Goal: Transaction & Acquisition: Purchase product/service

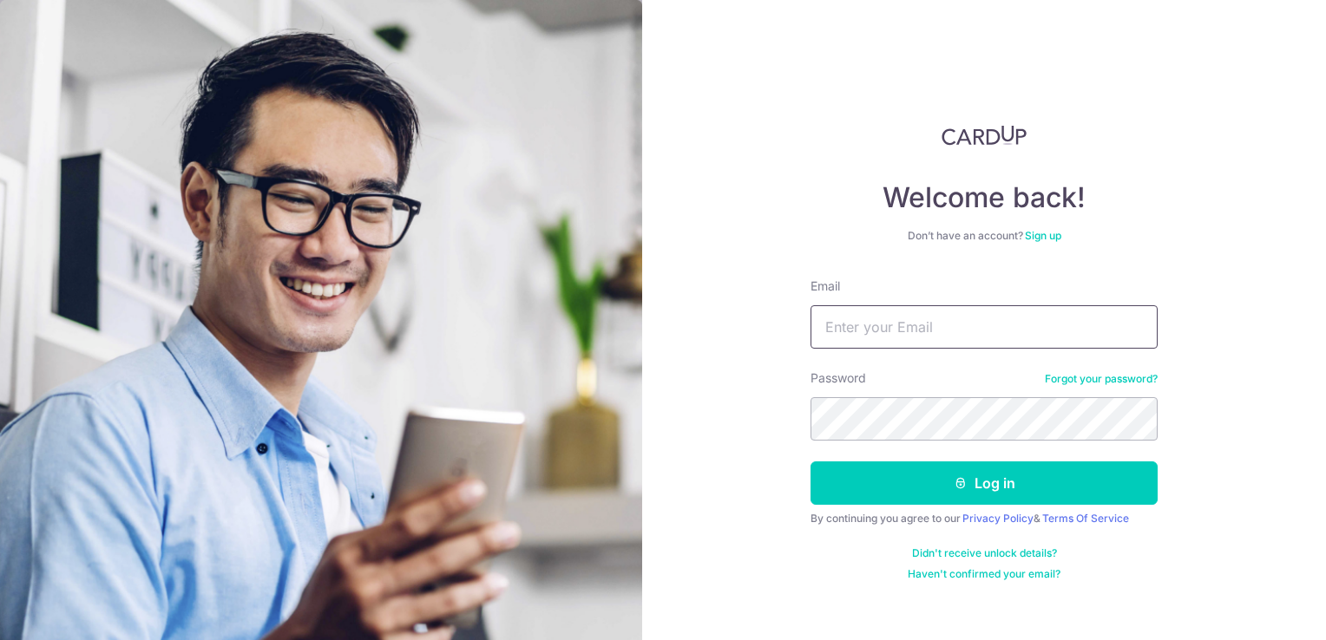
type input "nichibotsusg@gmail.com"
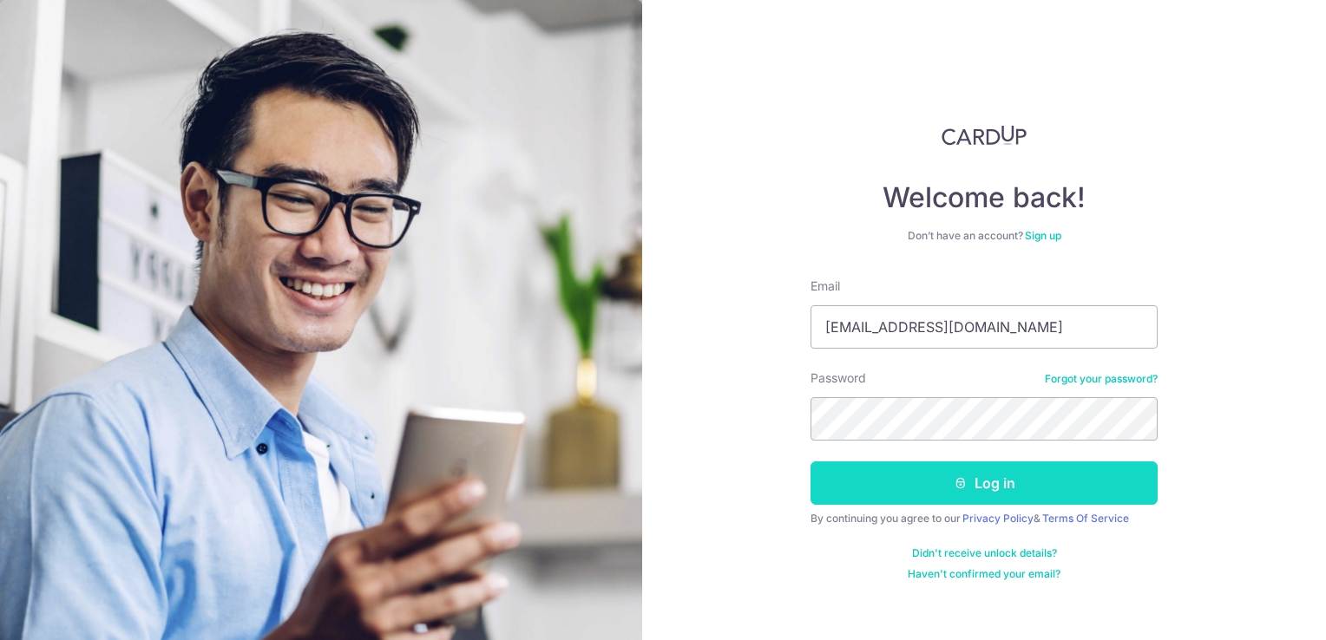
click at [960, 488] on icon "submit" at bounding box center [961, 483] width 14 height 14
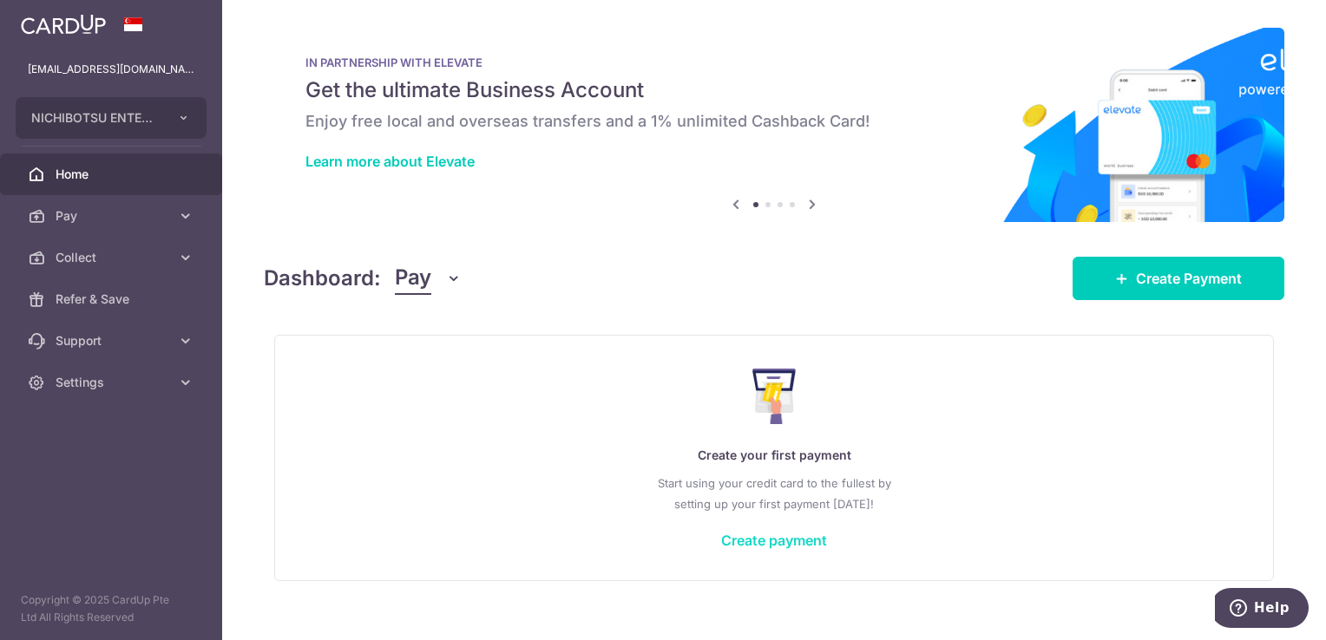
click at [753, 542] on link "Create payment" at bounding box center [774, 540] width 106 height 17
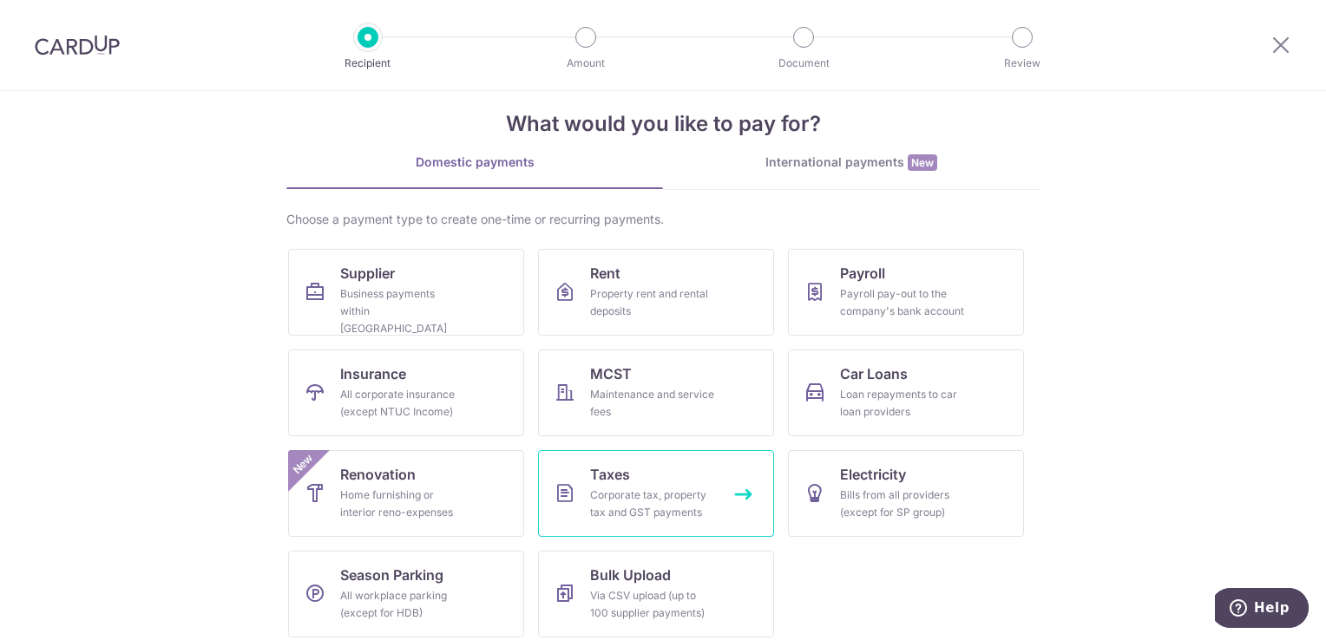
scroll to position [35, 0]
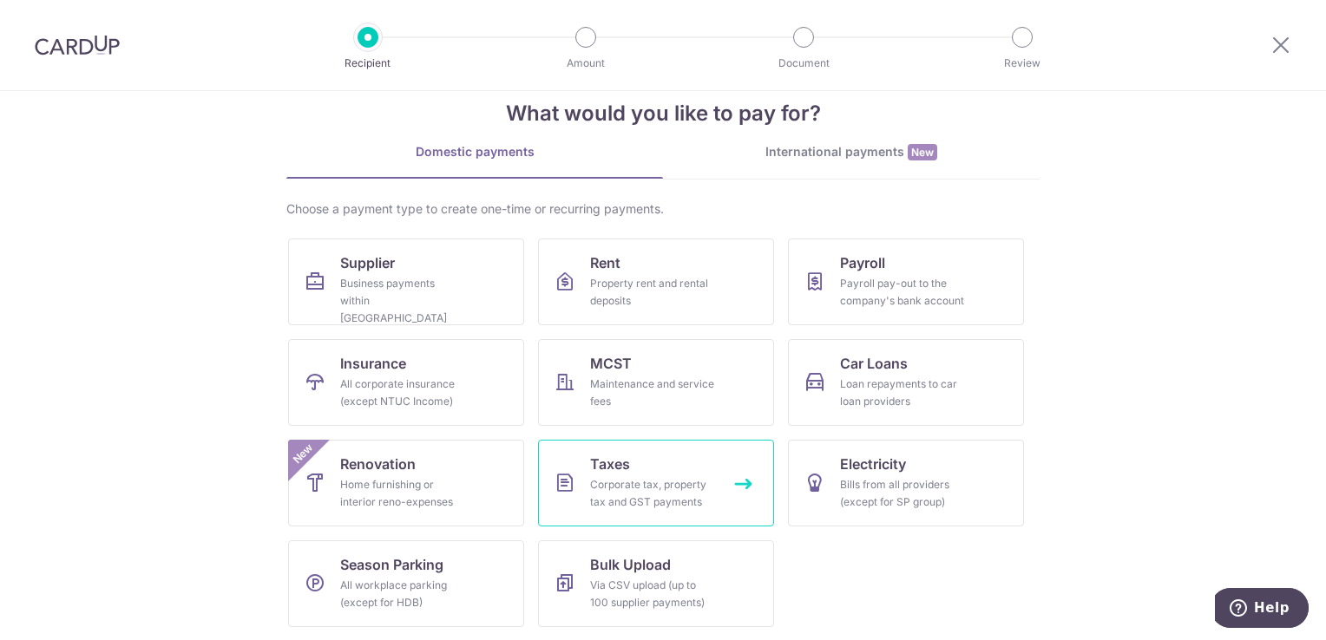
click at [628, 476] on div "Corporate tax, property tax and GST payments" at bounding box center [652, 493] width 125 height 35
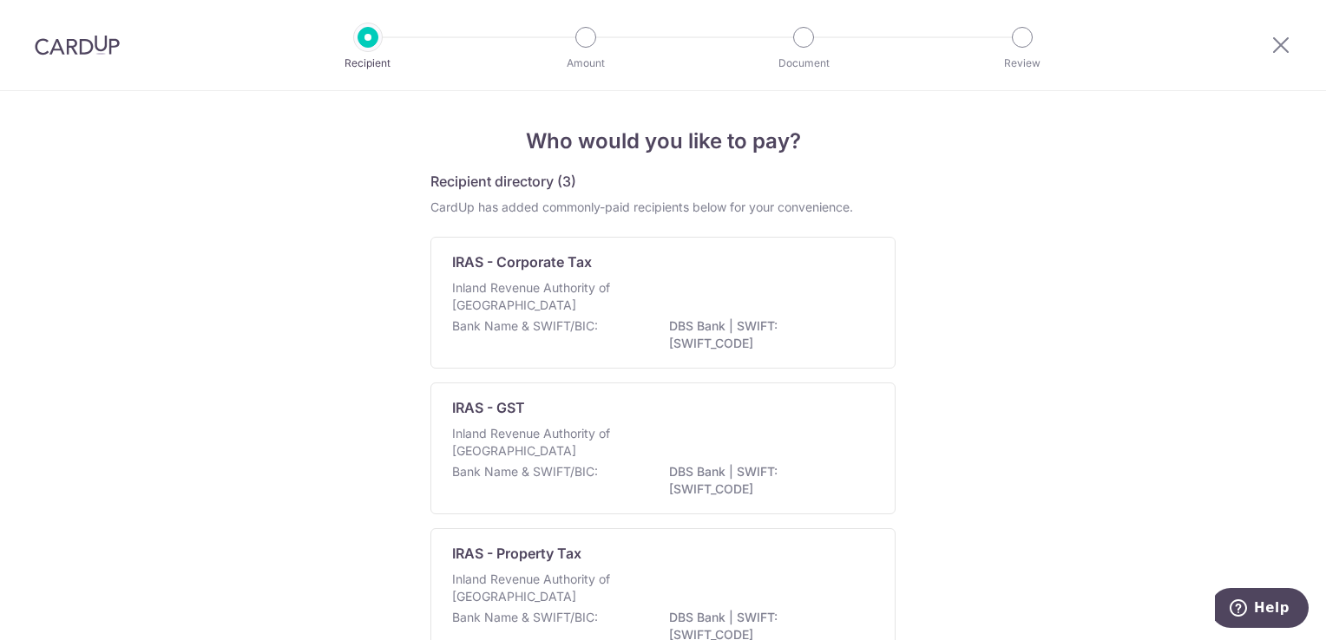
scroll to position [87, 0]
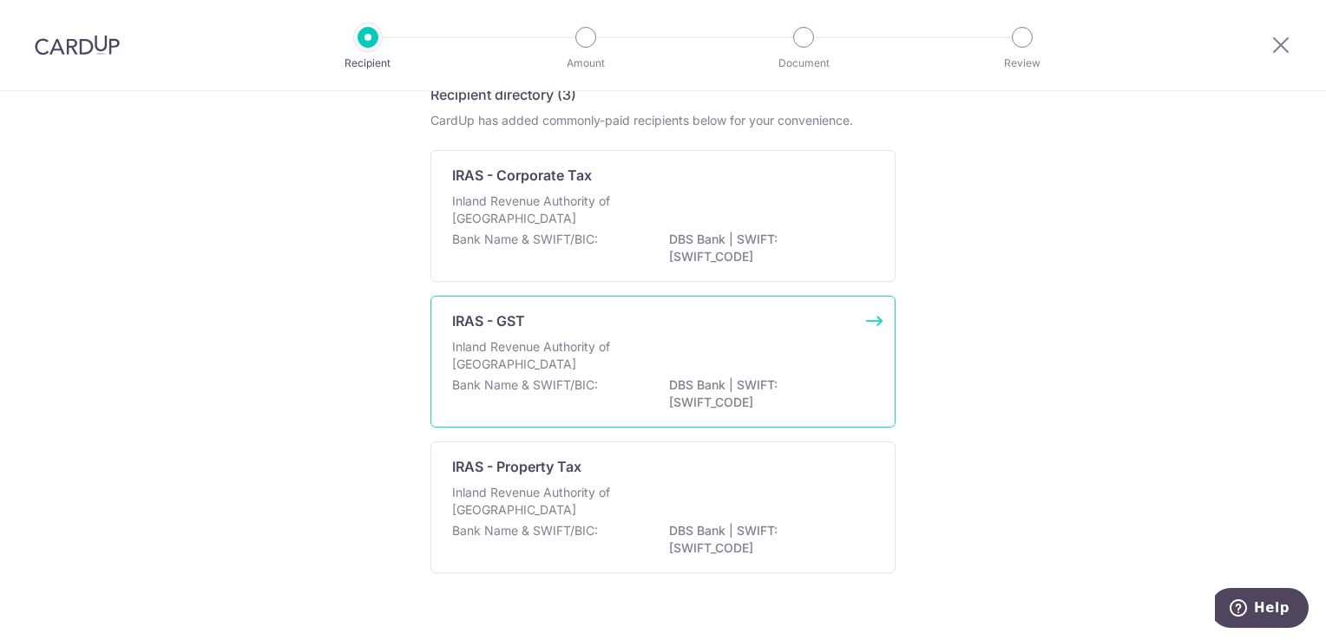
click at [628, 370] on p "Inland Revenue Authority of Singapore" at bounding box center [544, 355] width 184 height 35
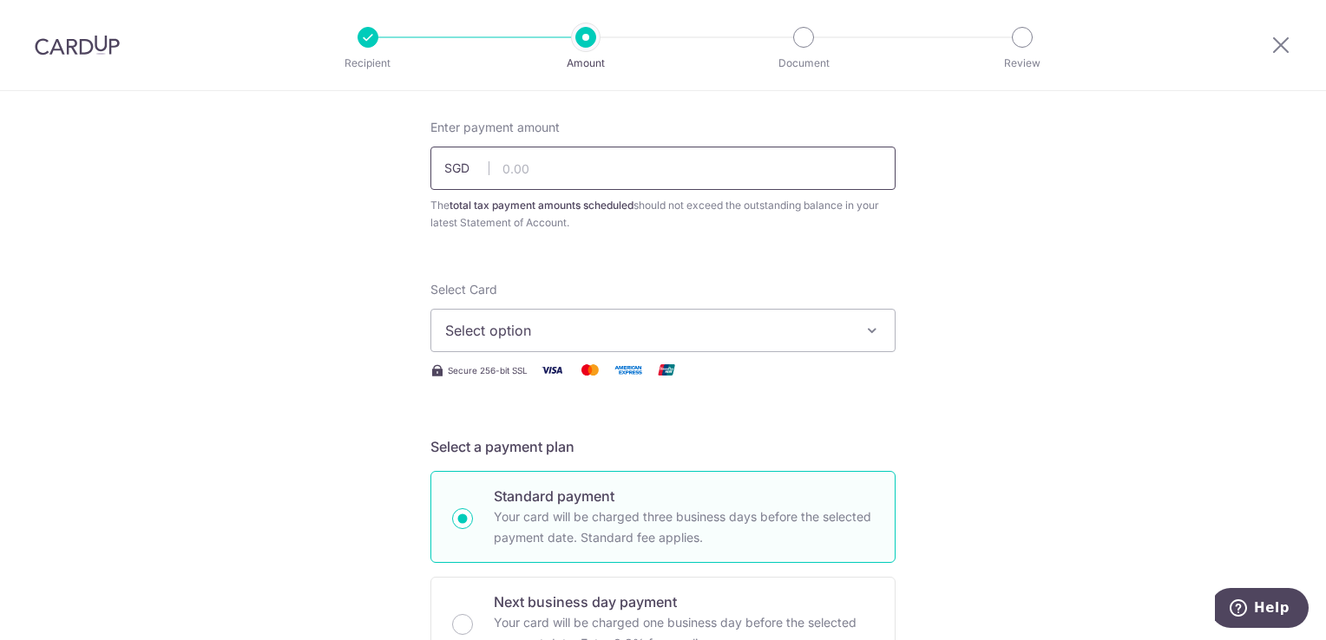
click at [570, 172] on input "text" at bounding box center [662, 168] width 465 height 43
click at [486, 328] on span "Select option" at bounding box center [647, 330] width 404 height 21
type input "17,056.82"
drag, startPoint x: 335, startPoint y: 339, endPoint x: 376, endPoint y: 351, distance: 42.3
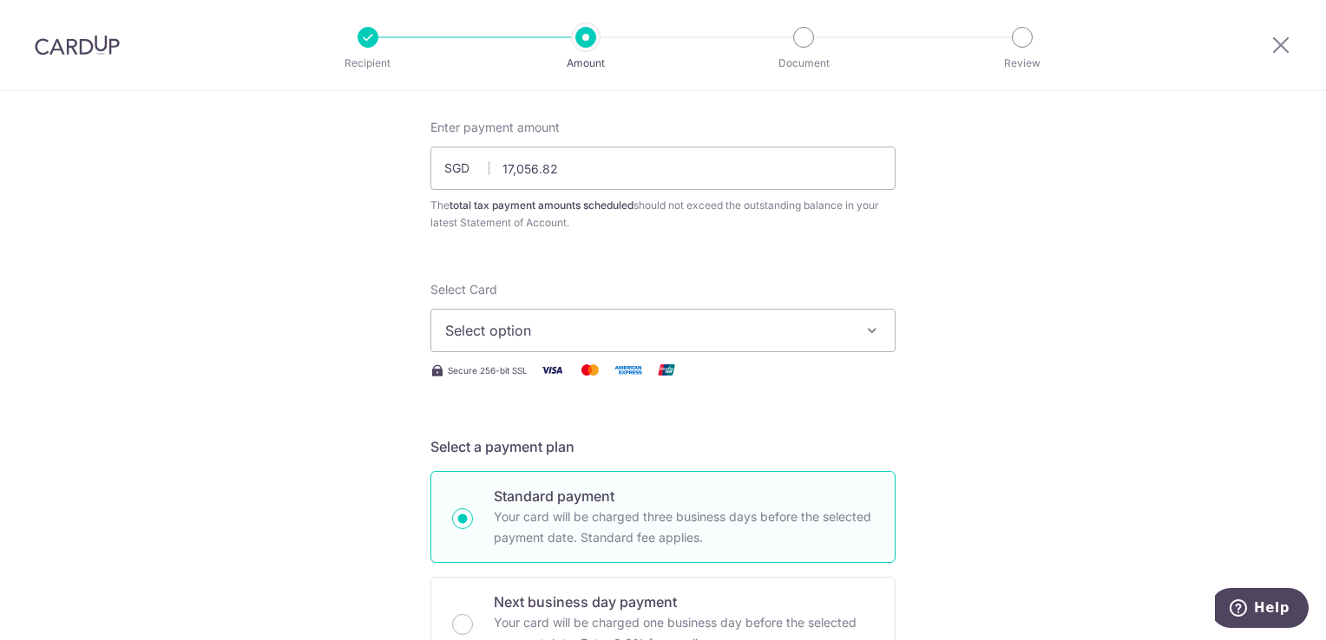
click at [603, 331] on span "Select option" at bounding box center [647, 330] width 404 height 21
click at [565, 382] on span "Add credit card" at bounding box center [678, 378] width 404 height 17
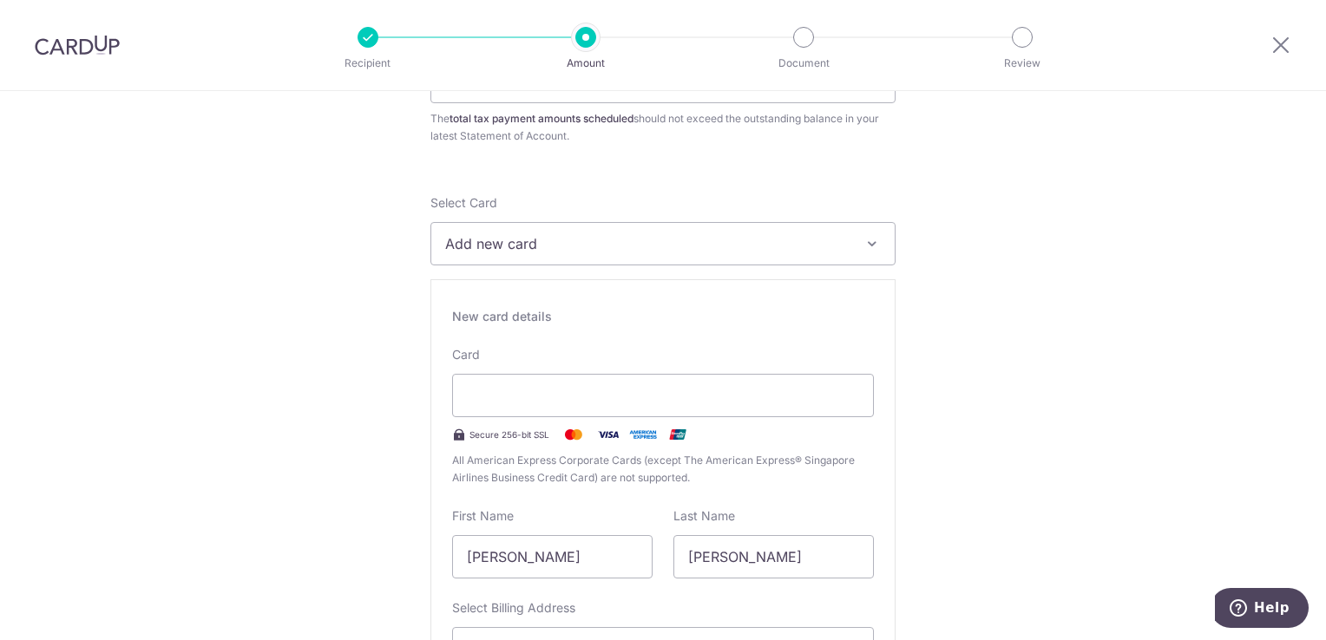
scroll to position [260, 0]
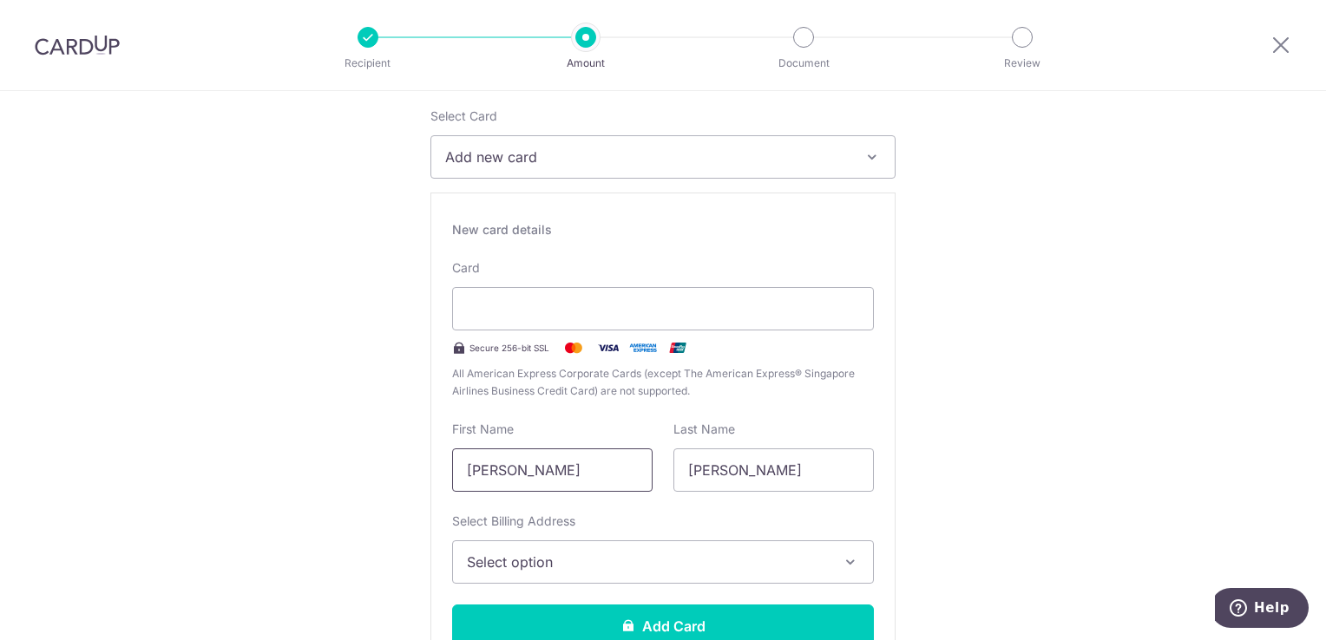
click at [539, 469] on input "Fong" at bounding box center [552, 470] width 200 height 43
drag, startPoint x: 352, startPoint y: 461, endPoint x: 268, endPoint y: 460, distance: 84.2
type input "Angela"
type input "Fong"
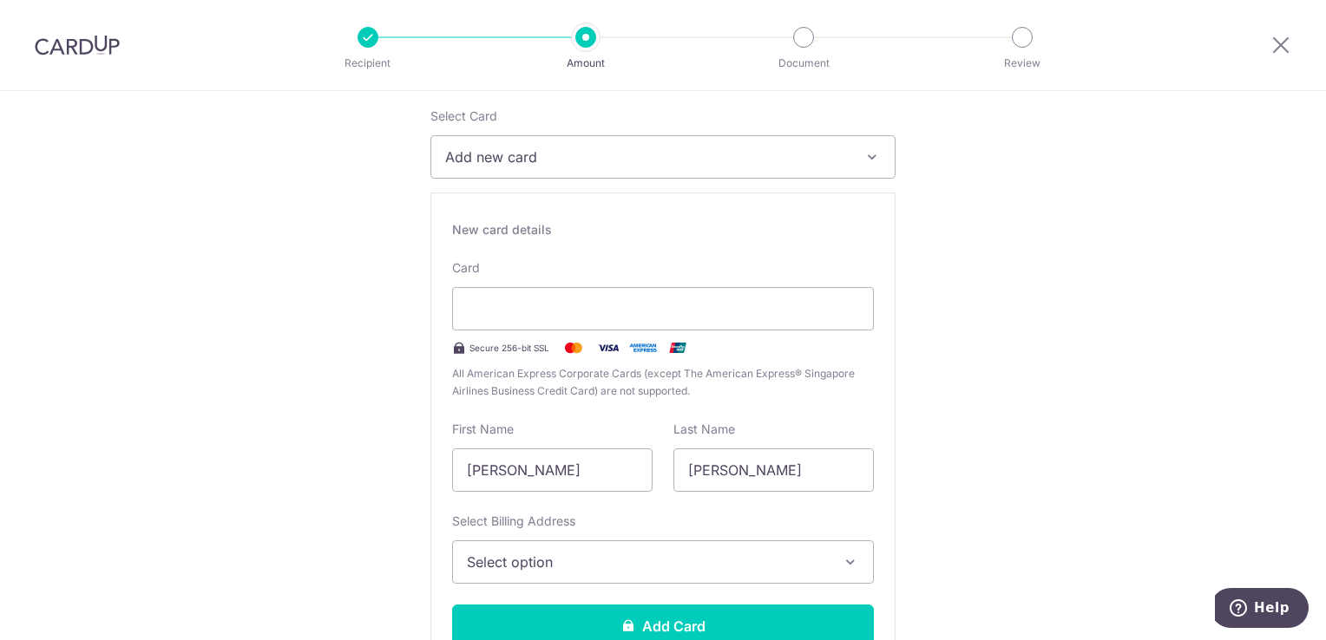
click at [554, 567] on span "Select option" at bounding box center [647, 562] width 361 height 21
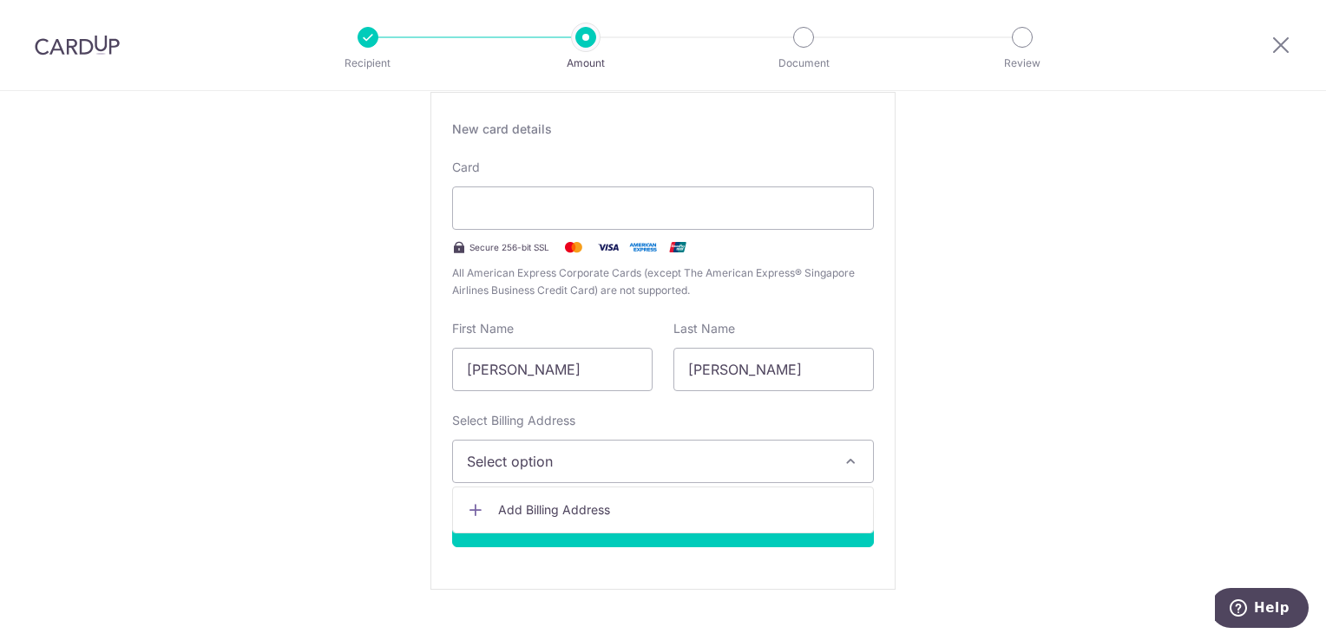
scroll to position [434, 0]
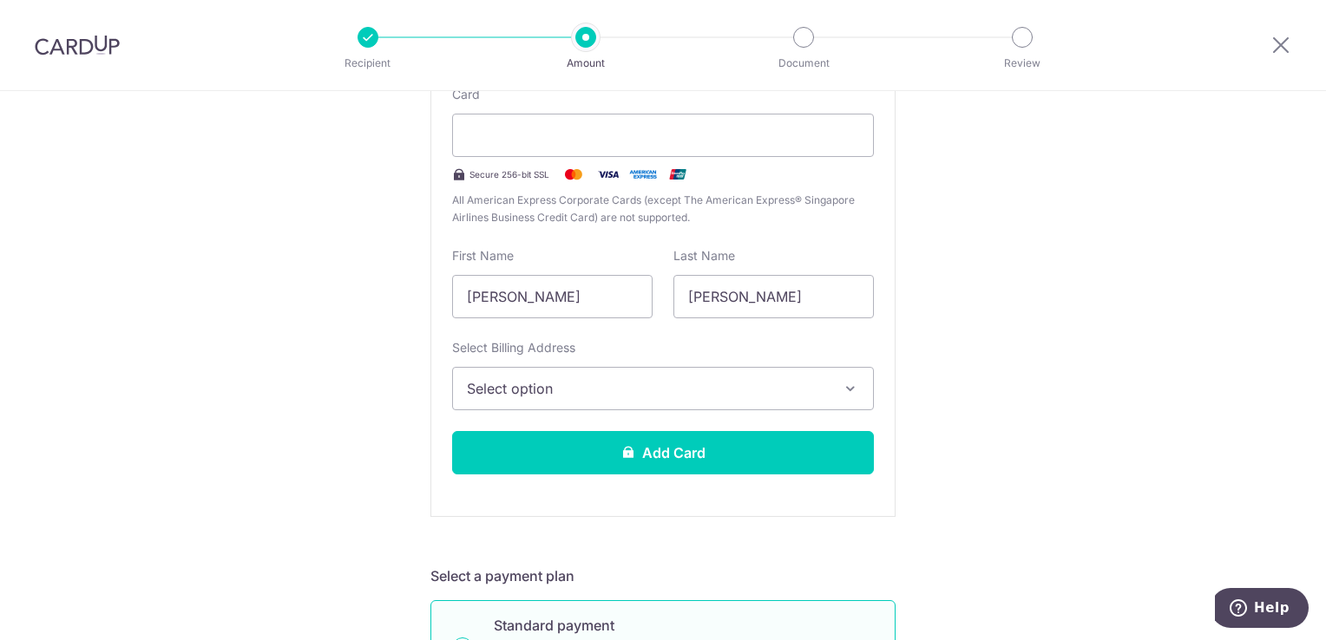
click at [612, 384] on span "Select option" at bounding box center [647, 388] width 361 height 21
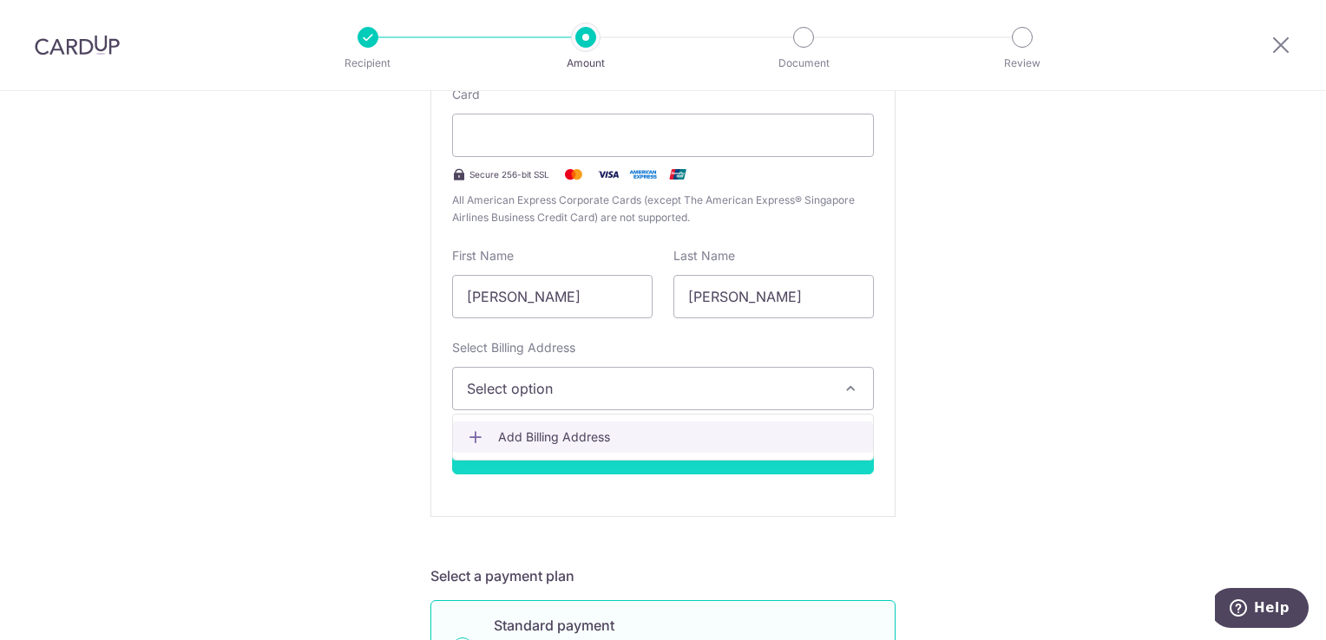
click at [514, 432] on span "Add Billing Address" at bounding box center [678, 437] width 361 height 17
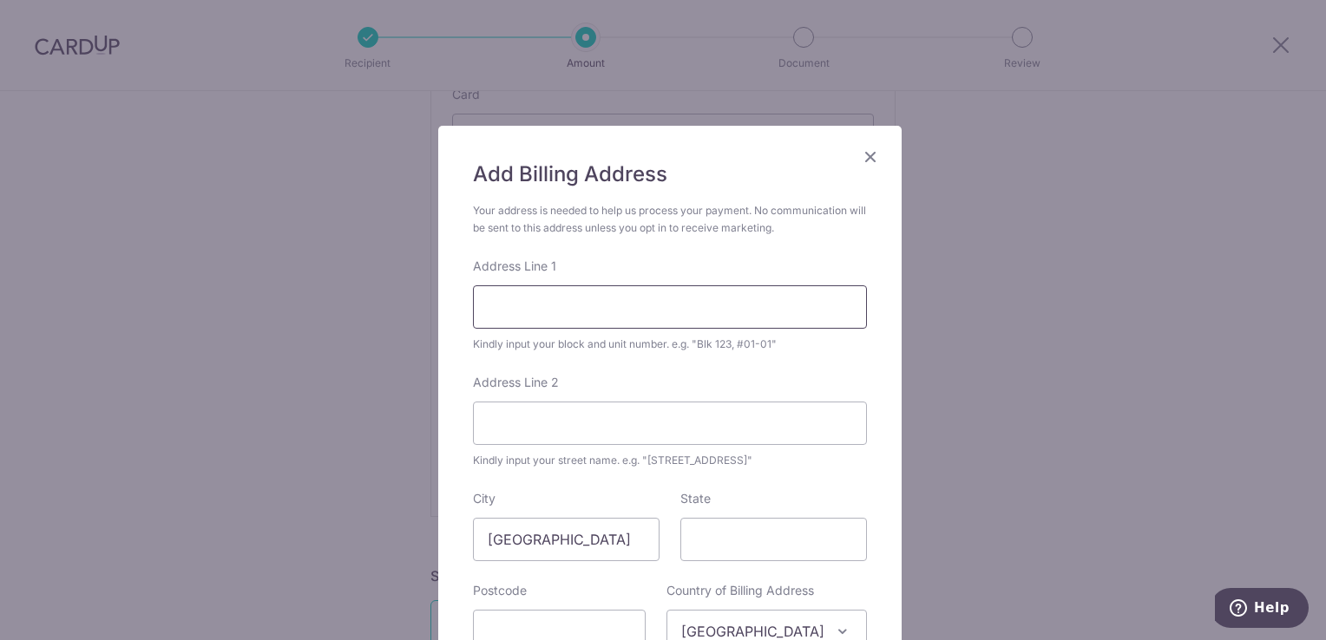
click at [565, 307] on input "Address Line 1" at bounding box center [670, 306] width 394 height 43
type input "299 BUKIT BATOK STREET 22"
type input "650299"
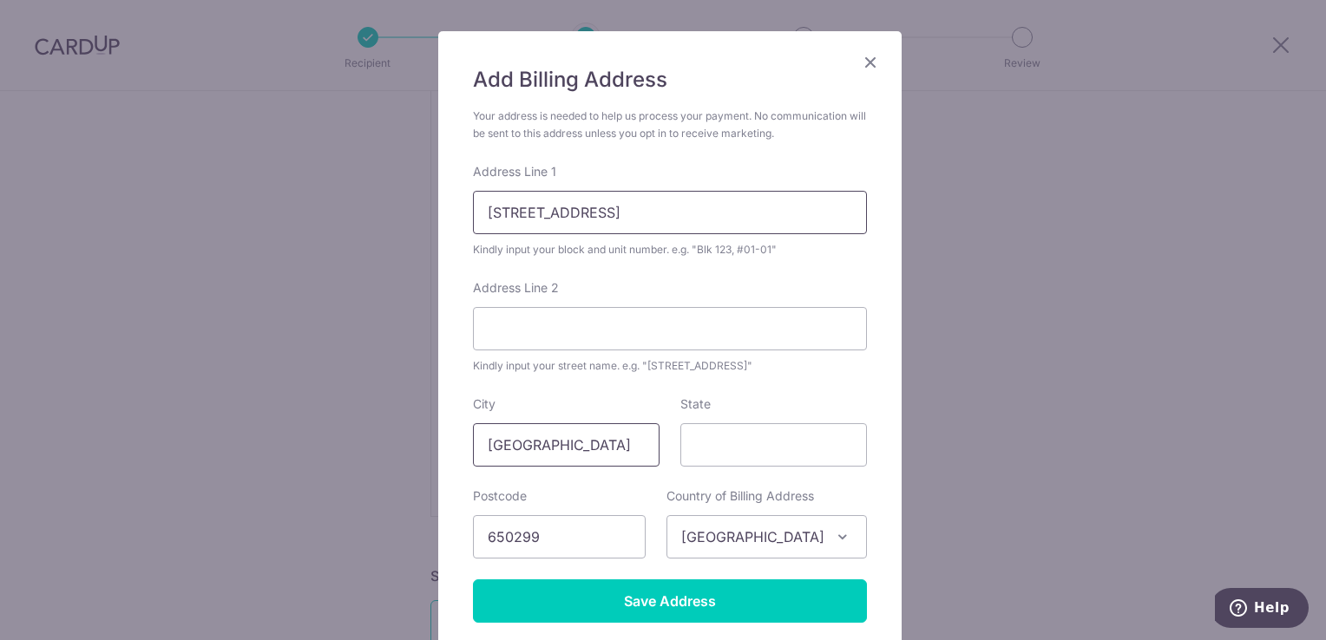
scroll to position [186, 0]
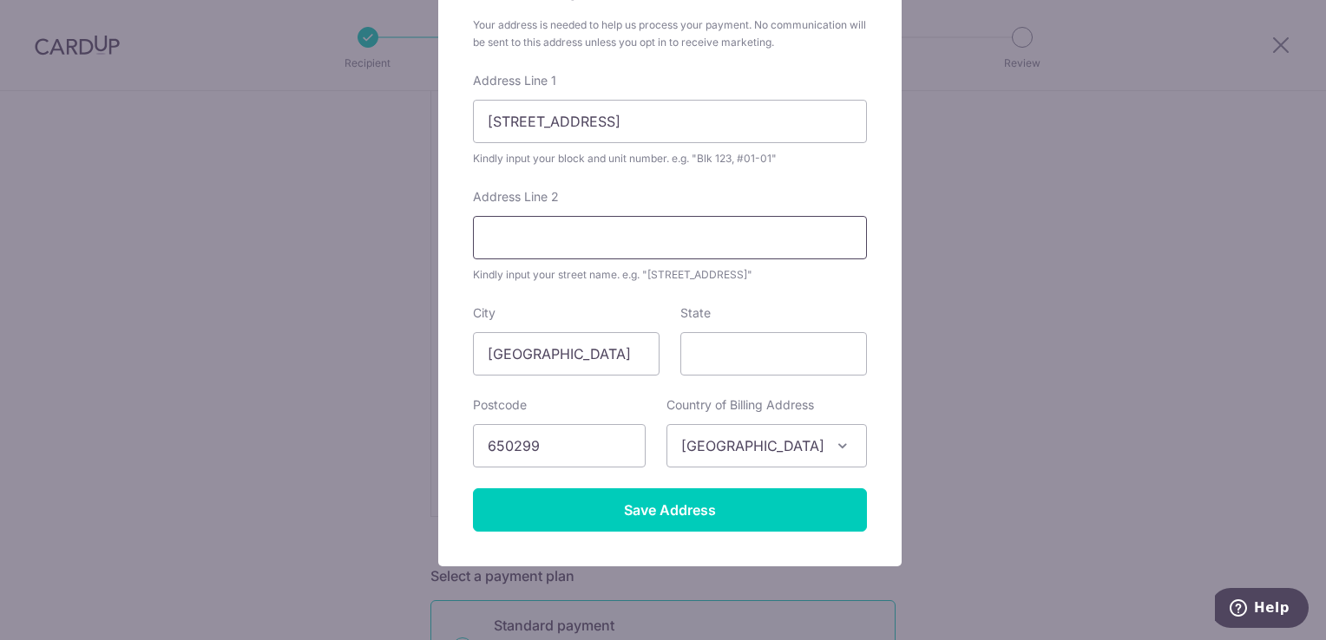
click at [606, 247] on input "Address Line 2" at bounding box center [670, 237] width 394 height 43
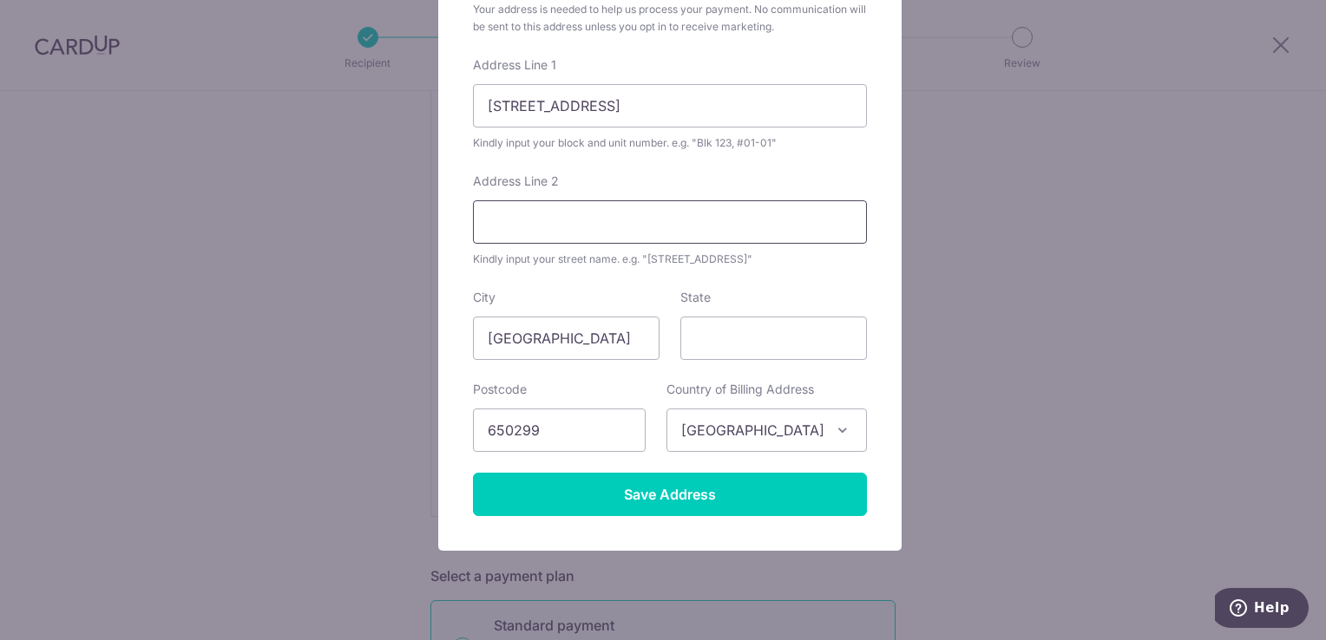
scroll to position [236, 0]
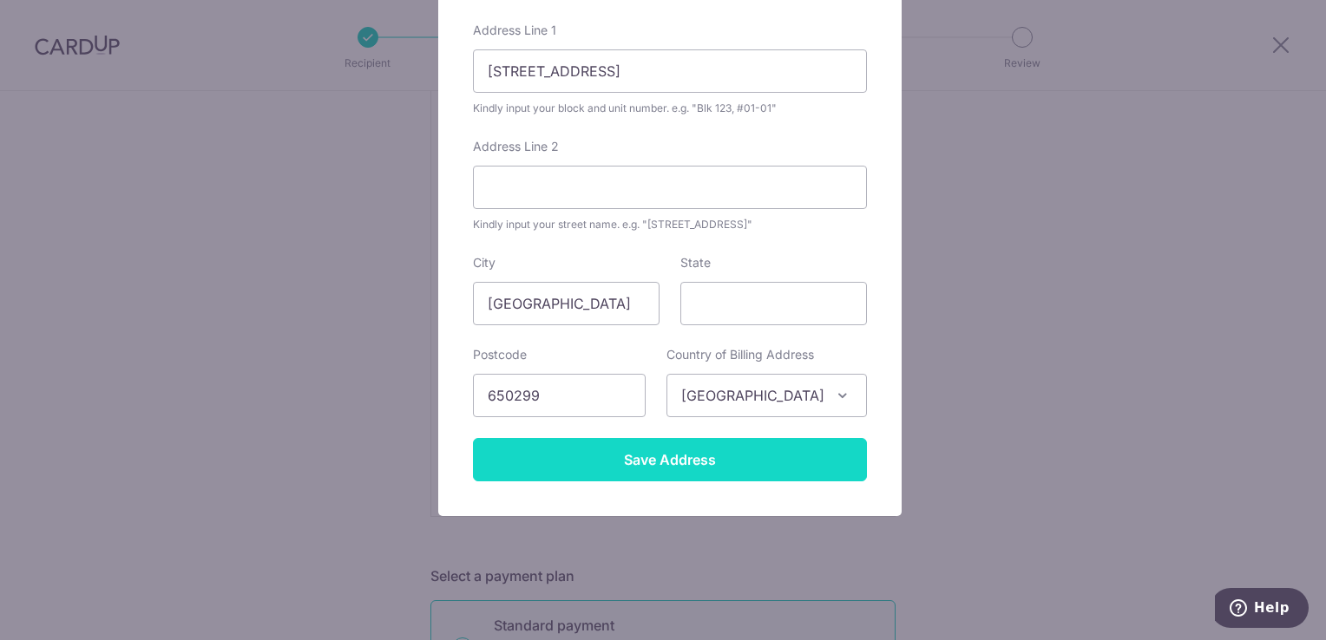
click at [656, 459] on input "Save Address" at bounding box center [670, 459] width 394 height 43
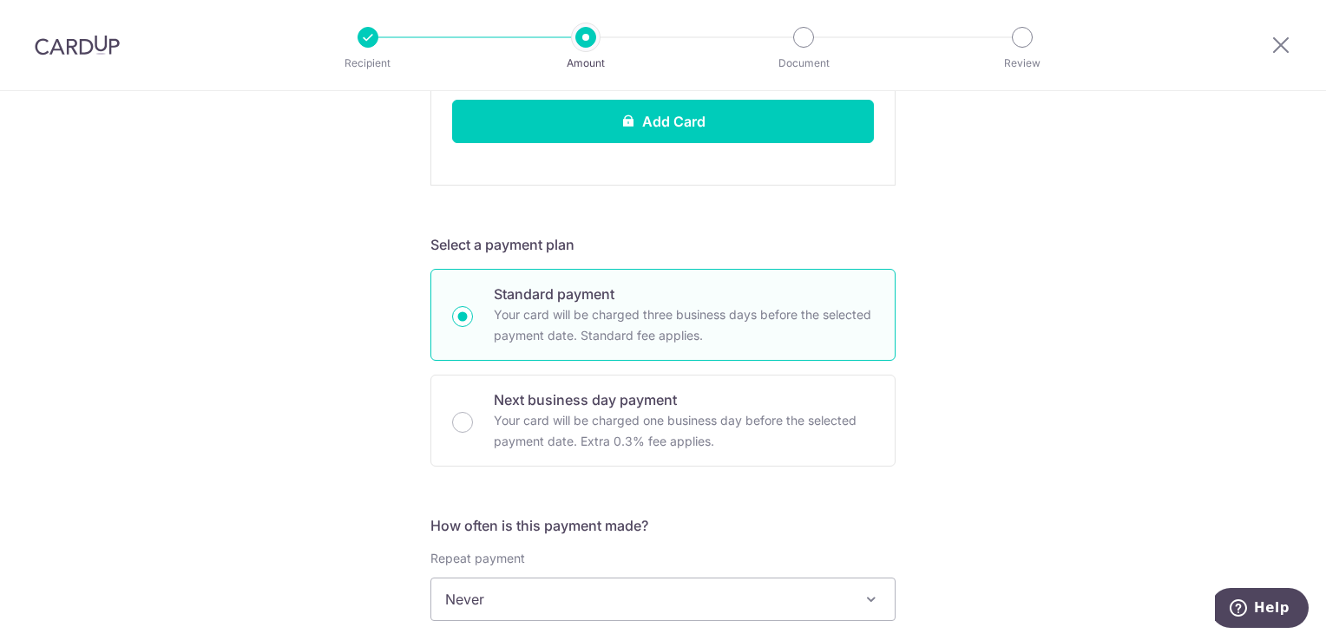
scroll to position [868, 0]
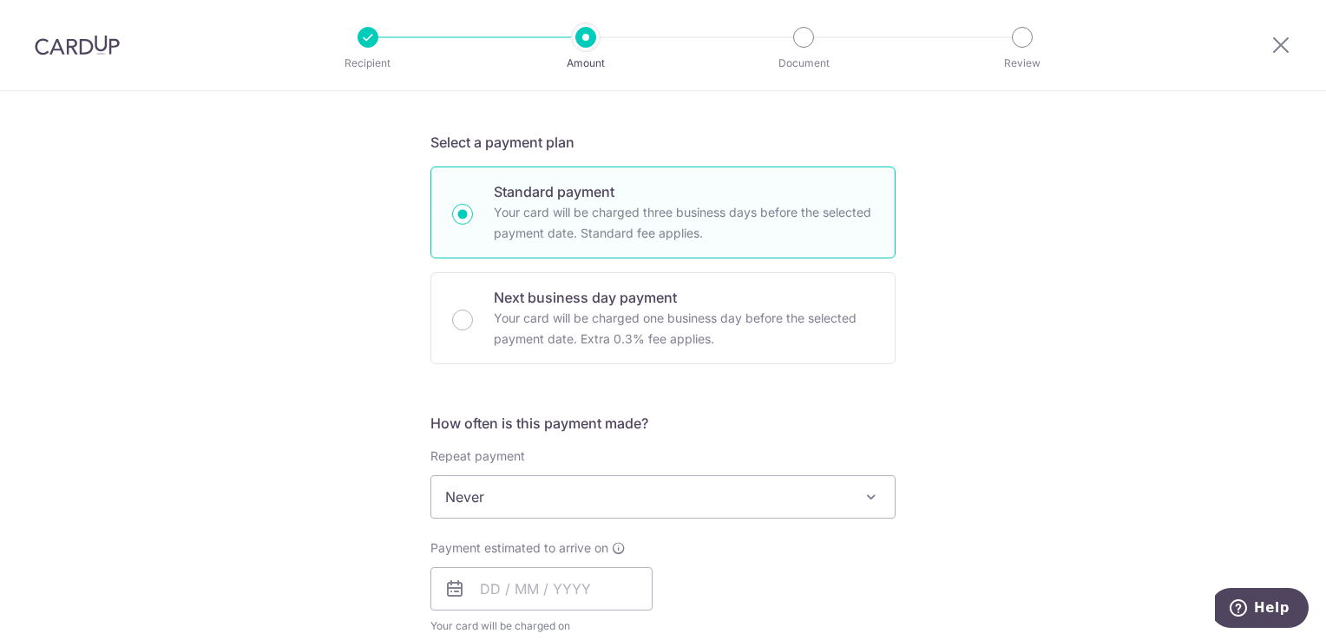
click at [567, 488] on span "Never" at bounding box center [662, 497] width 463 height 42
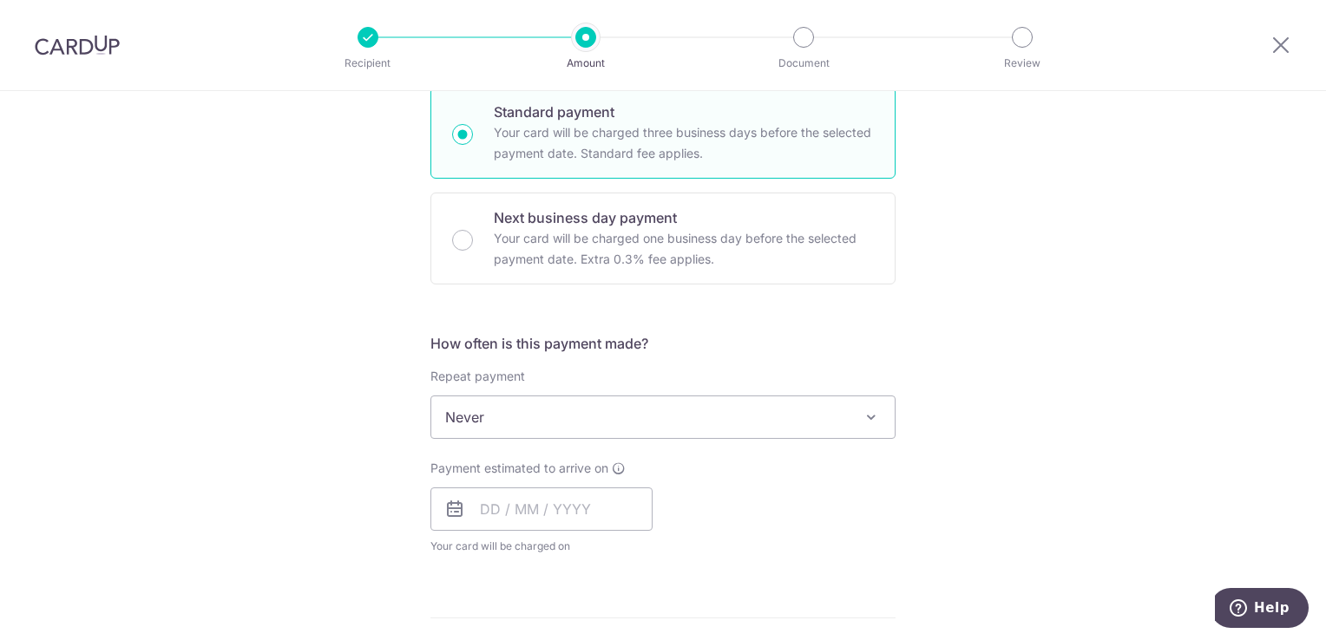
scroll to position [1041, 0]
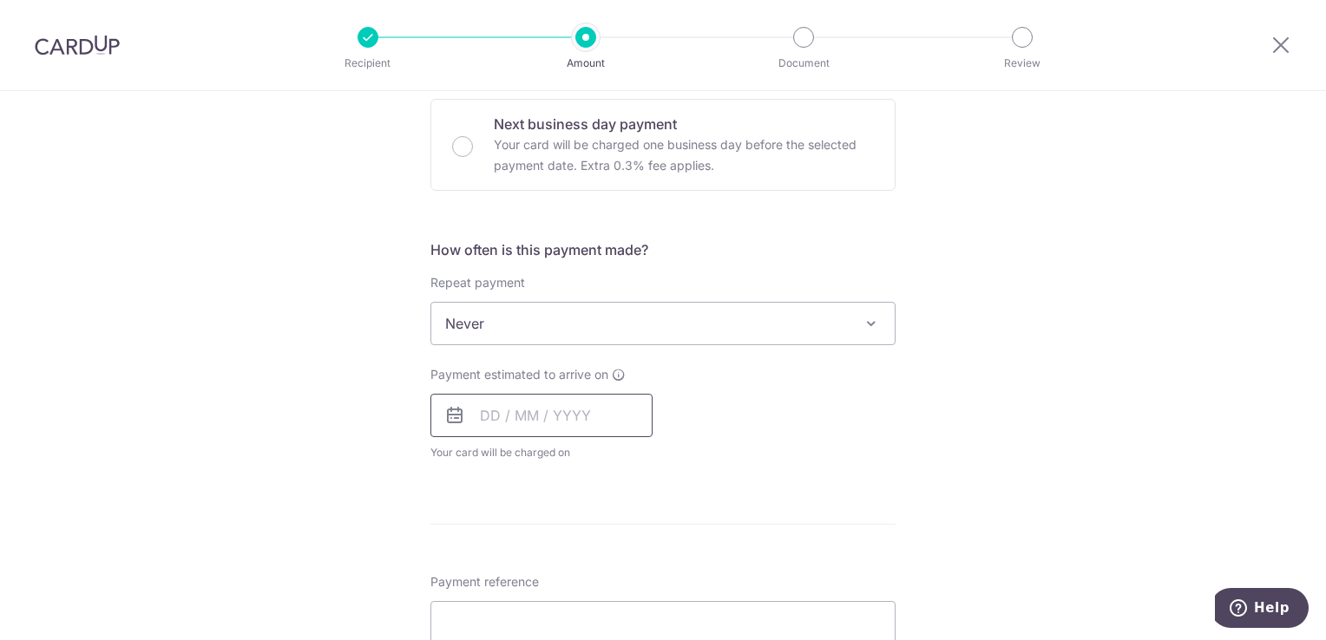
click at [476, 415] on input "text" at bounding box center [541, 415] width 222 height 43
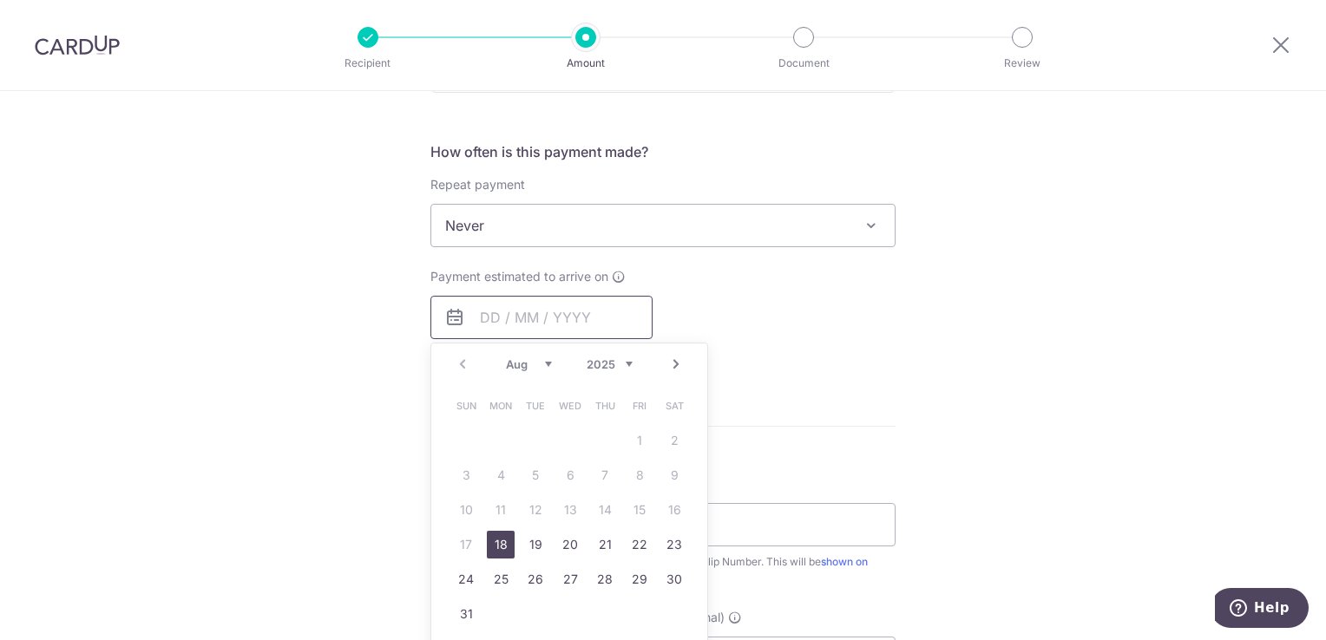
scroll to position [1215, 0]
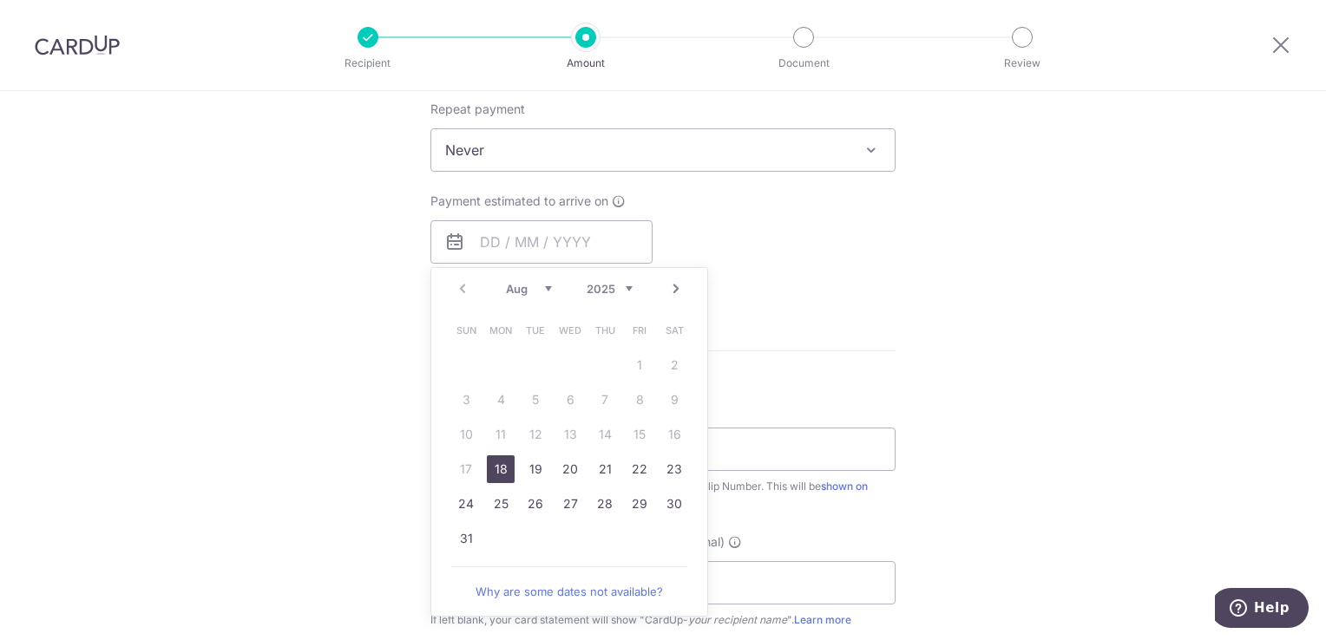
drag, startPoint x: 493, startPoint y: 473, endPoint x: 1078, endPoint y: 630, distance: 605.5
click at [493, 473] on link "18" at bounding box center [501, 470] width 28 height 28
type input "18/08/2025"
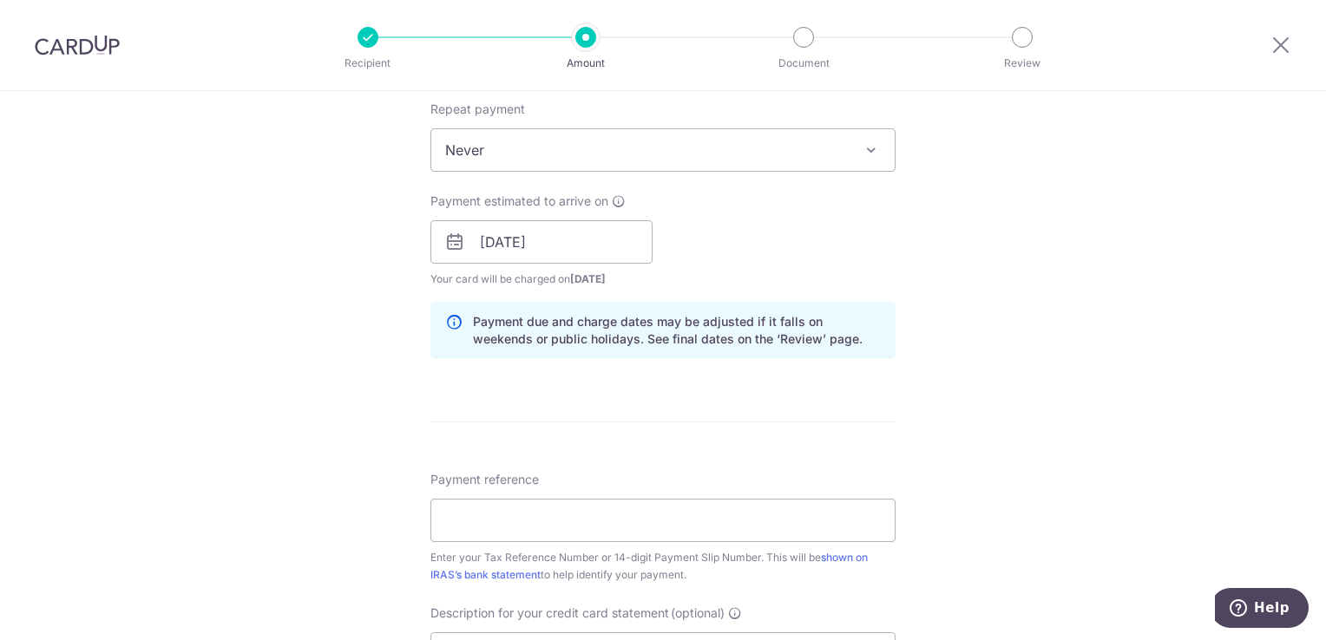
click at [309, 320] on div "Tell us more about your payment Enter payment amount SGD 17,056.82 17056.82 The…" at bounding box center [663, 13] width 1326 height 2275
click at [578, 233] on input "18/08/2025" at bounding box center [541, 241] width 222 height 43
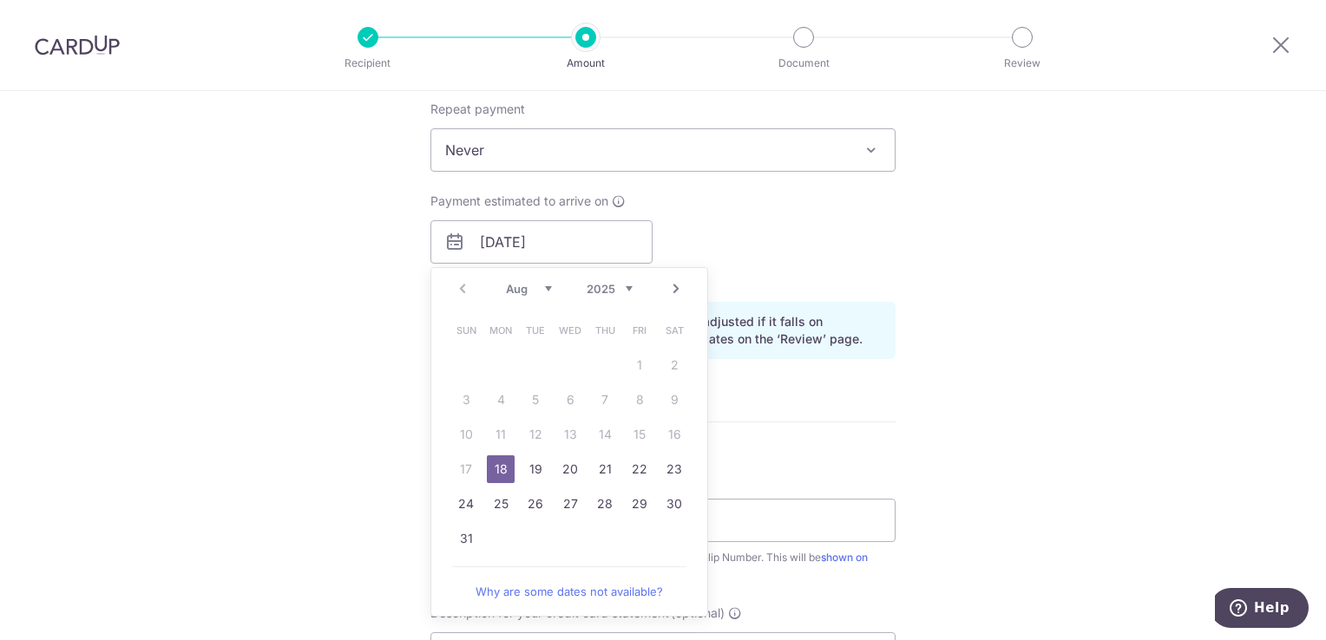
drag, startPoint x: 332, startPoint y: 325, endPoint x: 331, endPoint y: 317, distance: 8.7
click at [331, 325] on div "Tell us more about your payment Enter payment amount SGD 17,056.82 17056.82 The…" at bounding box center [663, 13] width 1326 height 2275
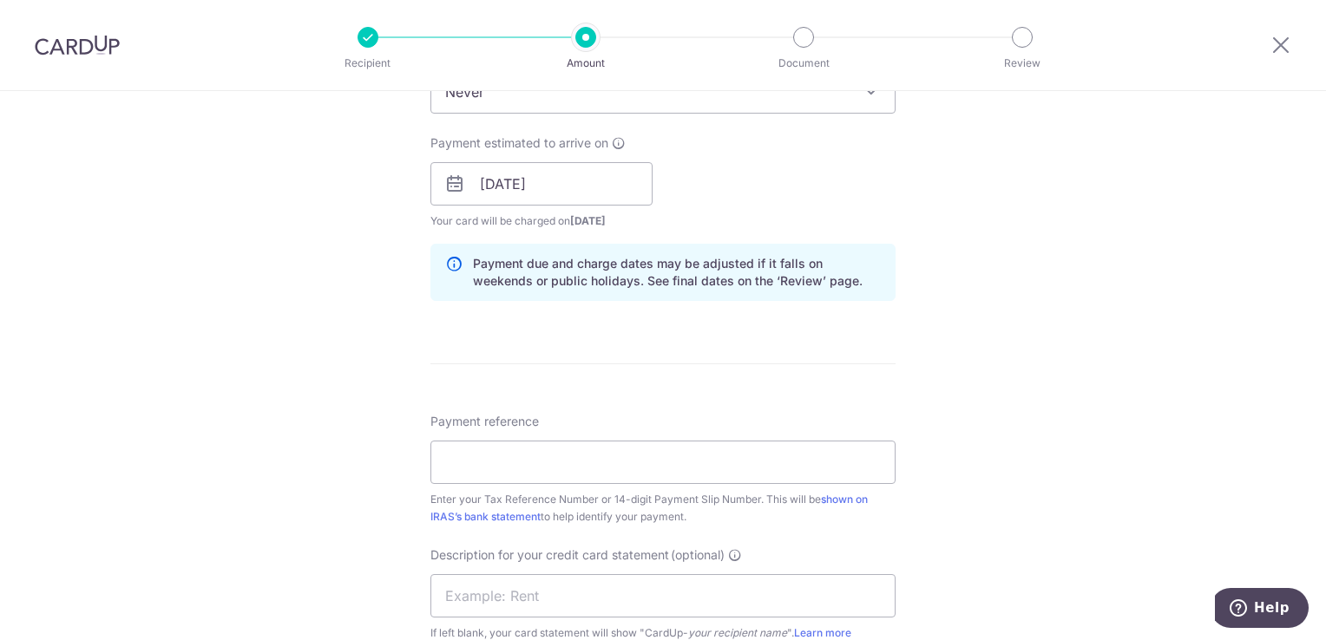
scroll to position [1301, 0]
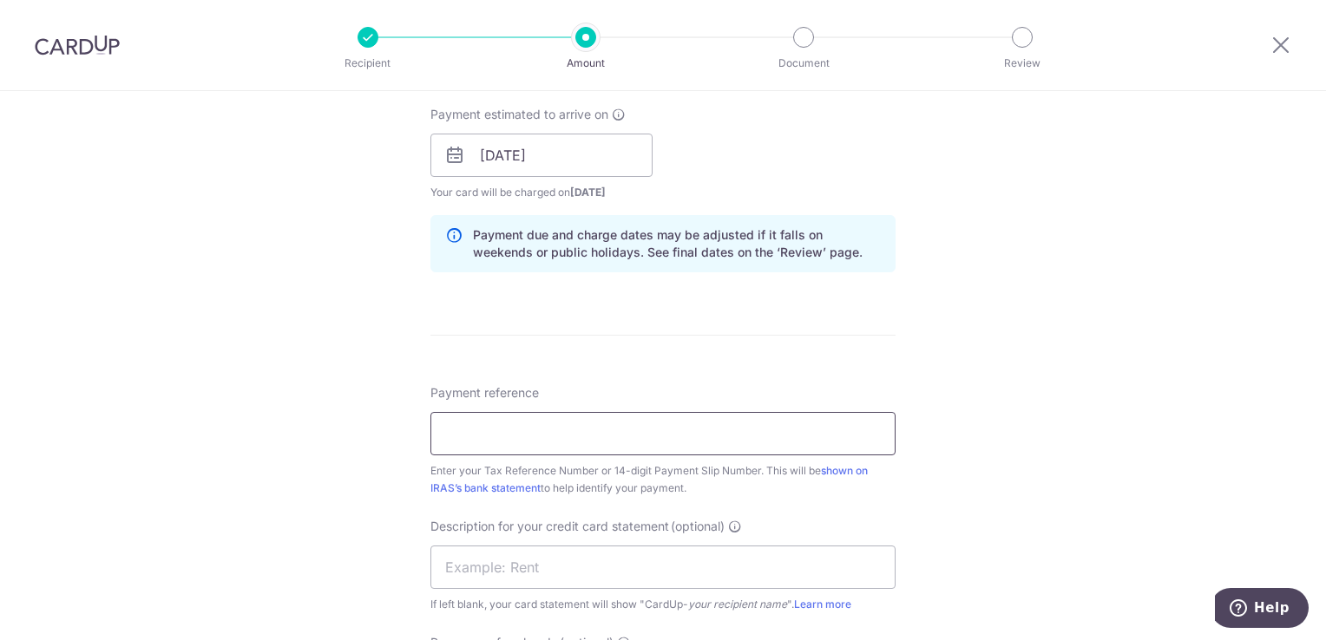
click at [577, 436] on input "Payment reference" at bounding box center [662, 433] width 465 height 43
type input "53398926D"
click at [467, 430] on input "53398926D" at bounding box center [662, 433] width 465 height 43
click at [510, 432] on input "53398926D" at bounding box center [662, 433] width 465 height 43
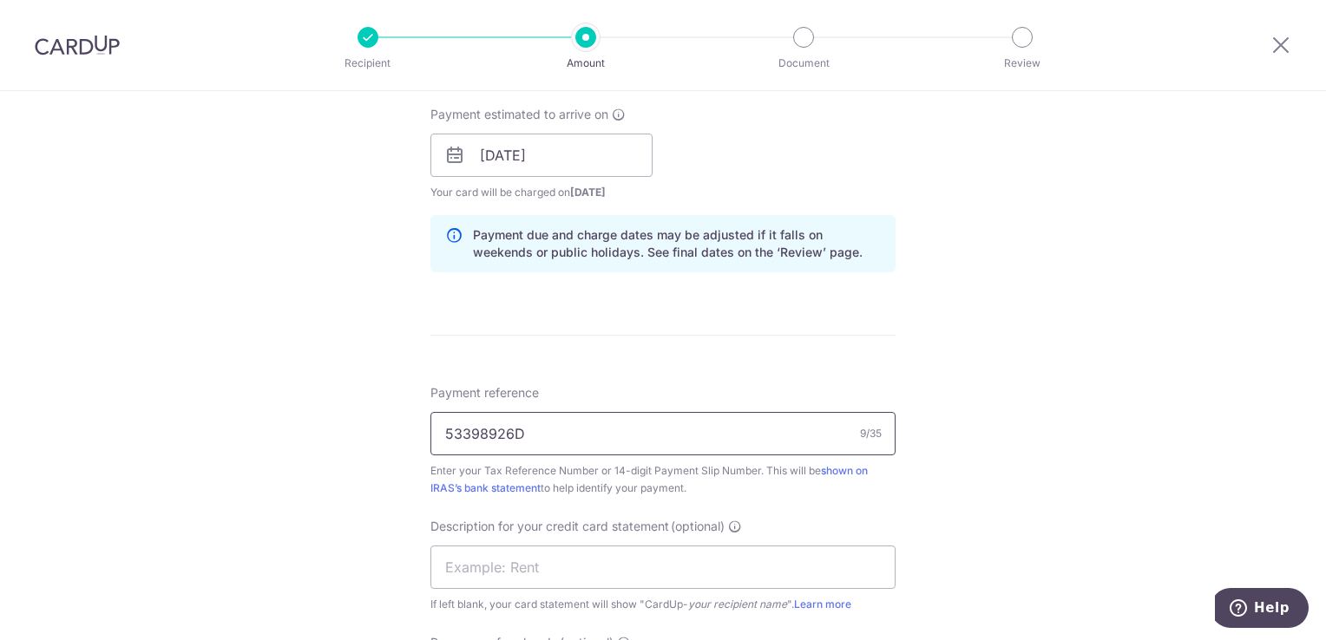
drag, startPoint x: 552, startPoint y: 432, endPoint x: 276, endPoint y: 425, distance: 276.0
click at [646, 435] on input "Payment reference" at bounding box center [662, 433] width 465 height 43
type input "53398926D"
drag, startPoint x: 263, startPoint y: 415, endPoint x: 350, endPoint y: 462, distance: 99.0
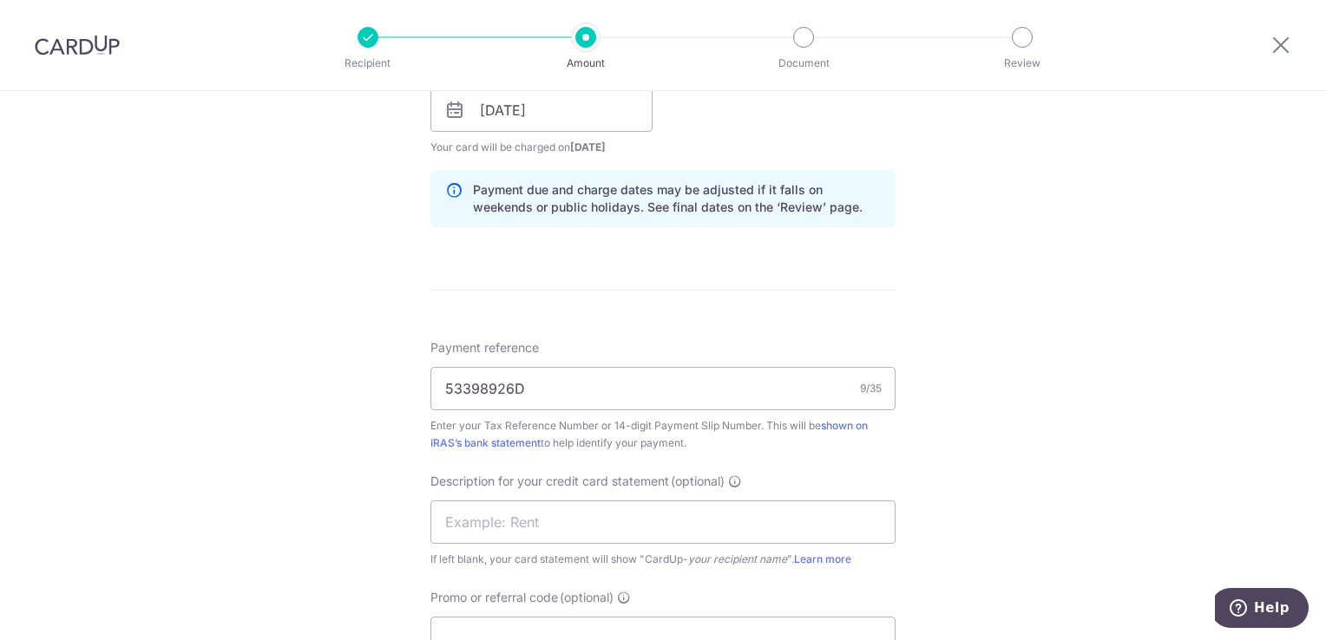
scroll to position [1388, 0]
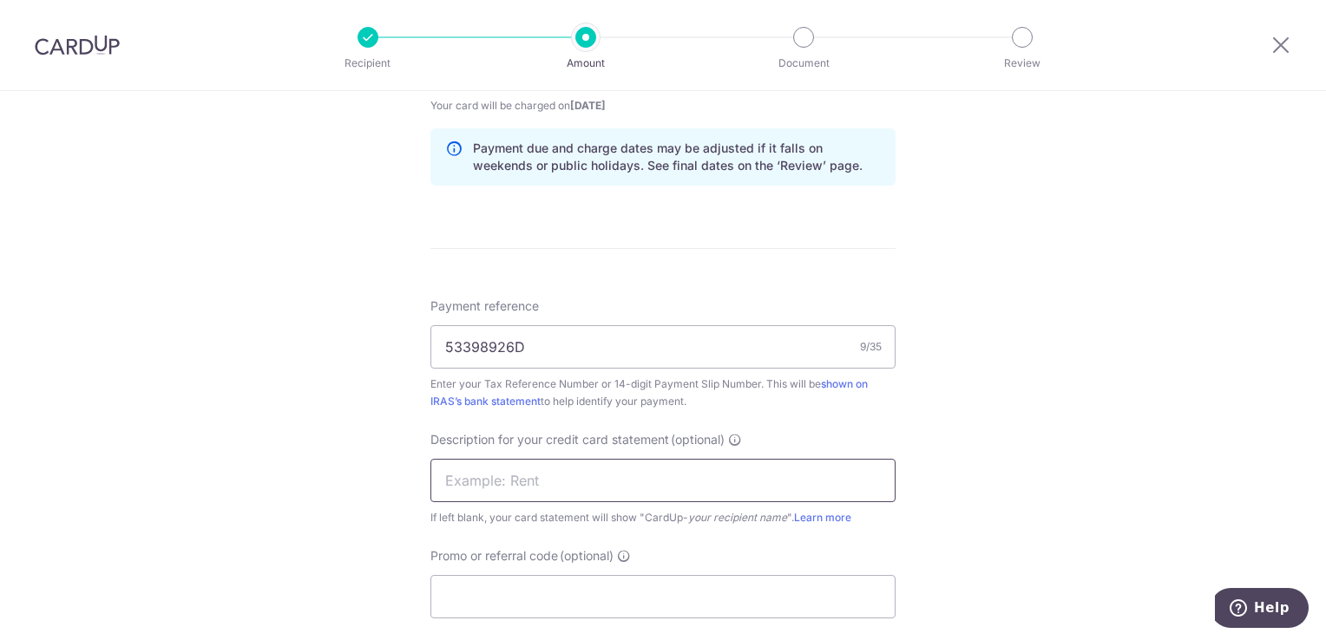
click at [651, 477] on input "text" at bounding box center [662, 480] width 465 height 43
click at [628, 477] on input "text" at bounding box center [662, 480] width 465 height 43
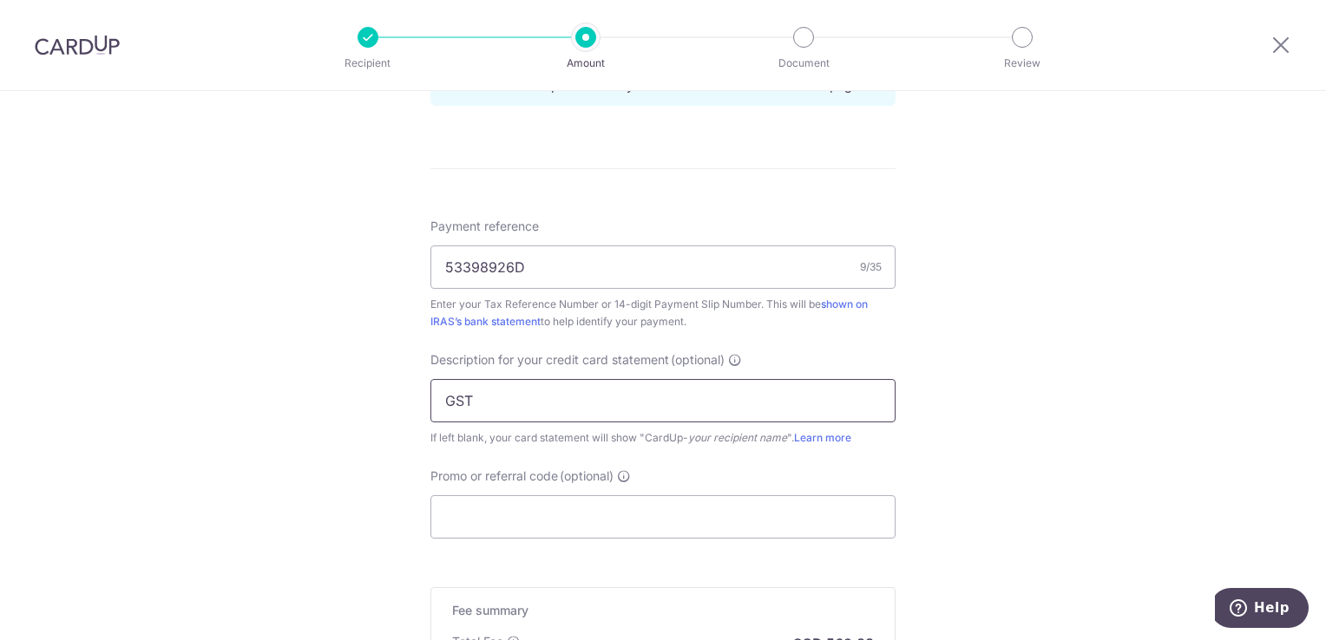
scroll to position [1649, 0]
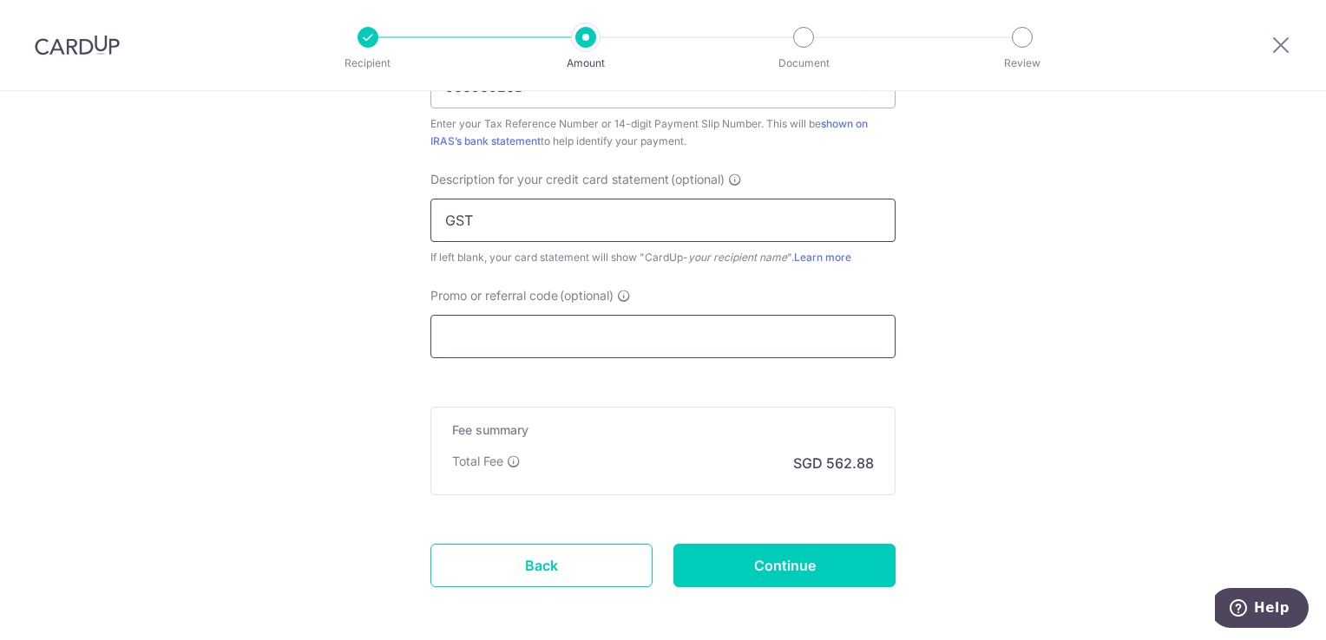
type input "GST"
click at [578, 321] on input "Promo or referral code (optional)" at bounding box center [662, 336] width 465 height 43
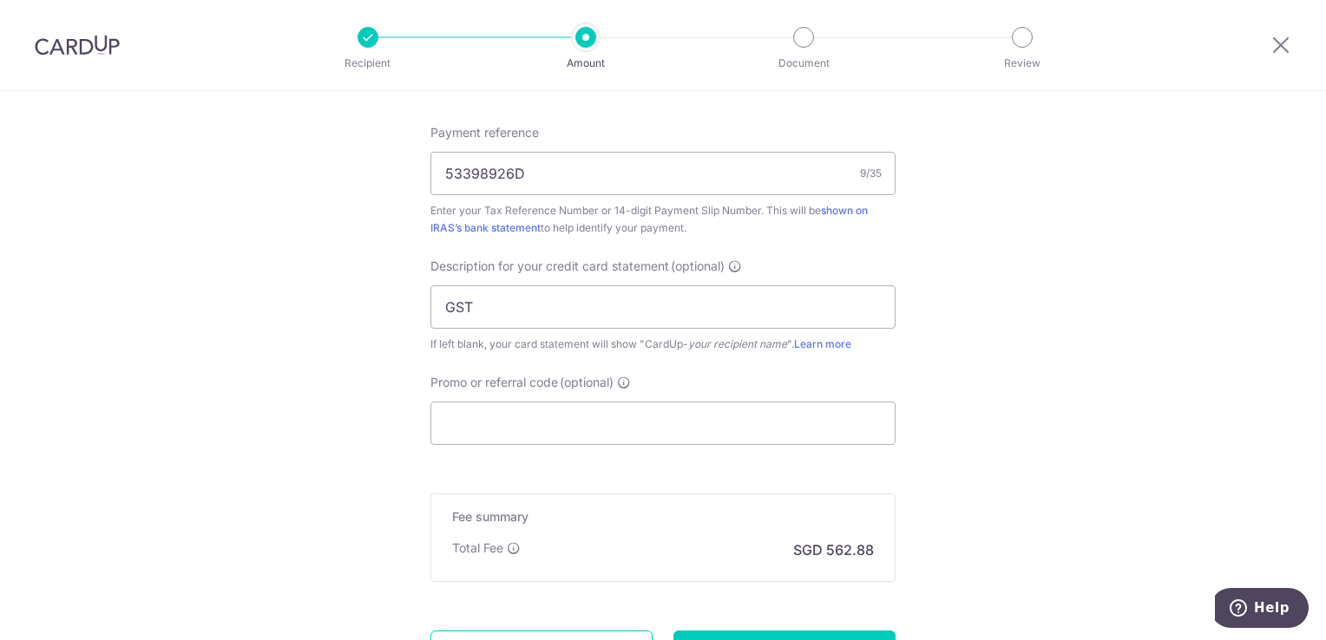
scroll to position [1721, 0]
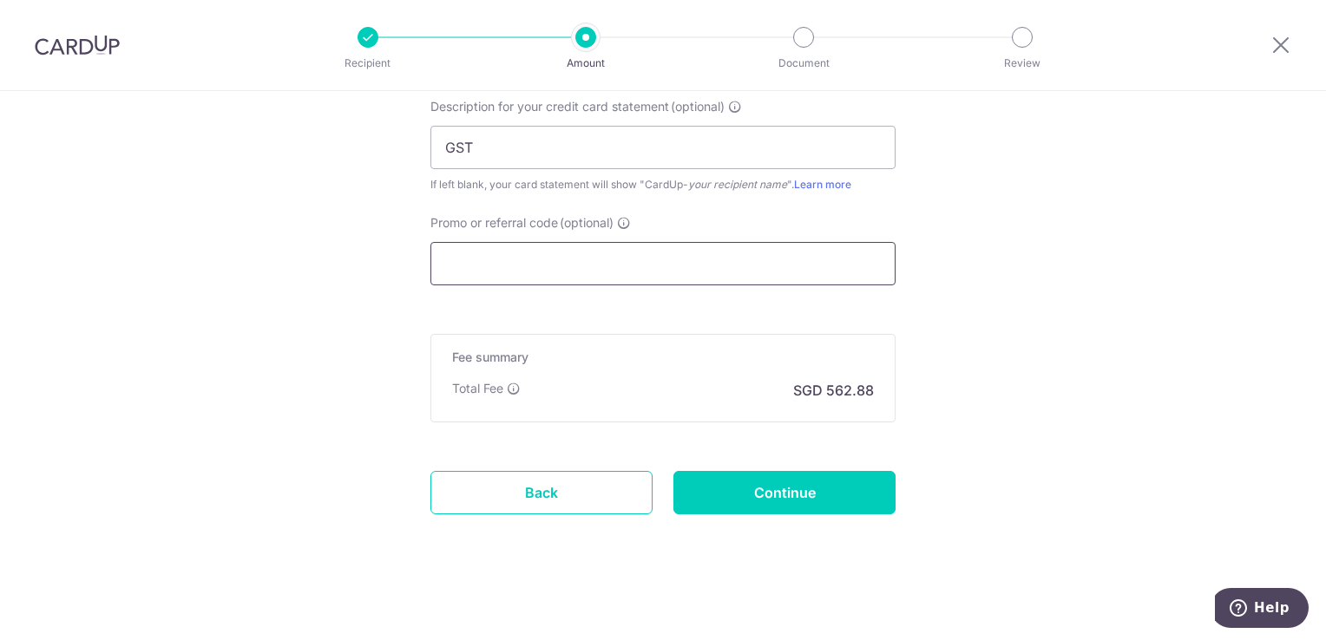
click at [558, 247] on input "Promo or referral code (optional)" at bounding box center [662, 263] width 465 height 43
paste input "SGNEW14"
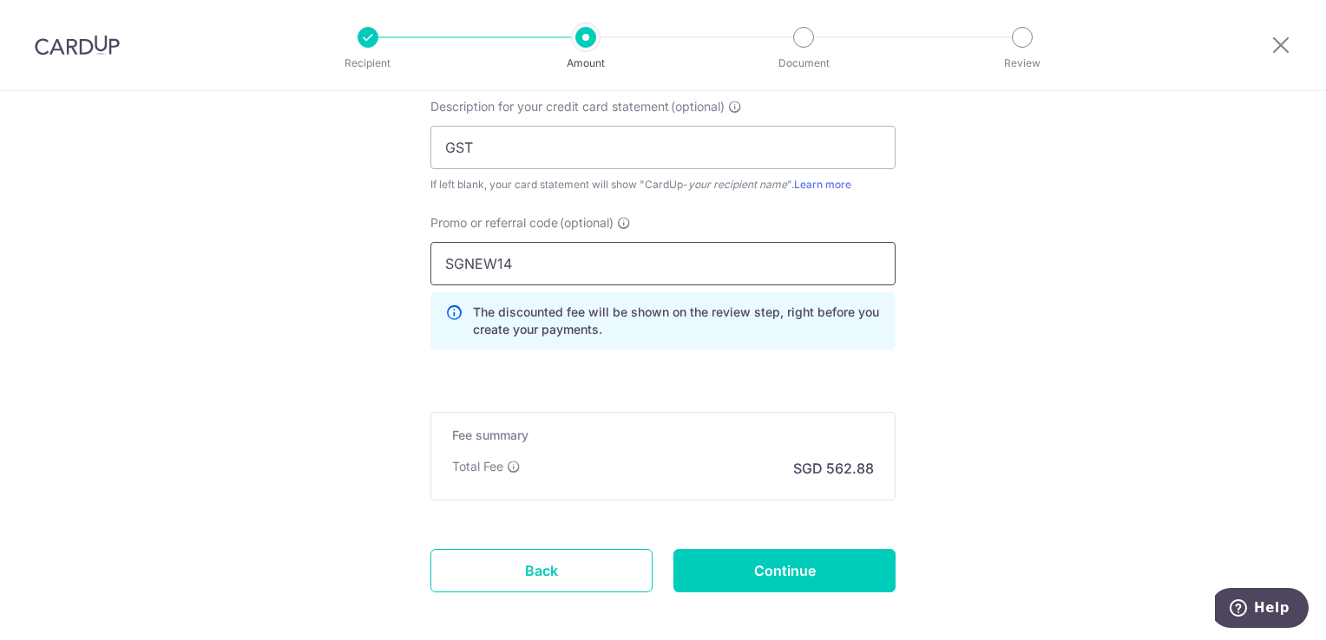
type input "SGNEW14"
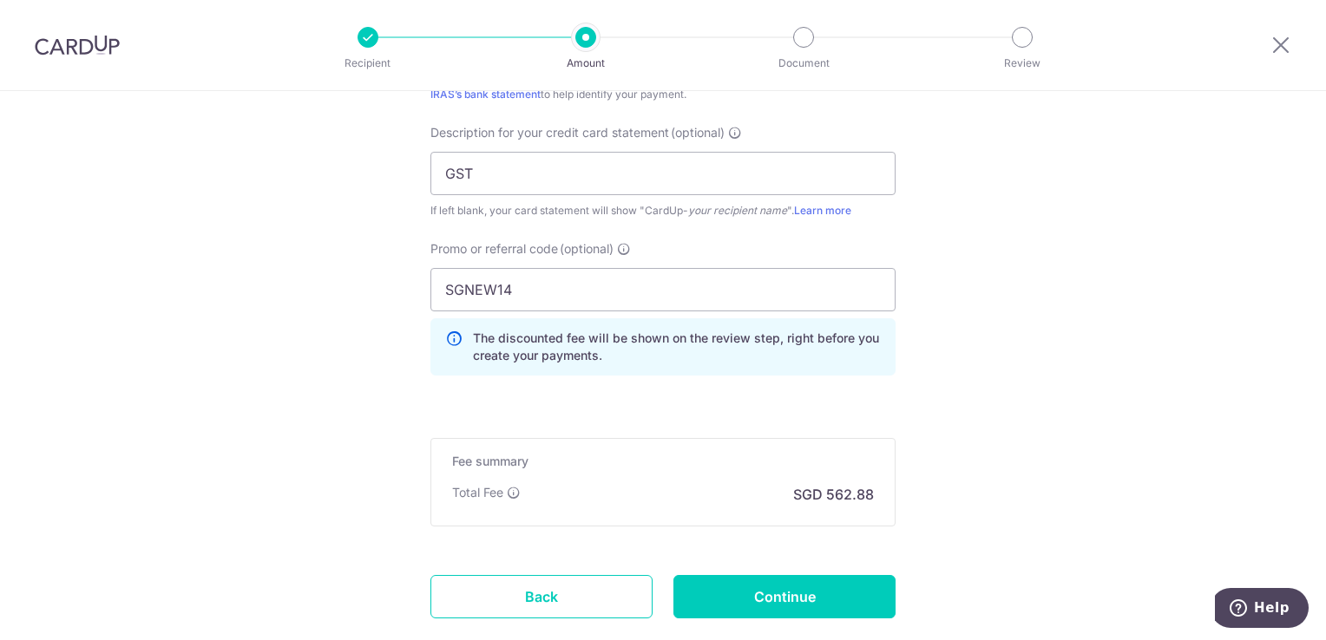
scroll to position [1800, 0]
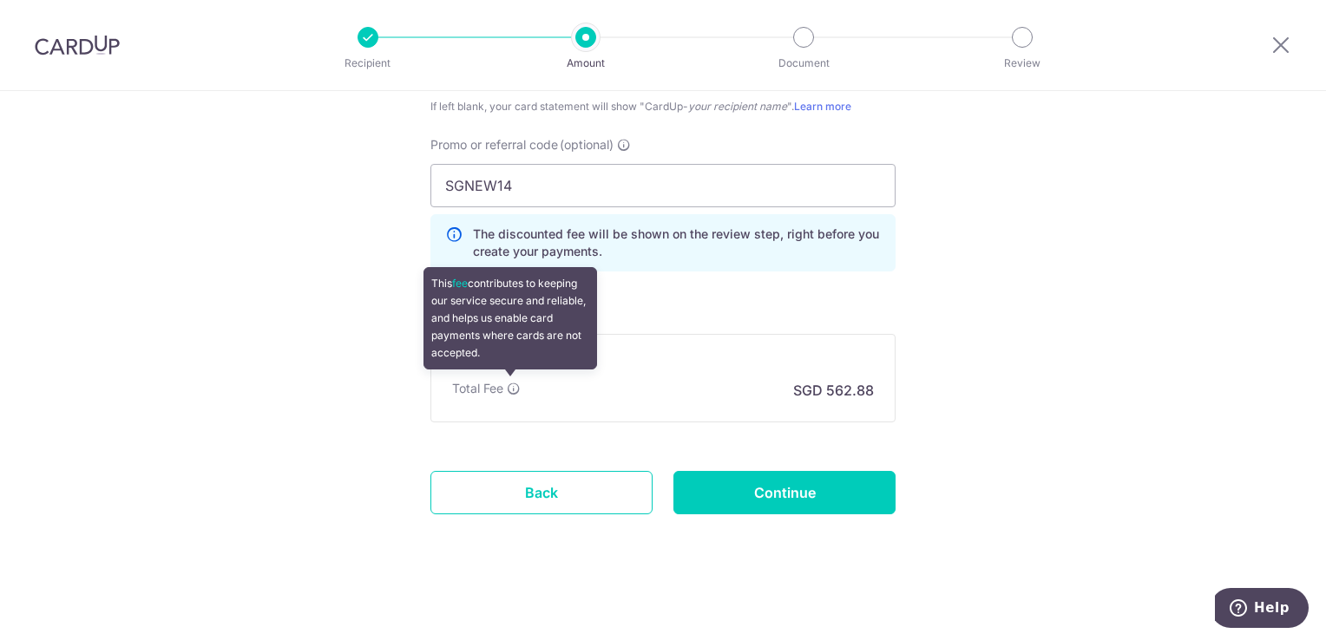
click at [508, 384] on icon at bounding box center [514, 389] width 14 height 14
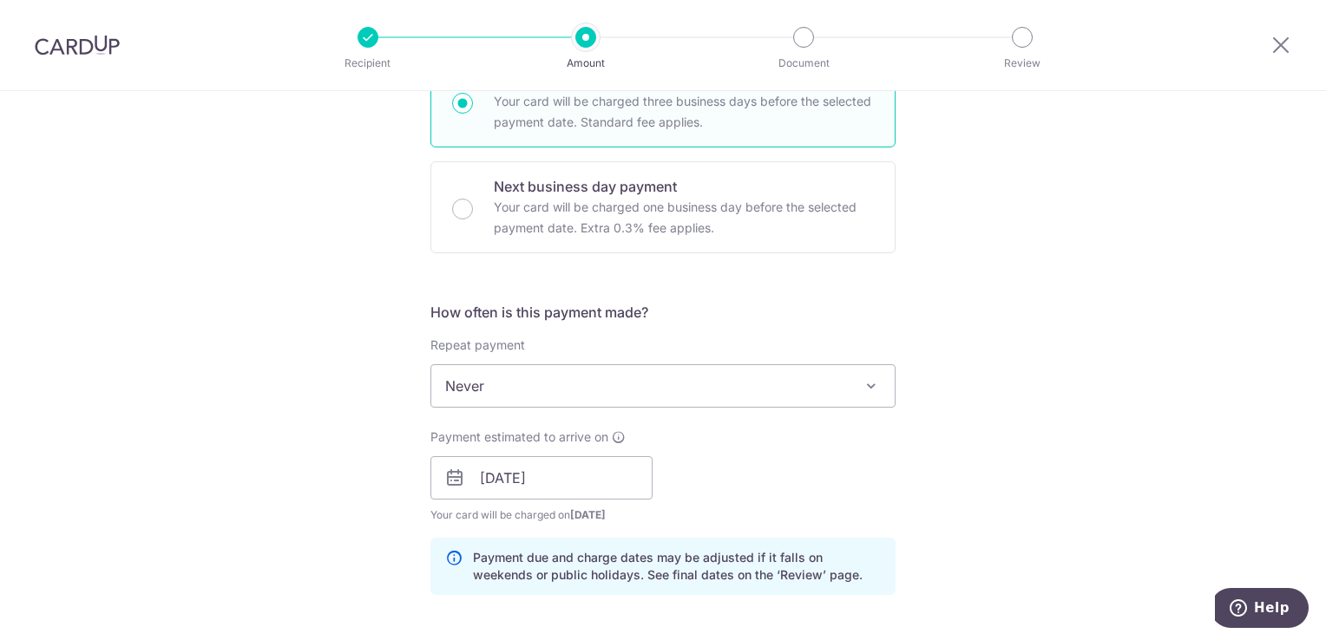
scroll to position [1019, 0]
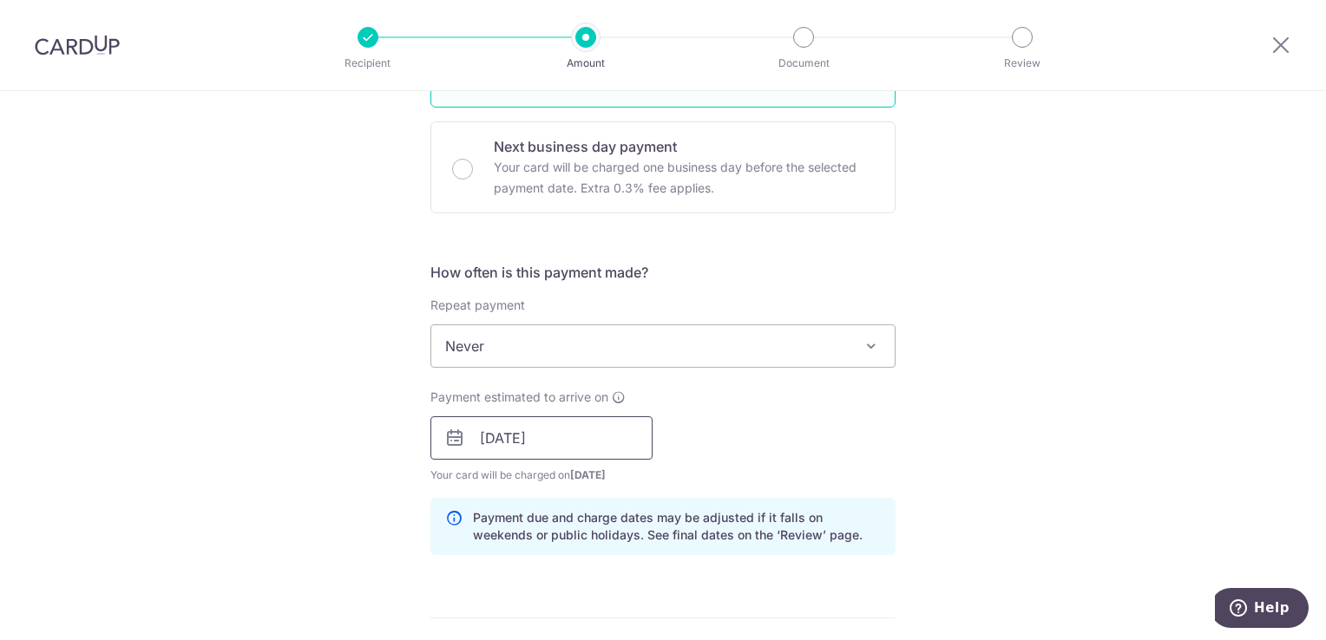
click at [621, 443] on input "18/08/2025" at bounding box center [541, 437] width 222 height 43
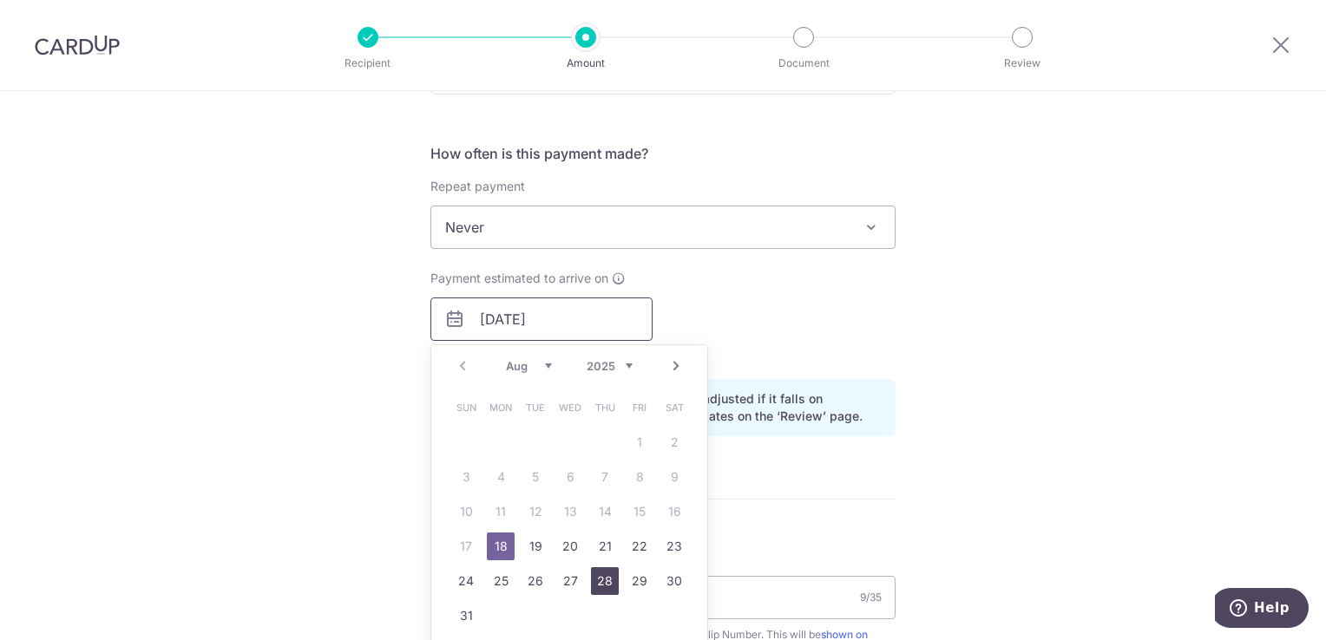
scroll to position [1279, 0]
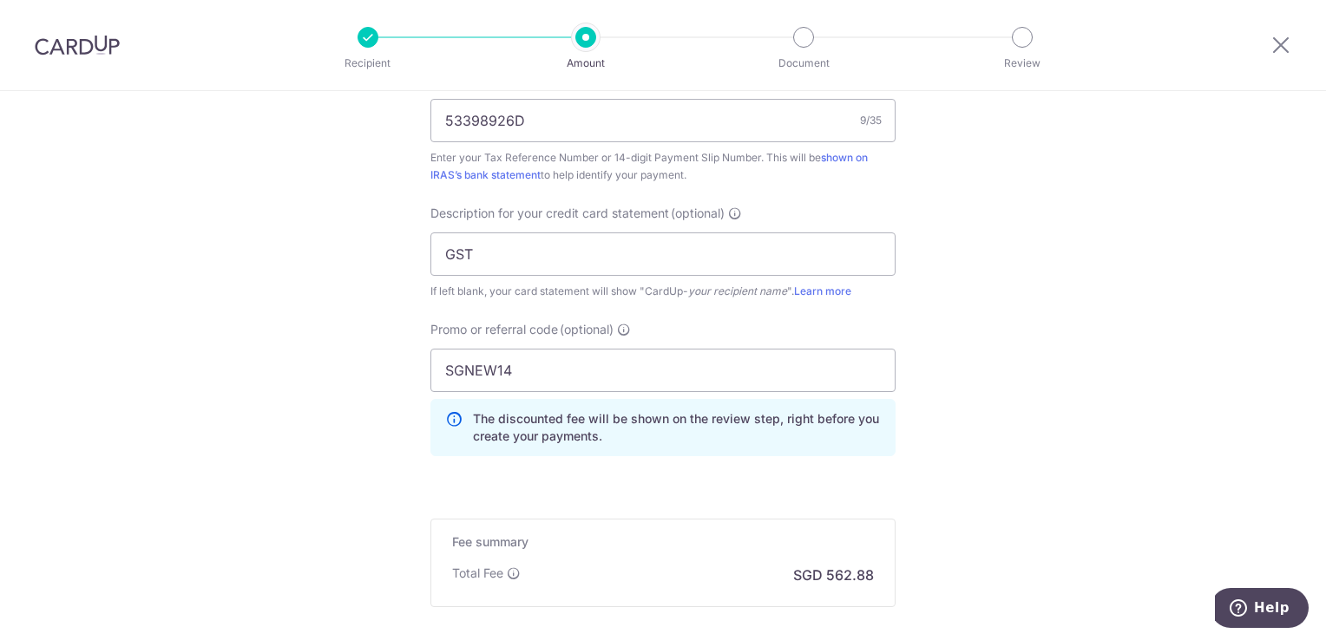
scroll to position [1713, 0]
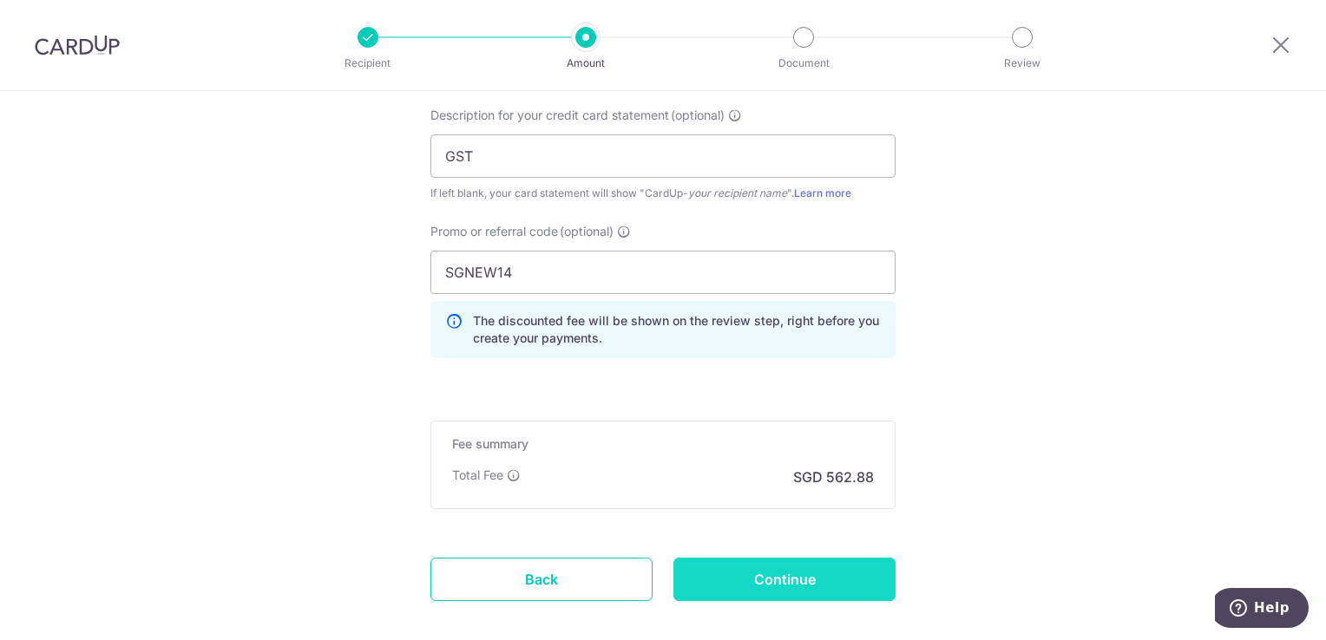
click at [744, 585] on input "Continue" at bounding box center [784, 579] width 222 height 43
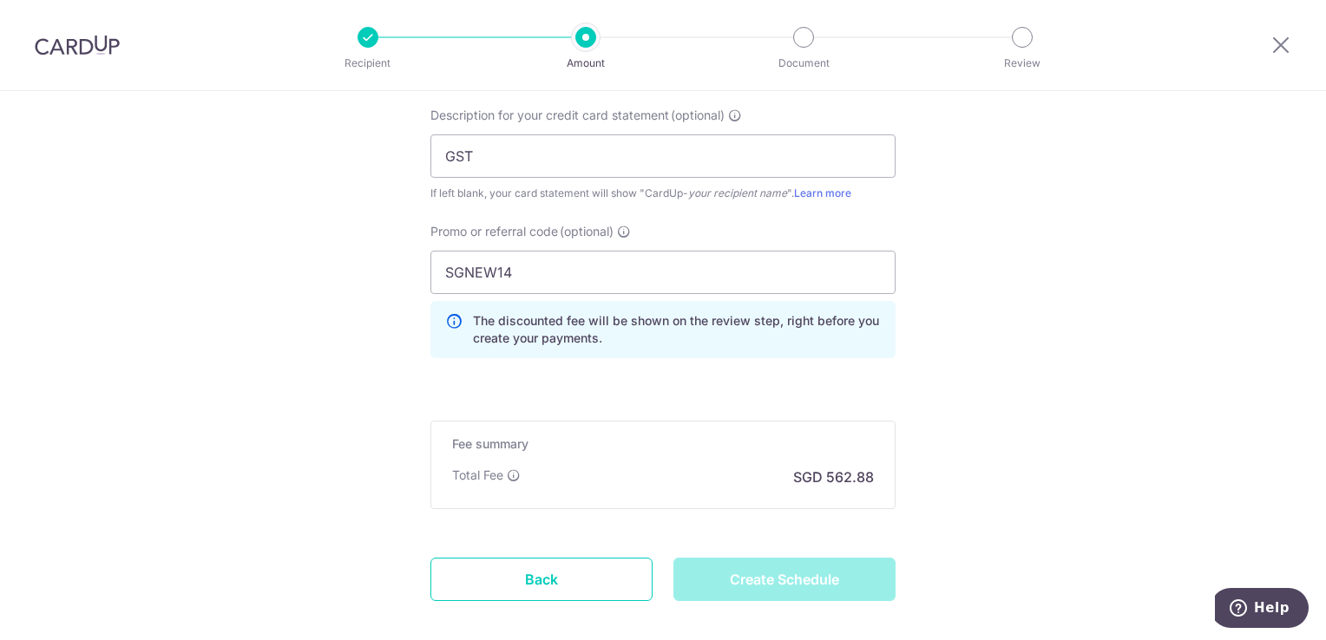
type input "Create Schedule"
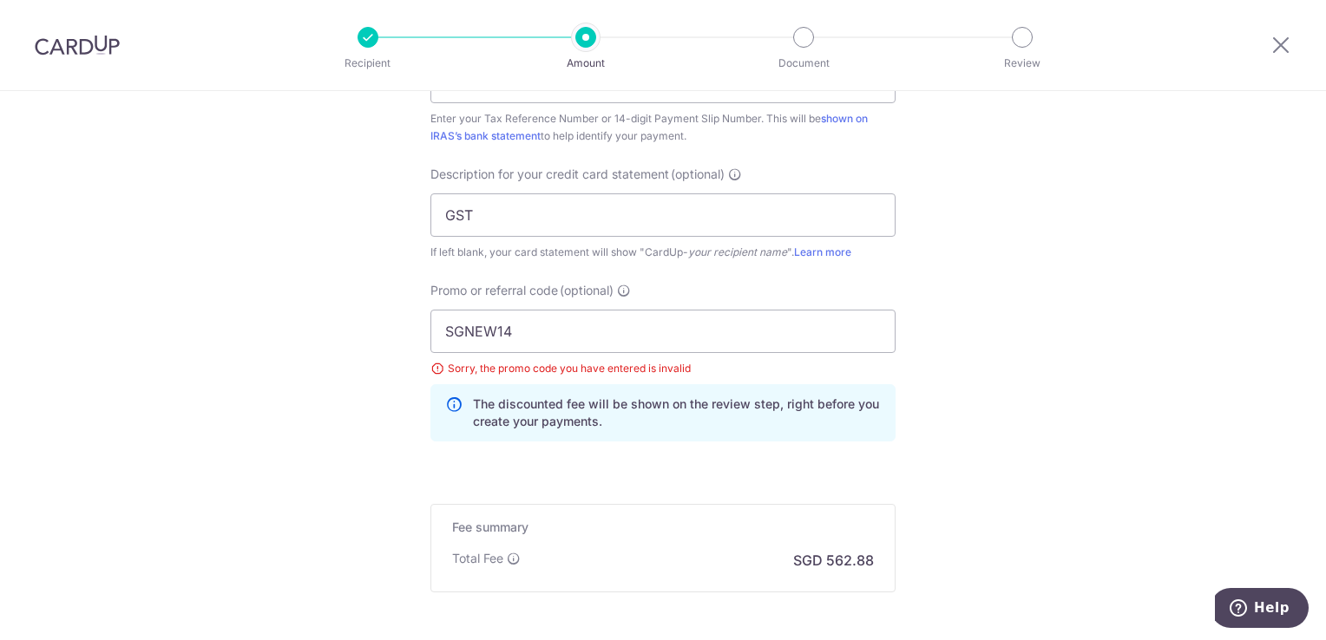
scroll to position [1366, 0]
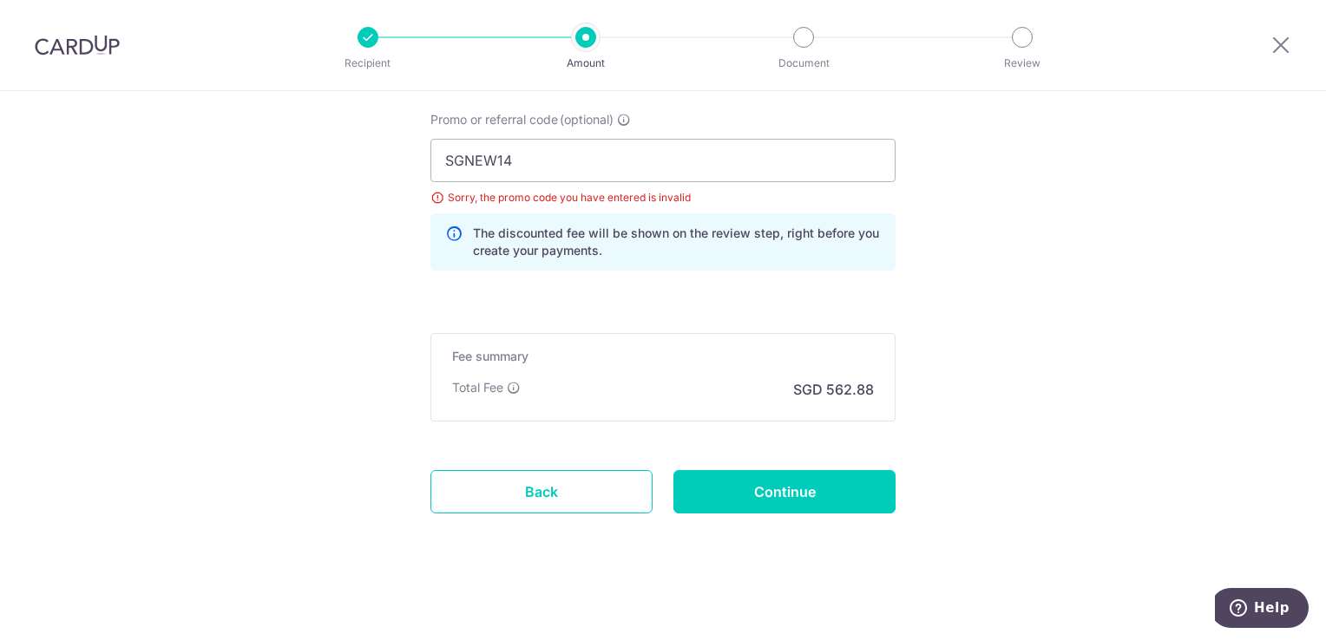
click at [628, 202] on div "Sorry, the promo code you have entered is invalid" at bounding box center [662, 197] width 465 height 17
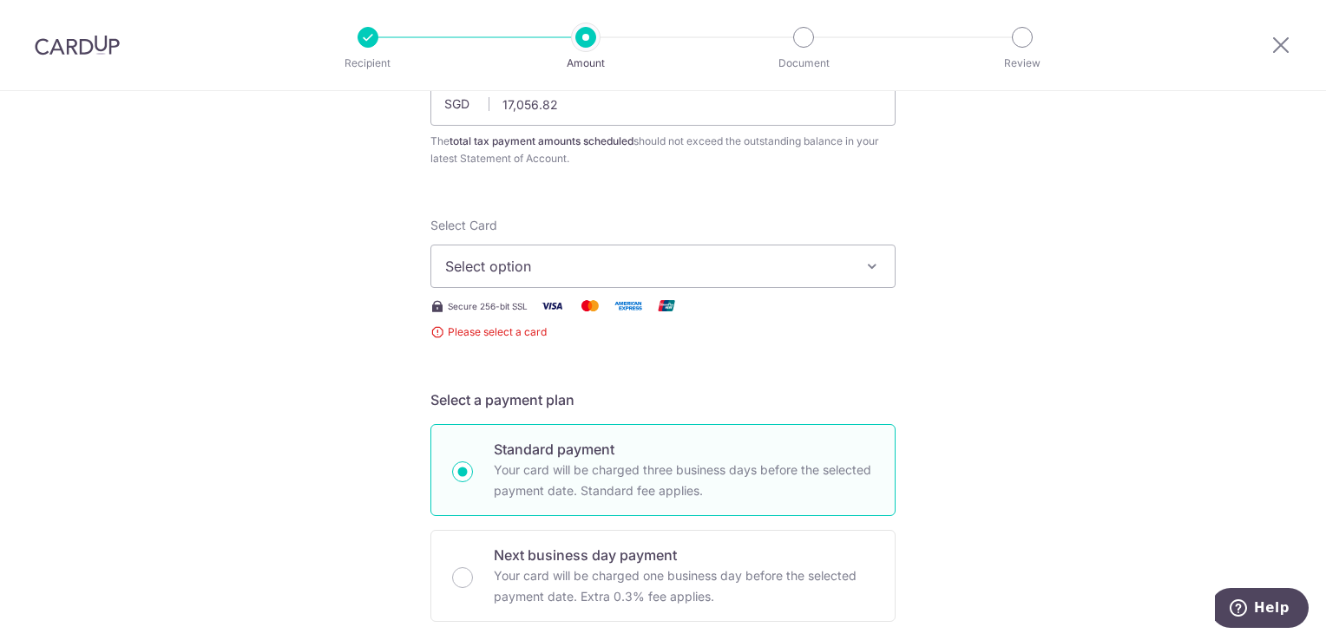
scroll to position [0, 0]
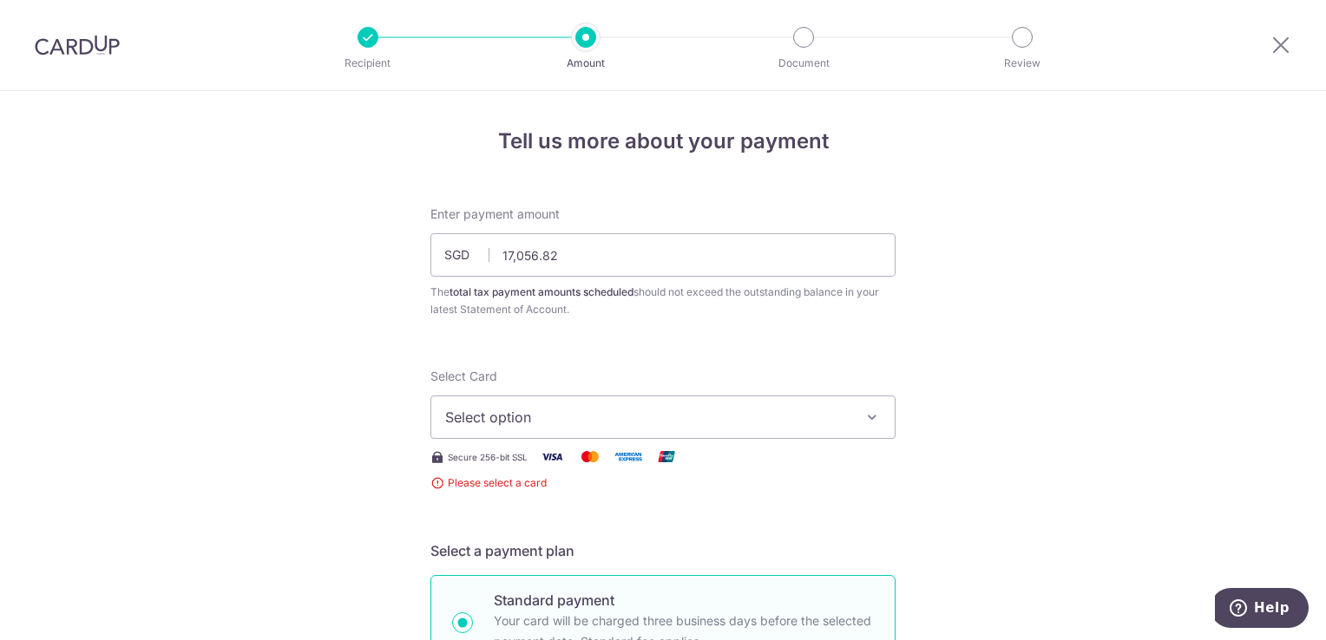
click at [657, 407] on span "Select option" at bounding box center [647, 417] width 404 height 21
click at [590, 461] on span "Add credit card" at bounding box center [678, 465] width 404 height 17
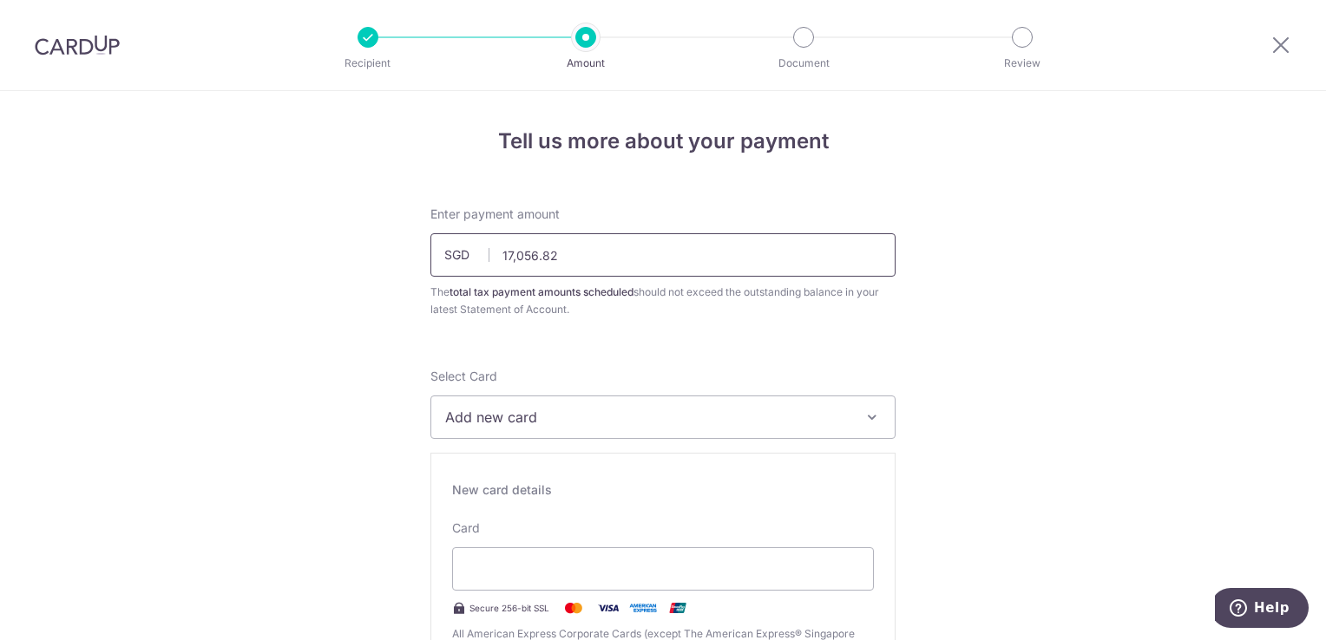
drag, startPoint x: 600, startPoint y: 252, endPoint x: 312, endPoint y: 233, distance: 288.7
type input "10,000.00"
drag, startPoint x: 1048, startPoint y: 303, endPoint x: 1041, endPoint y: 285, distance: 19.5
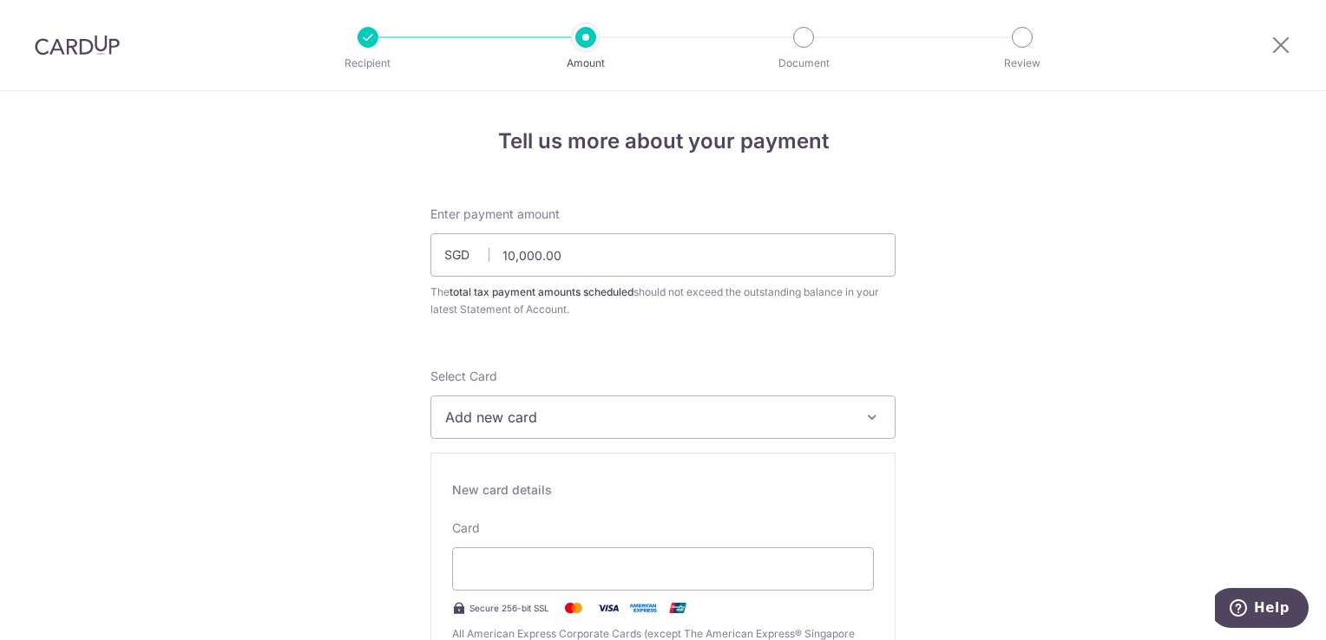
drag, startPoint x: 1041, startPoint y: 285, endPoint x: 969, endPoint y: 349, distance: 96.5
click at [864, 412] on icon "button" at bounding box center [871, 417] width 17 height 17
drag, startPoint x: 524, startPoint y: 463, endPoint x: 524, endPoint y: 482, distance: 18.2
click at [524, 463] on span "Add credit card" at bounding box center [678, 465] width 404 height 17
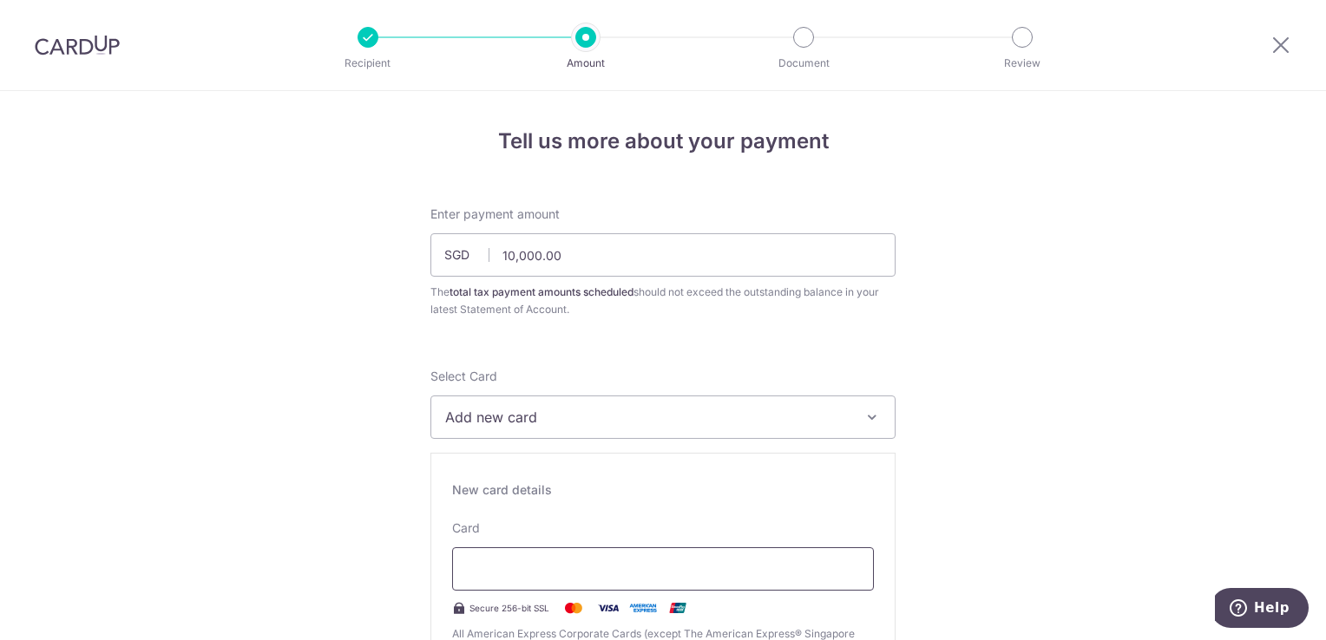
click at [517, 544] on div "Card Secure 256-bit SSL All American Express Corporate Cards (except The Americ…" at bounding box center [663, 590] width 422 height 141
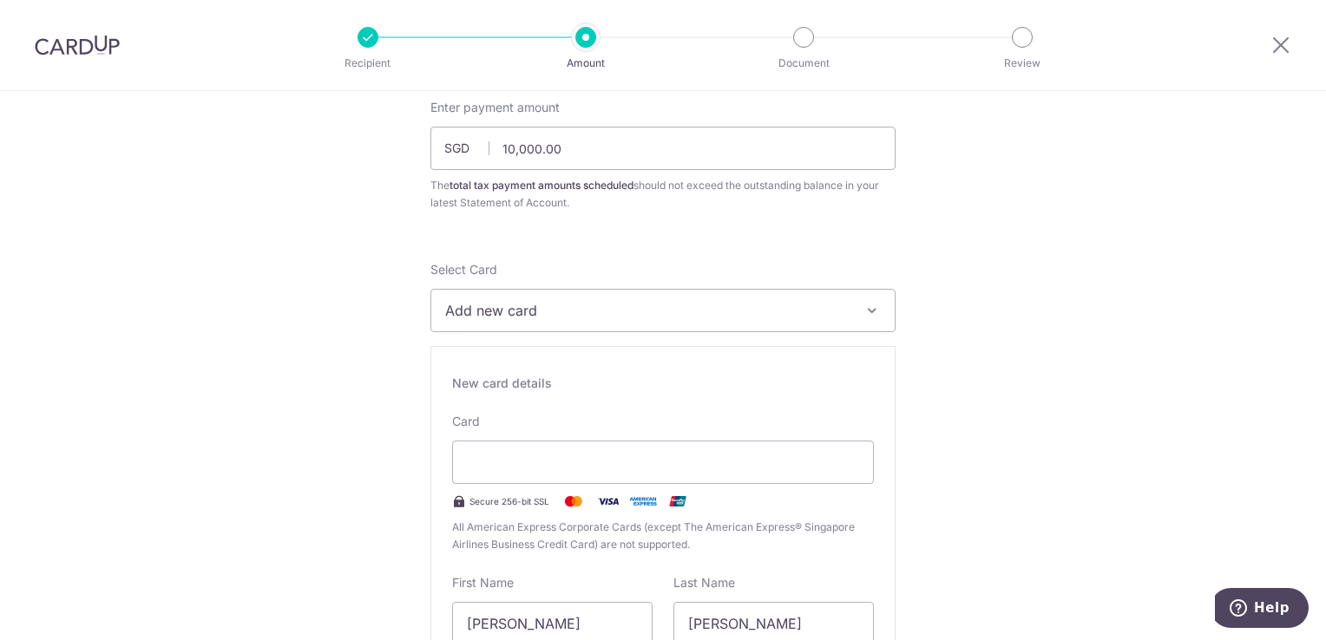
scroll to position [260, 0]
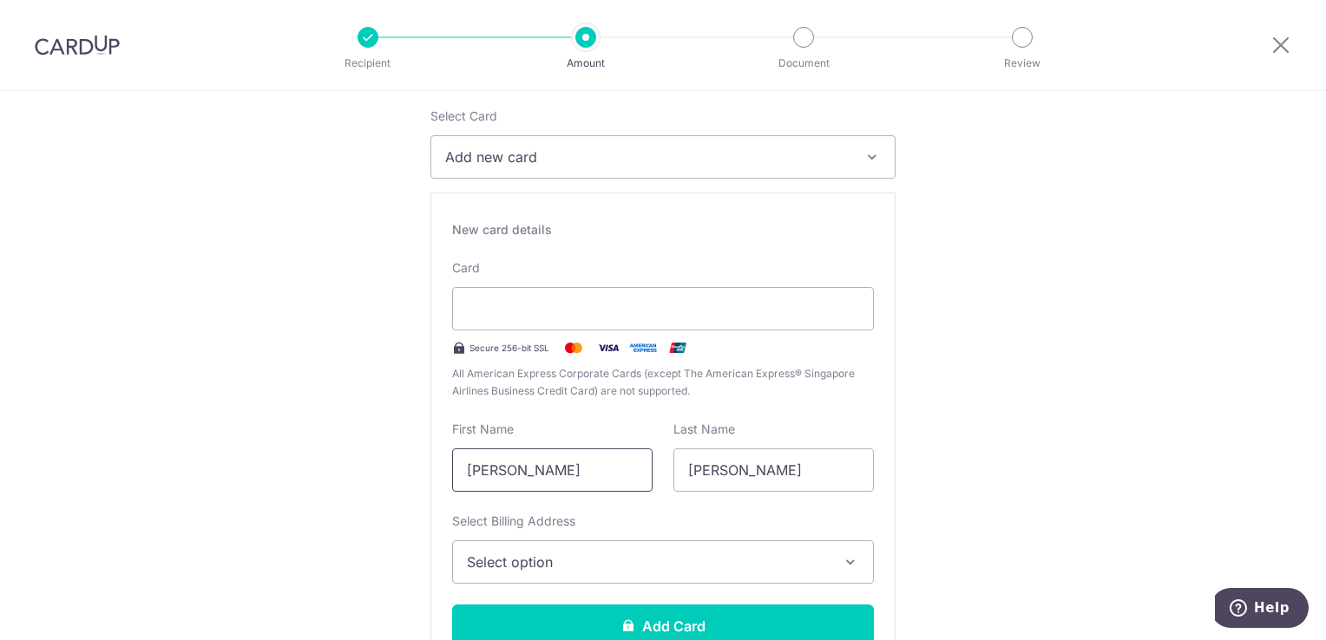
drag, startPoint x: 535, startPoint y: 474, endPoint x: 153, endPoint y: 537, distance: 387.8
type input "Angela"
type input "Fong"
click at [621, 574] on button "Select option" at bounding box center [663, 562] width 422 height 43
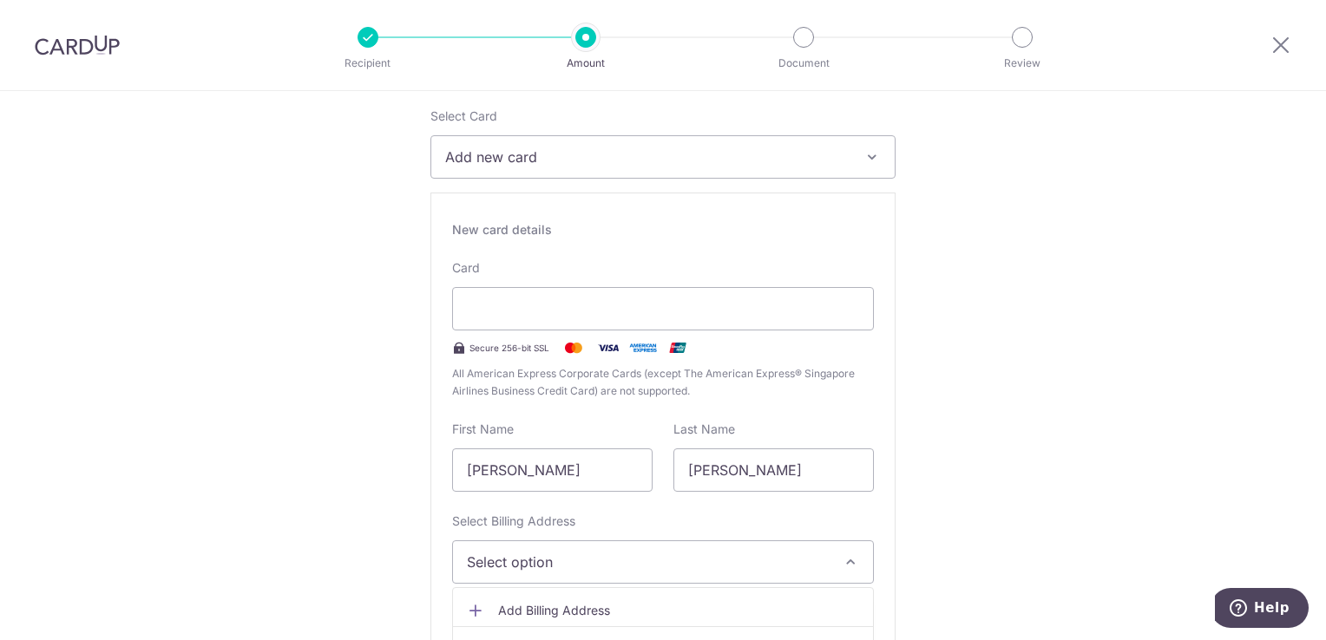
scroll to position [434, 0]
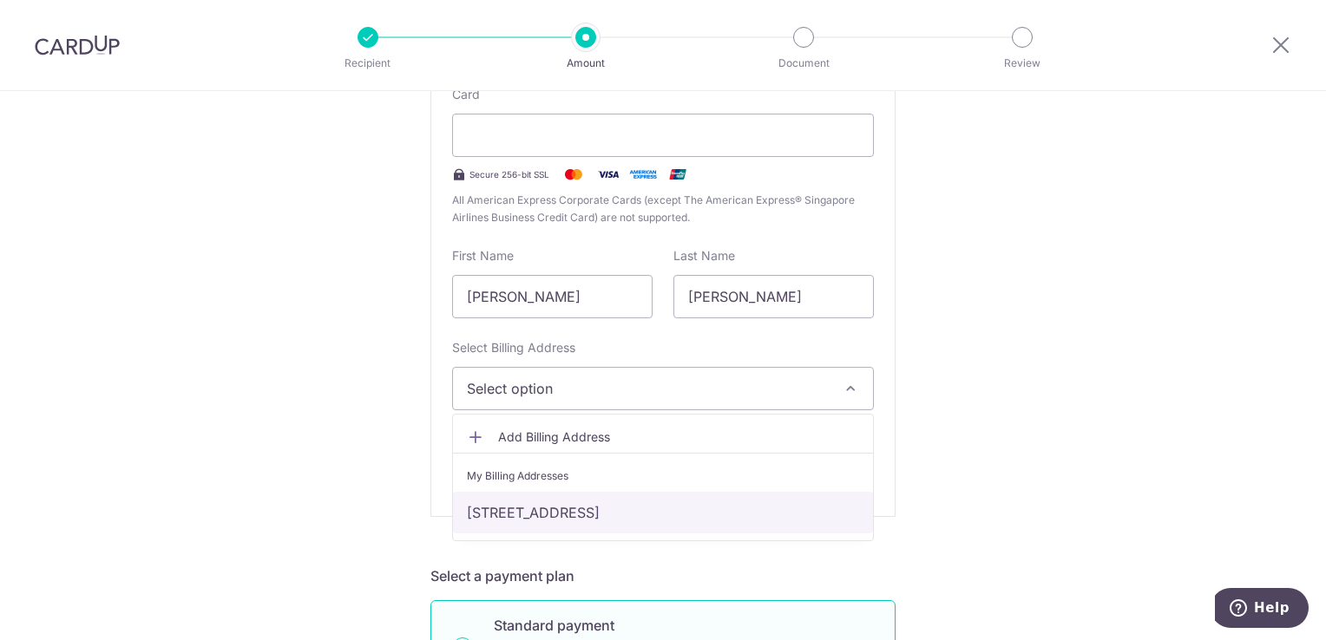
drag, startPoint x: 548, startPoint y: 514, endPoint x: 536, endPoint y: 515, distance: 12.2
click at [548, 514] on link "299 BUKIT BATOK STREET 22, Singapore, Singapore-650299" at bounding box center [663, 513] width 420 height 42
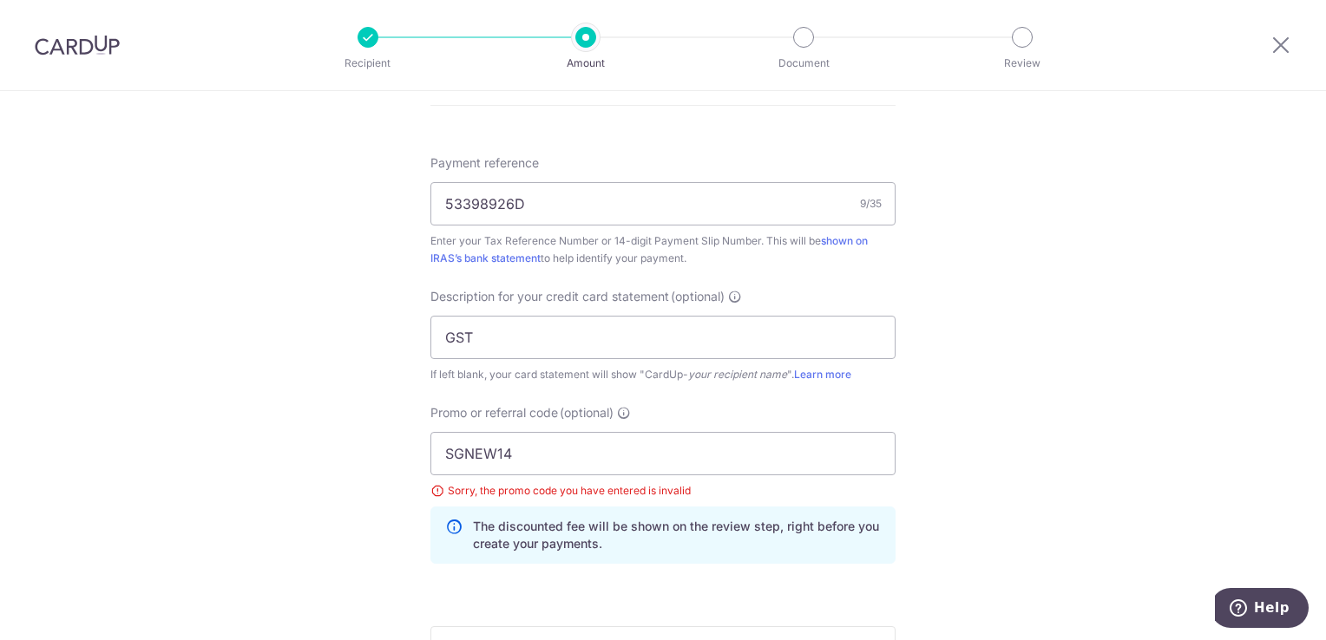
scroll to position [1562, 0]
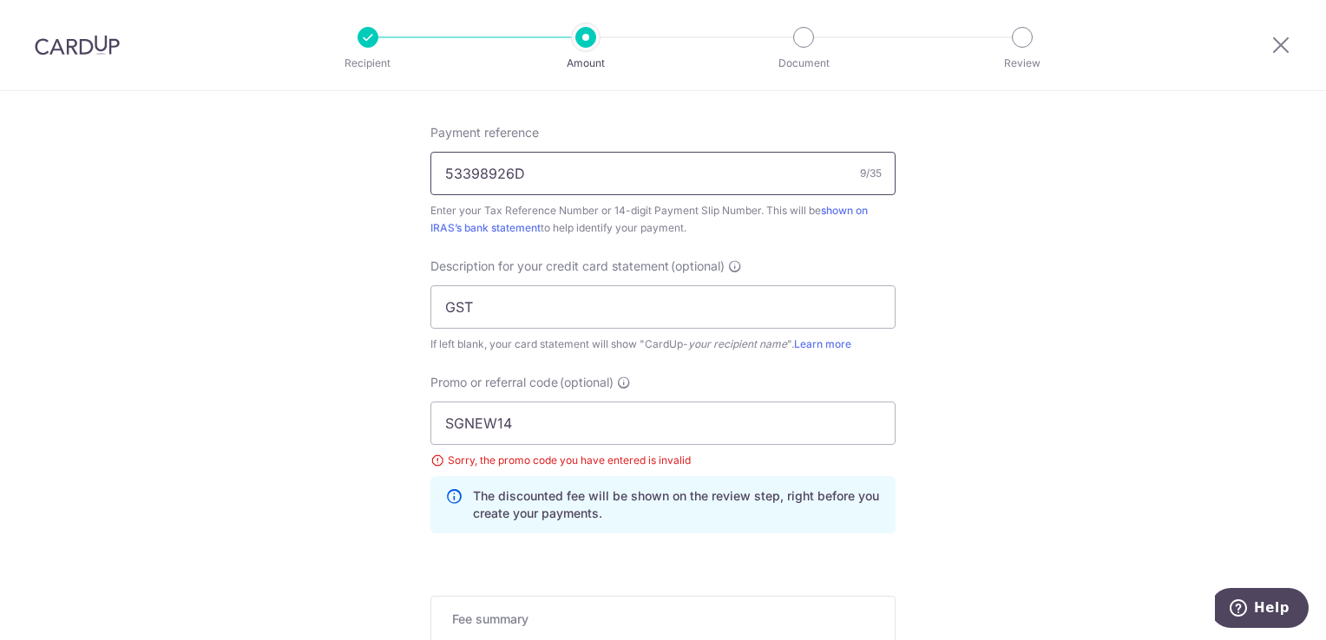
drag, startPoint x: 469, startPoint y: 168, endPoint x: 547, endPoint y: 252, distance: 114.8
click at [517, 173] on input "53398926D" at bounding box center [662, 173] width 465 height 43
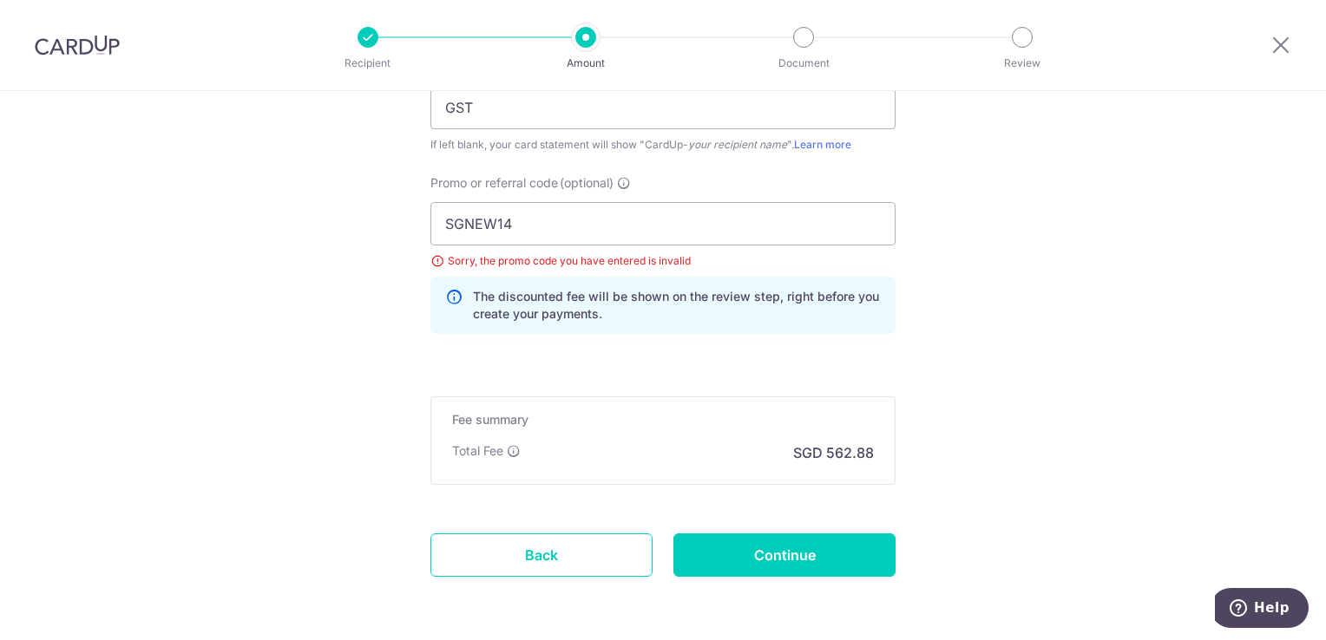
scroll to position [1822, 0]
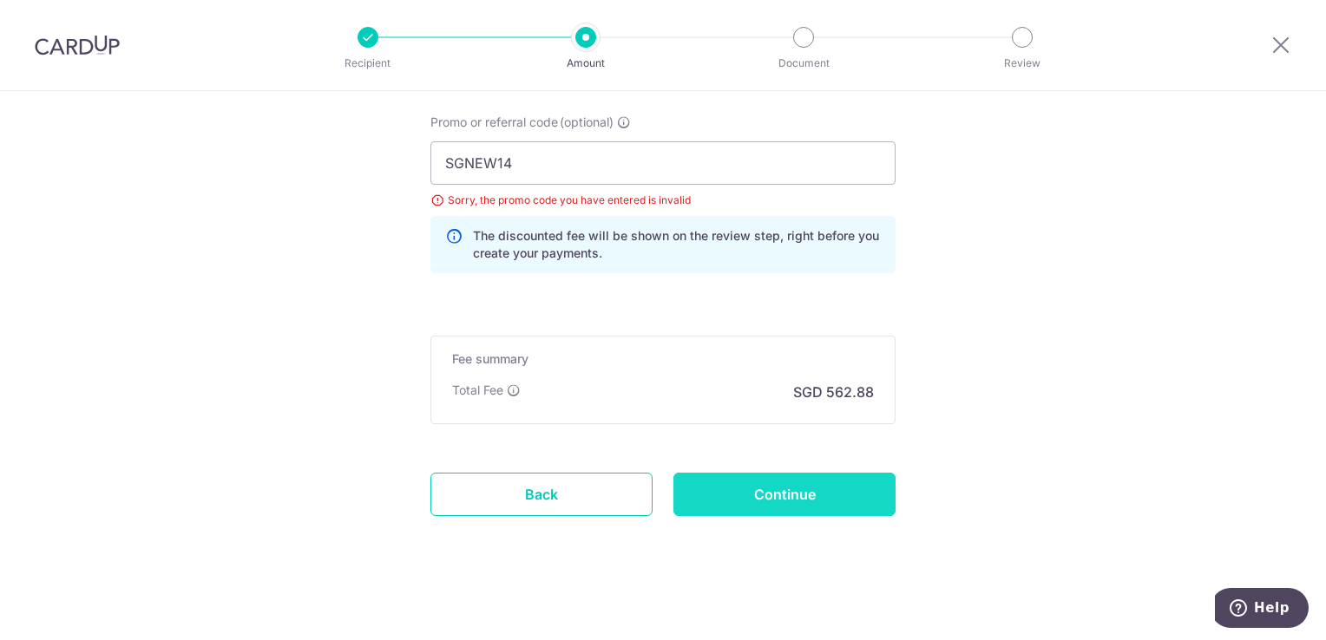
click at [757, 499] on input "Continue" at bounding box center [784, 494] width 222 height 43
type input "Create Schedule"
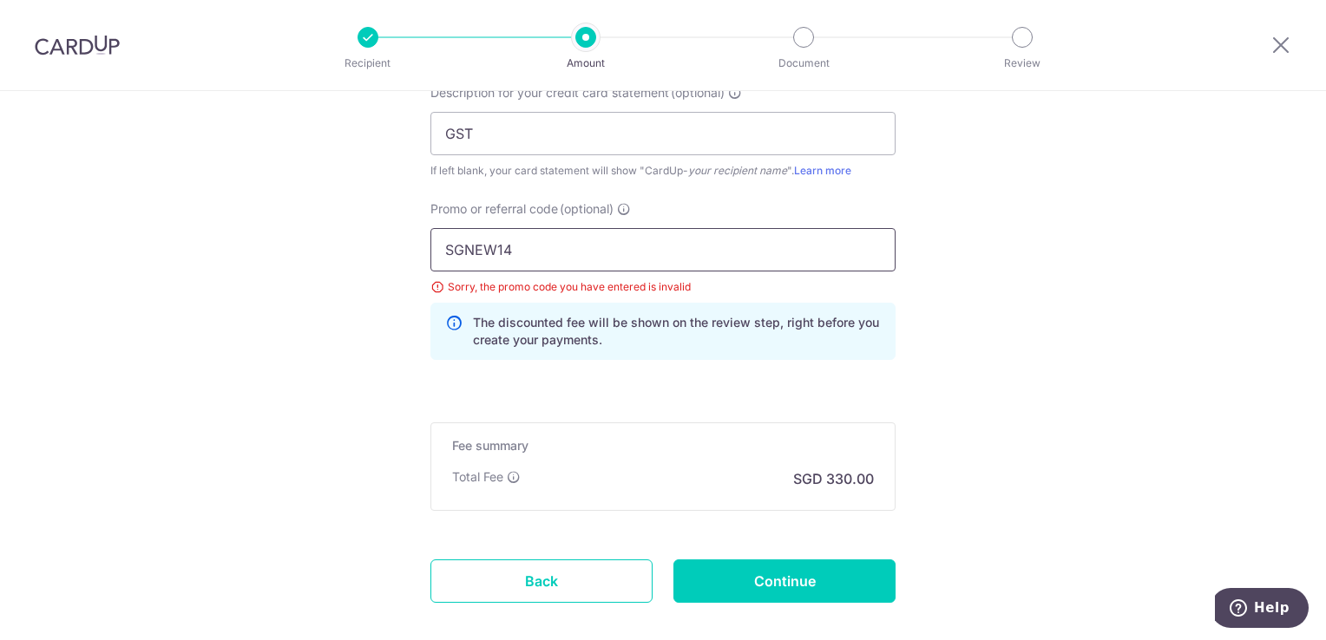
scroll to position [1250, 0]
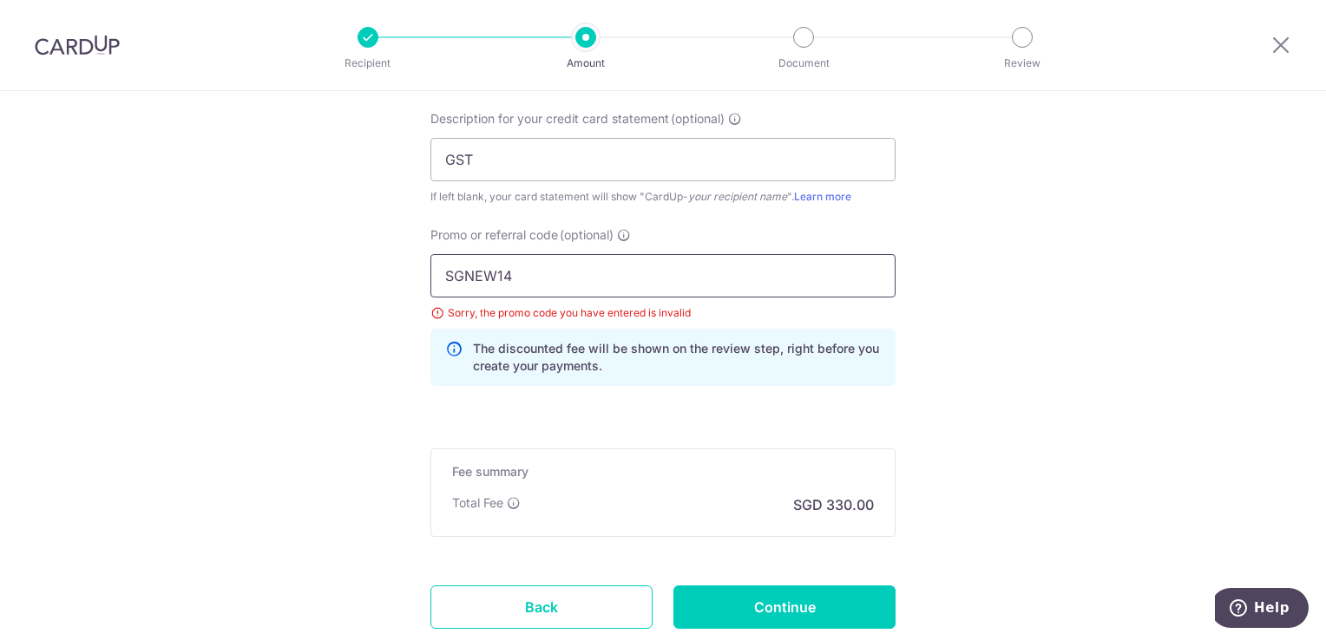
click at [556, 272] on input "SGNEW14" at bounding box center [662, 275] width 465 height 43
click at [500, 264] on input "SGNEW14" at bounding box center [662, 275] width 465 height 43
drag, startPoint x: 443, startPoint y: 272, endPoint x: 389, endPoint y: 269, distance: 53.9
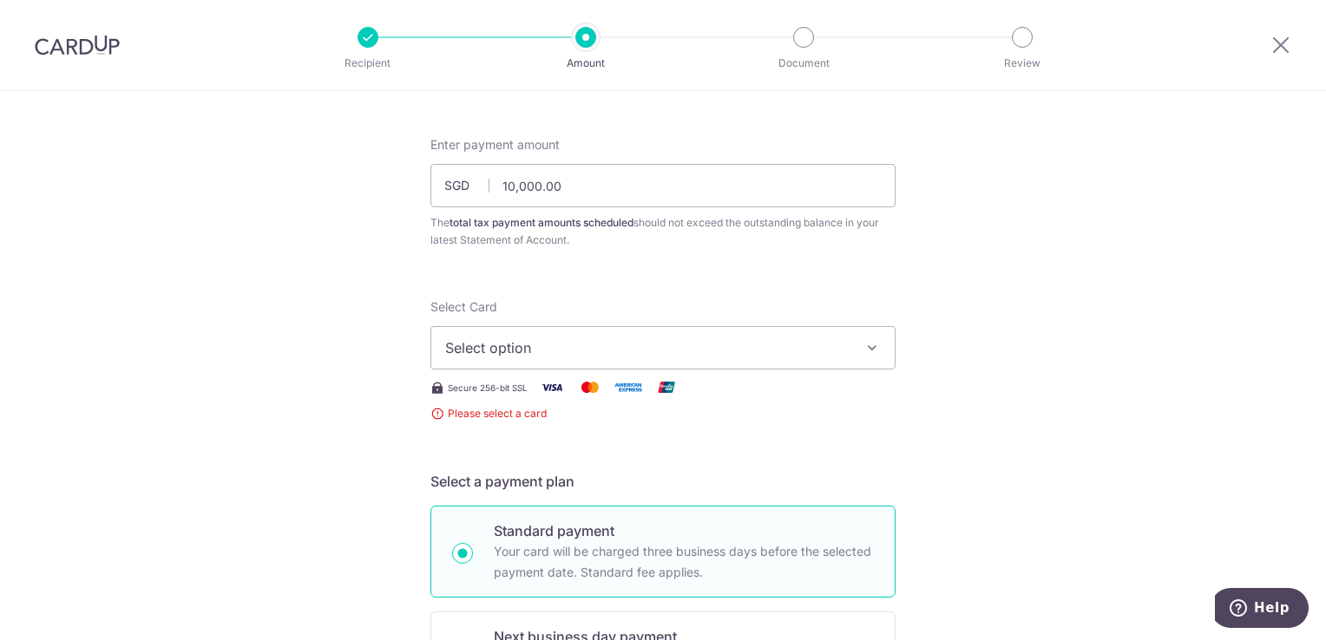
scroll to position [0, 0]
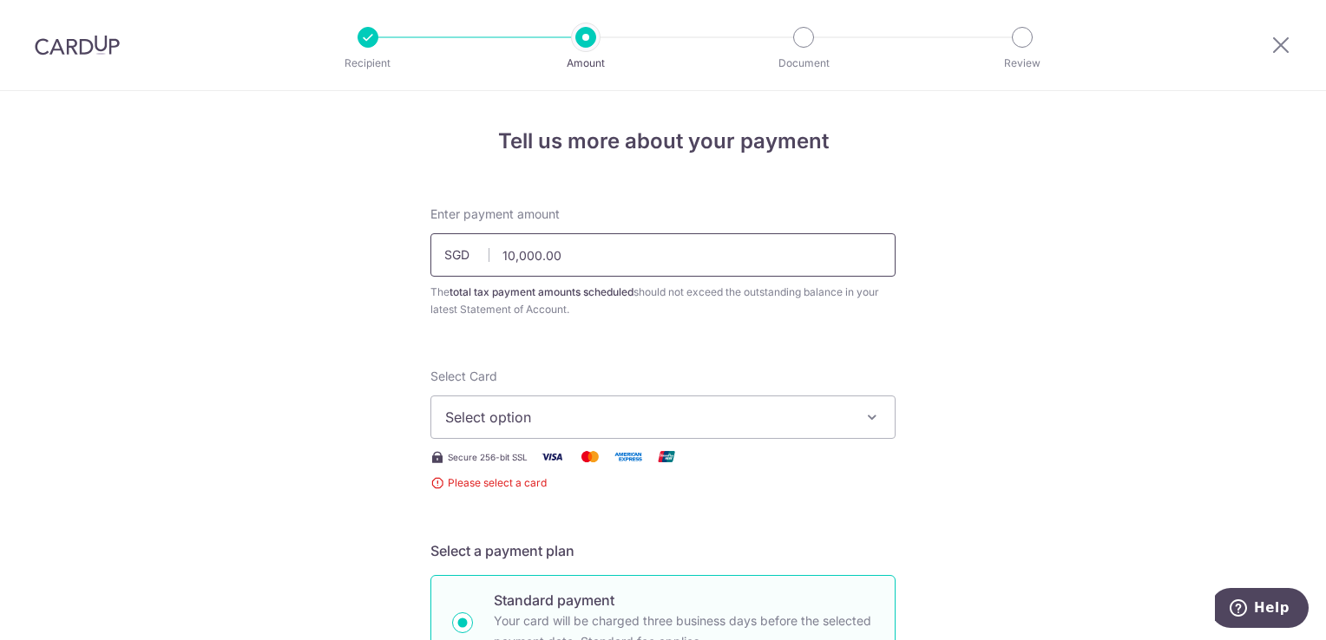
type input "SGNEW14"
drag, startPoint x: 577, startPoint y: 259, endPoint x: 314, endPoint y: 251, distance: 263.0
type input "1"
type input "17,056.82"
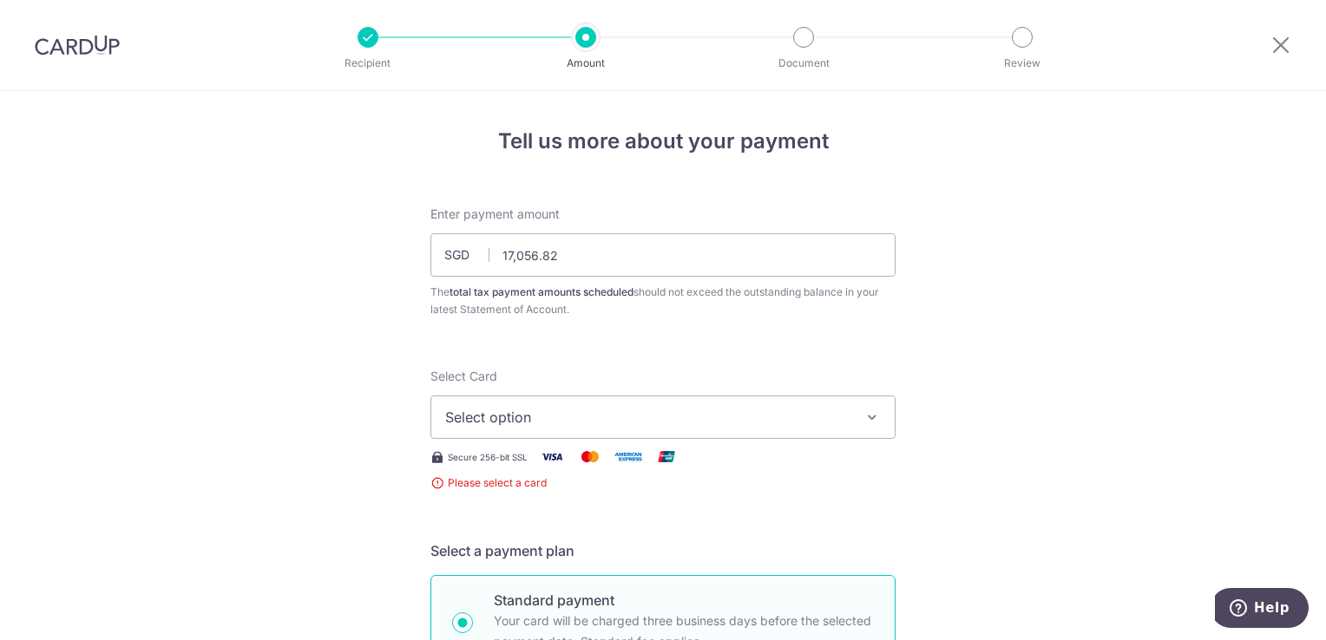
click at [518, 417] on span "Select option" at bounding box center [647, 417] width 404 height 21
click at [520, 467] on span "Add credit card" at bounding box center [678, 465] width 404 height 17
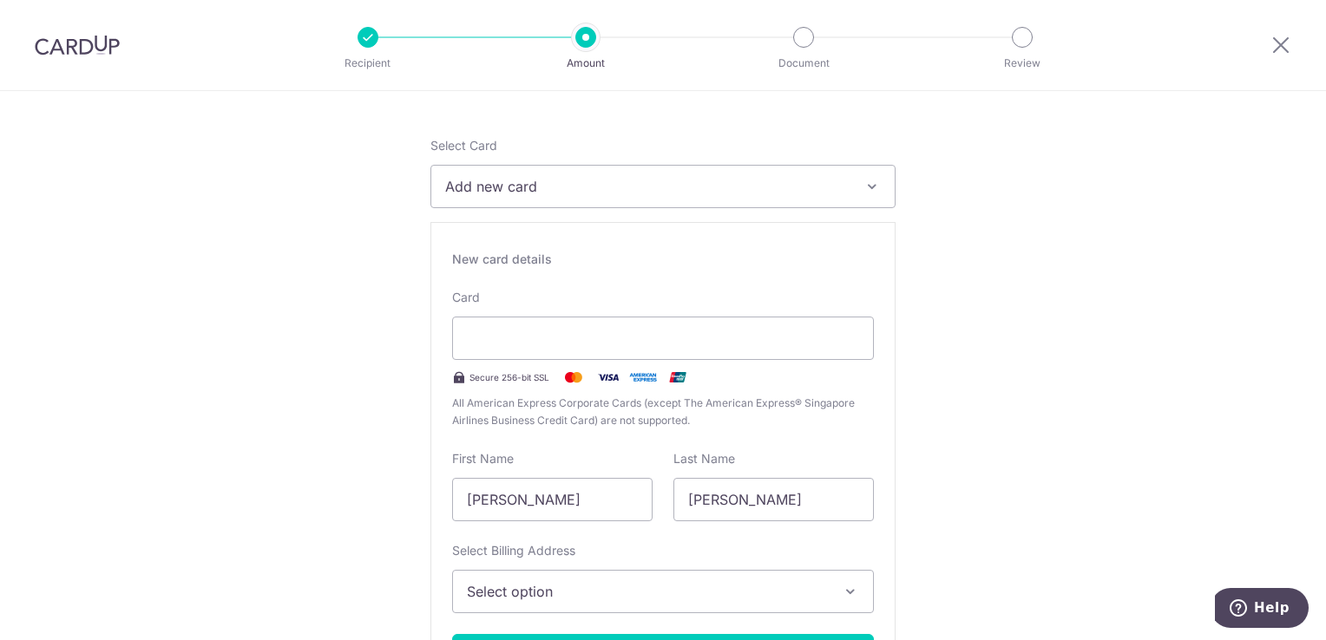
scroll to position [260, 0]
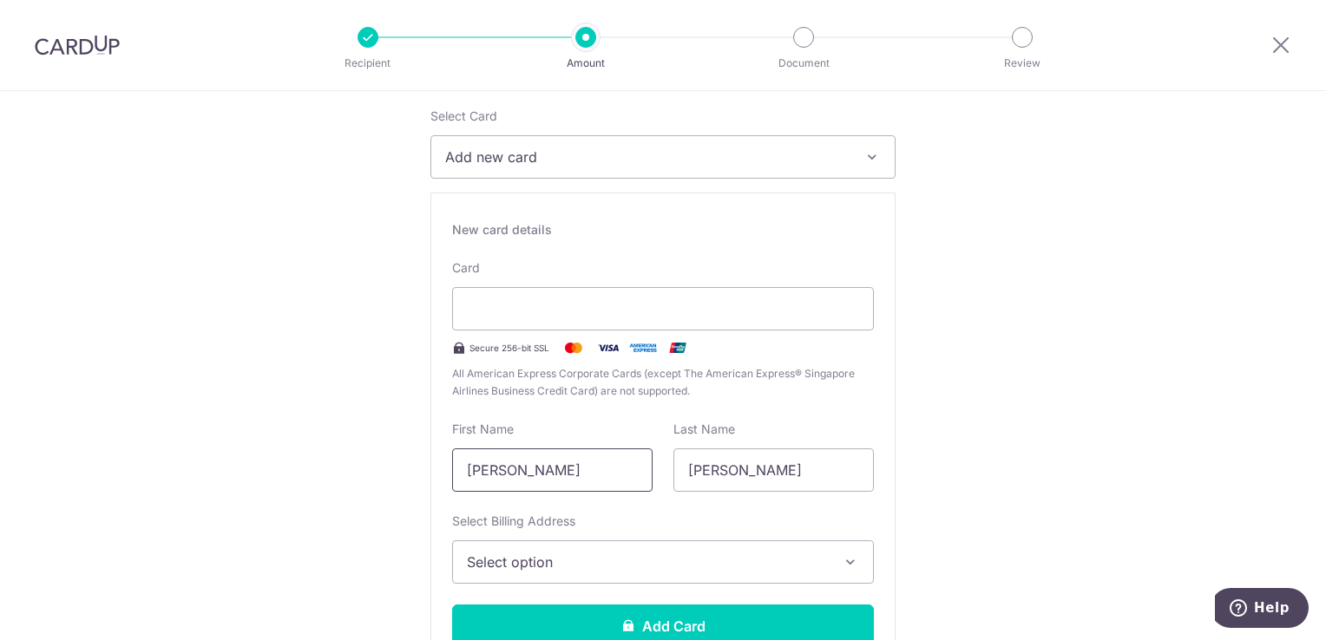
drag, startPoint x: 521, startPoint y: 475, endPoint x: 230, endPoint y: 422, distance: 296.5
type input "Angwl"
type input "Fong"
click at [503, 475] on input "Angwl" at bounding box center [552, 470] width 200 height 43
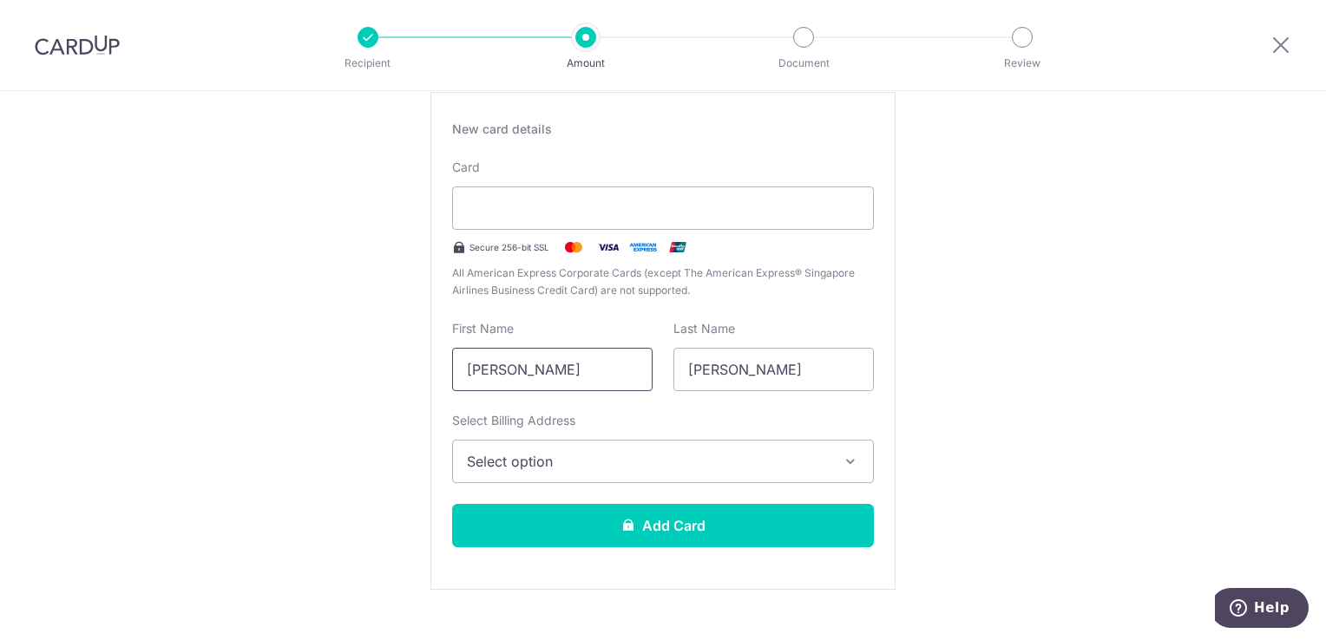
scroll to position [434, 0]
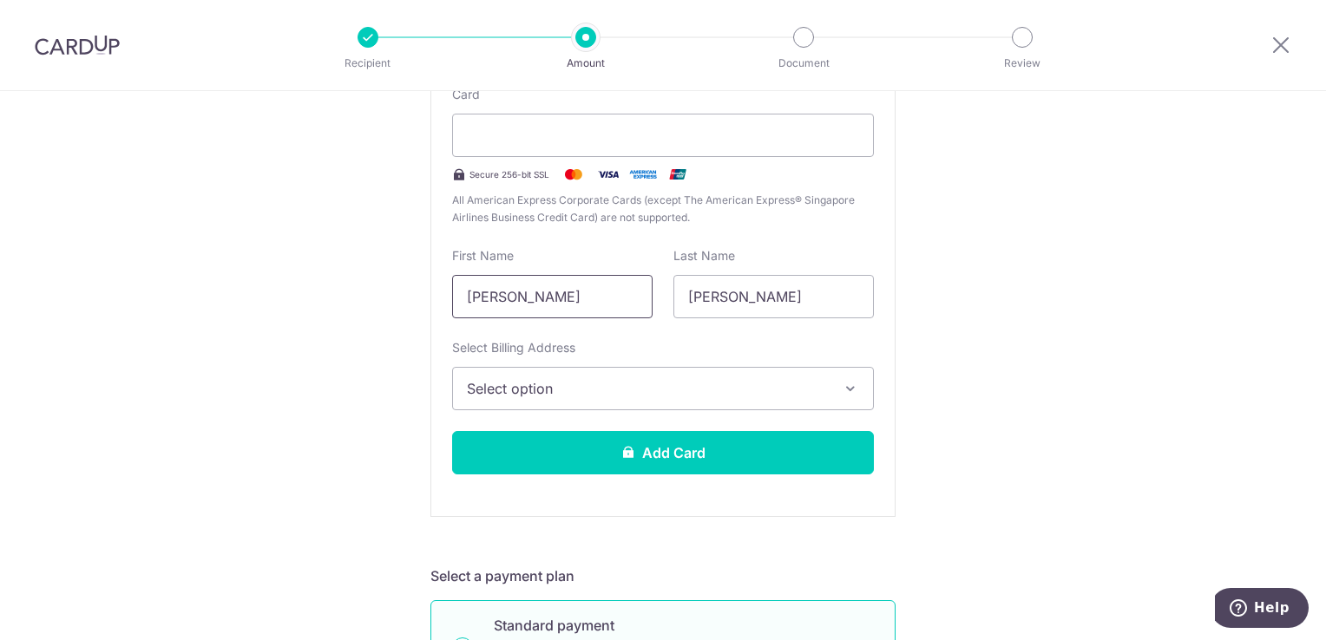
type input "Angela"
click at [626, 397] on span "Select option" at bounding box center [647, 388] width 361 height 21
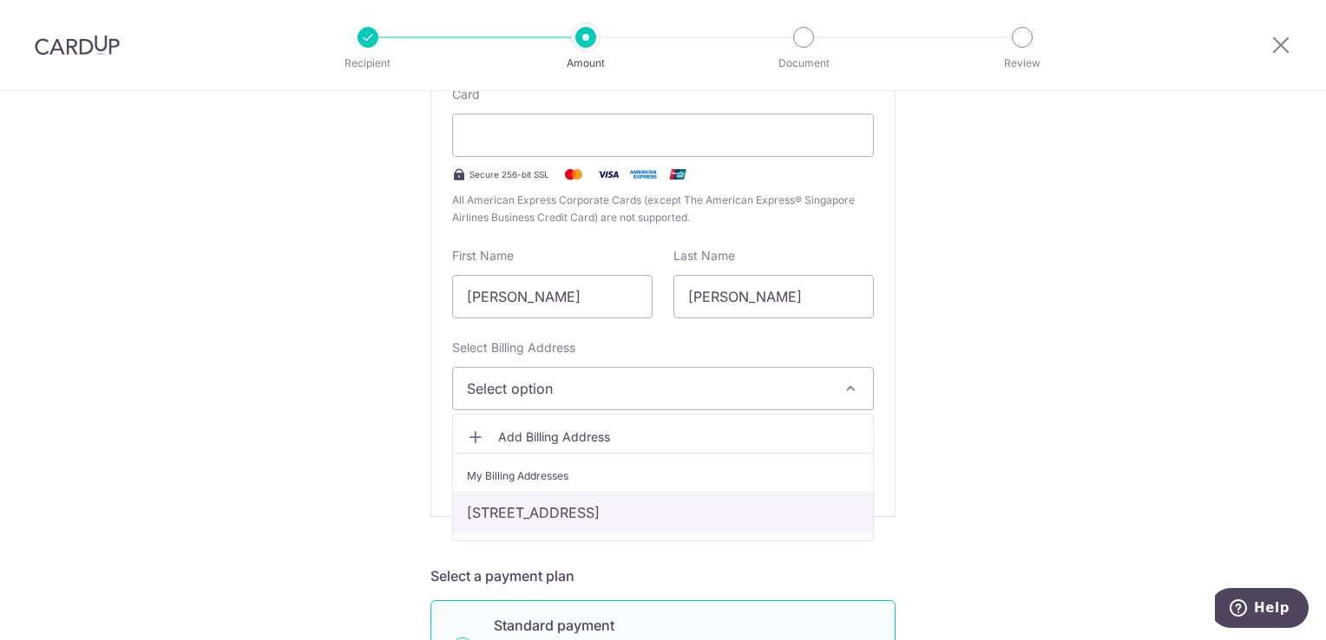
click at [554, 510] on link "299 BUKIT BATOK STREET 22, Singapore, Singapore-650299" at bounding box center [663, 513] width 420 height 42
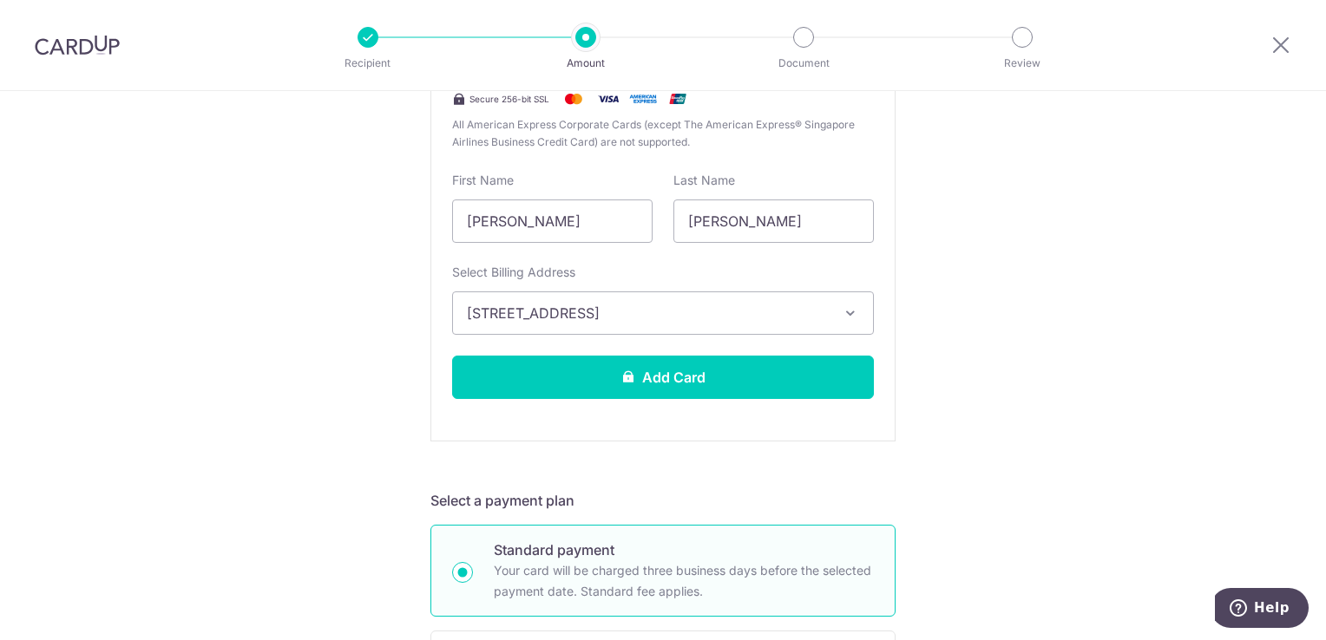
scroll to position [607, 0]
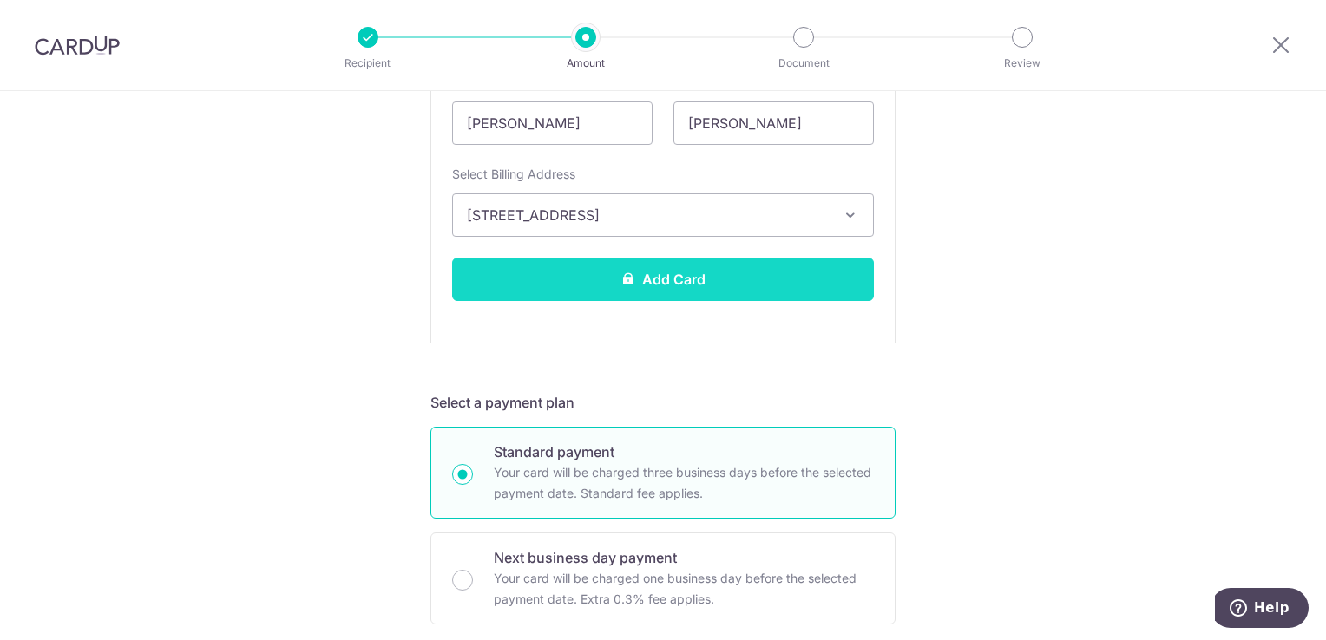
click at [635, 290] on button "Add Card" at bounding box center [663, 279] width 422 height 43
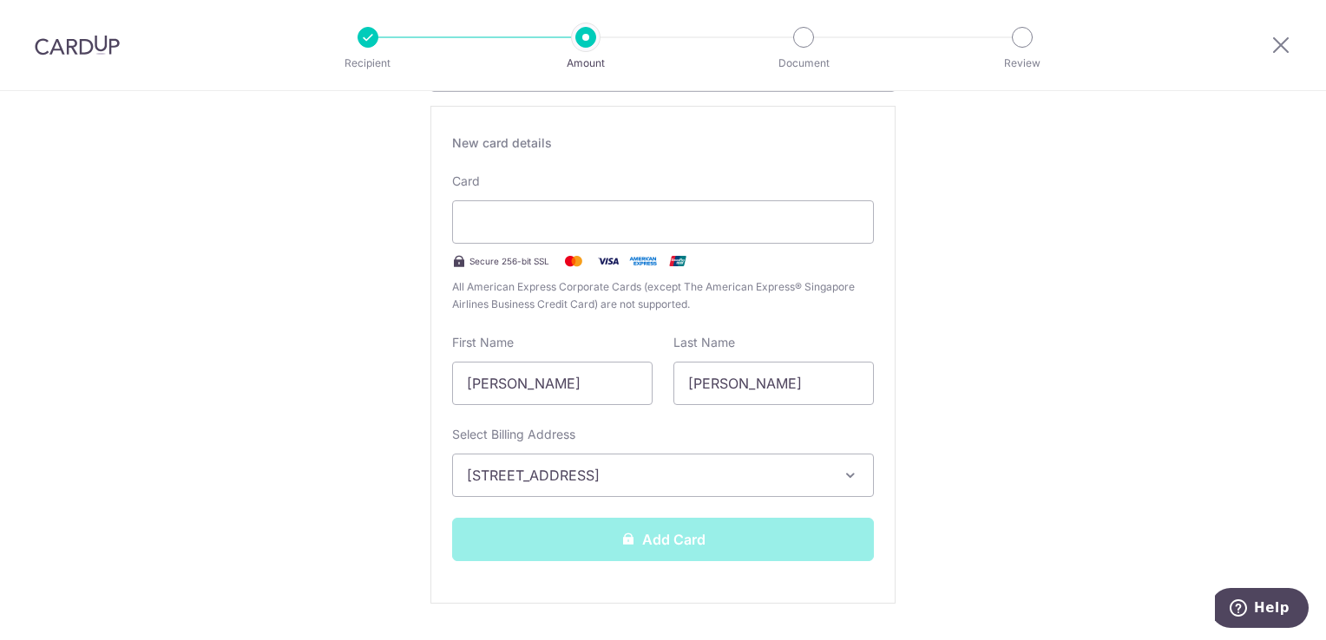
scroll to position [260, 0]
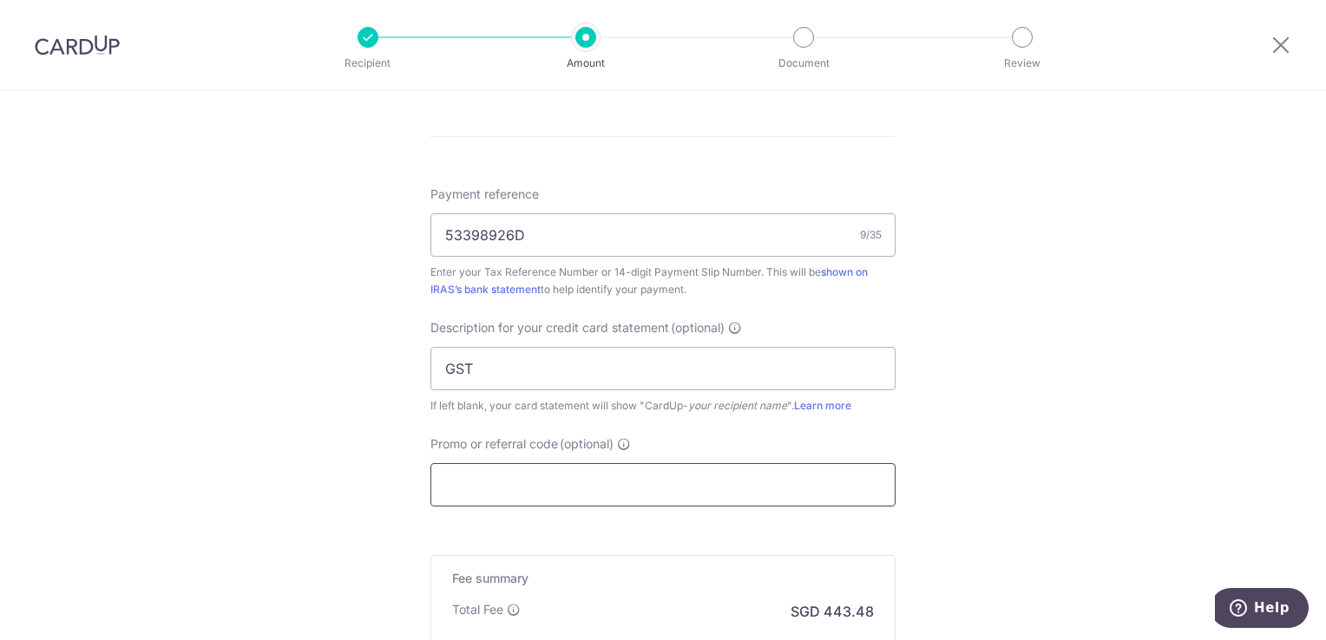
scroll to position [1128, 0]
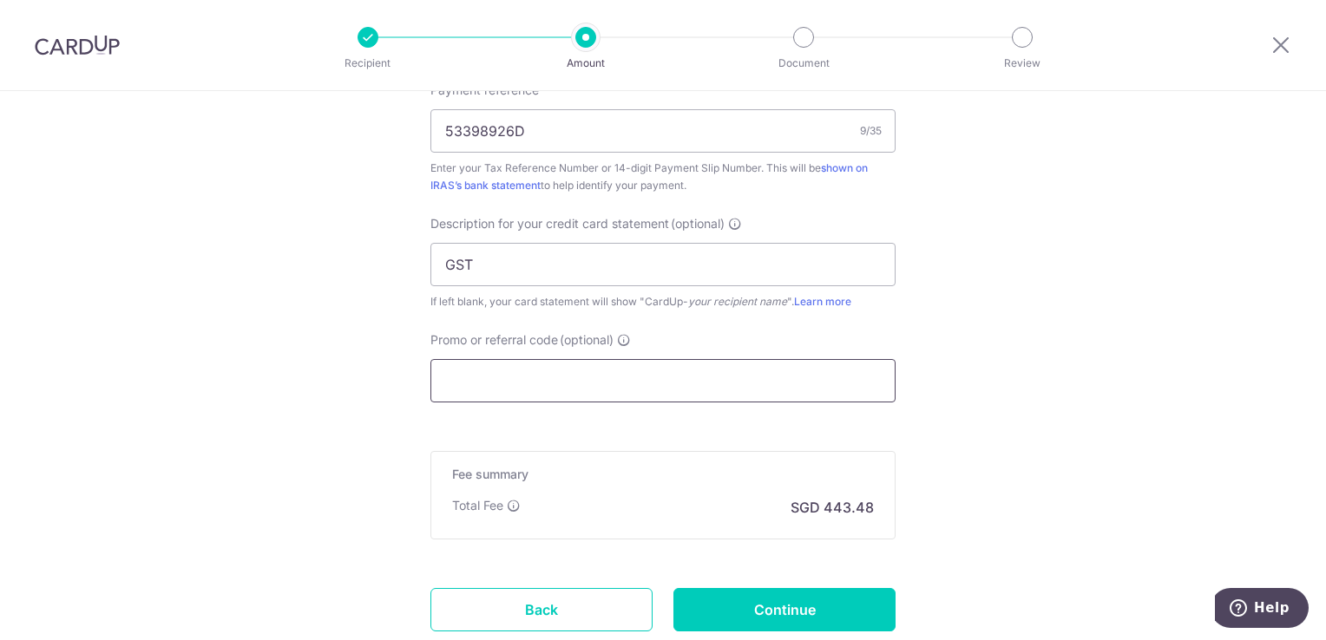
click at [489, 389] on input "Promo or referral code (optional)" at bounding box center [662, 380] width 465 height 43
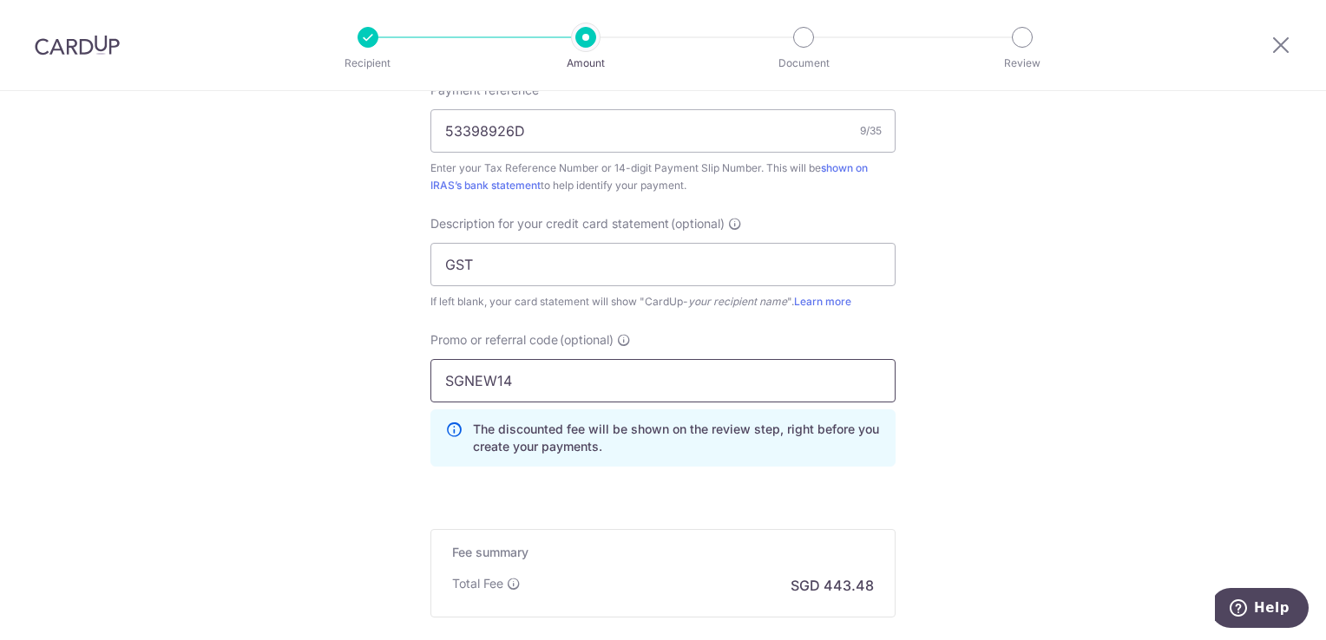
click at [442, 377] on input "SGNEW14" at bounding box center [662, 380] width 465 height 43
type input "SGNEW14"
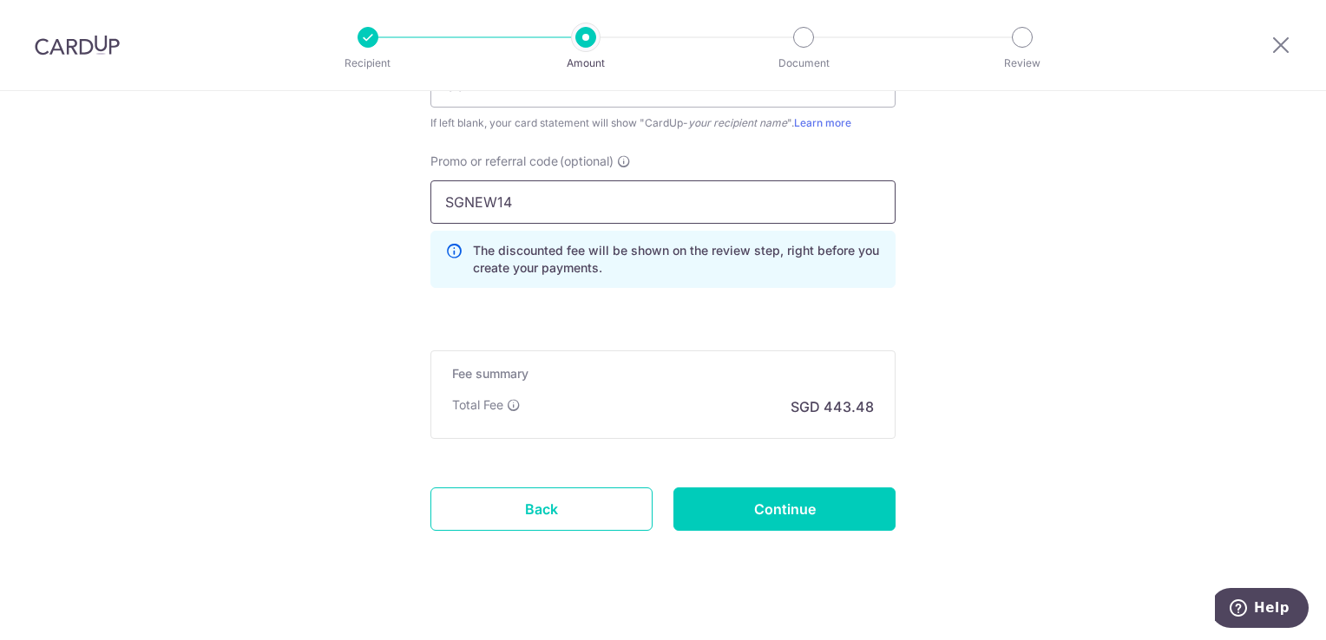
scroll to position [1324, 0]
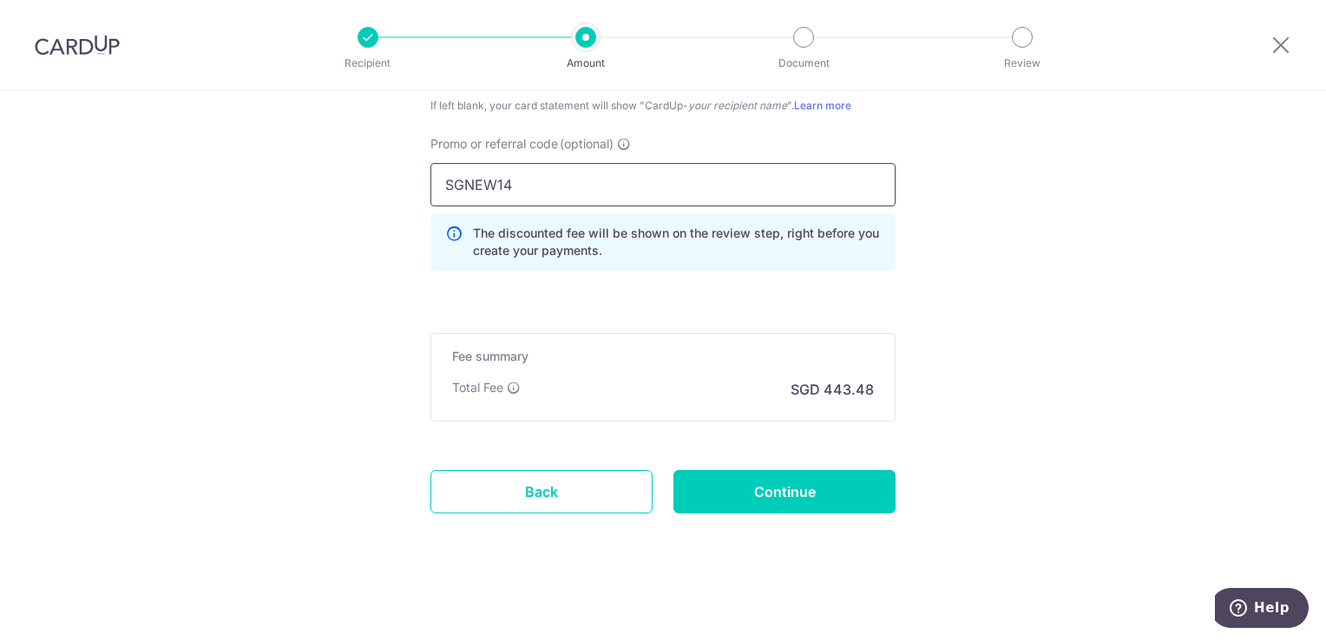
drag, startPoint x: 508, startPoint y: 178, endPoint x: 213, endPoint y: 148, distance: 296.6
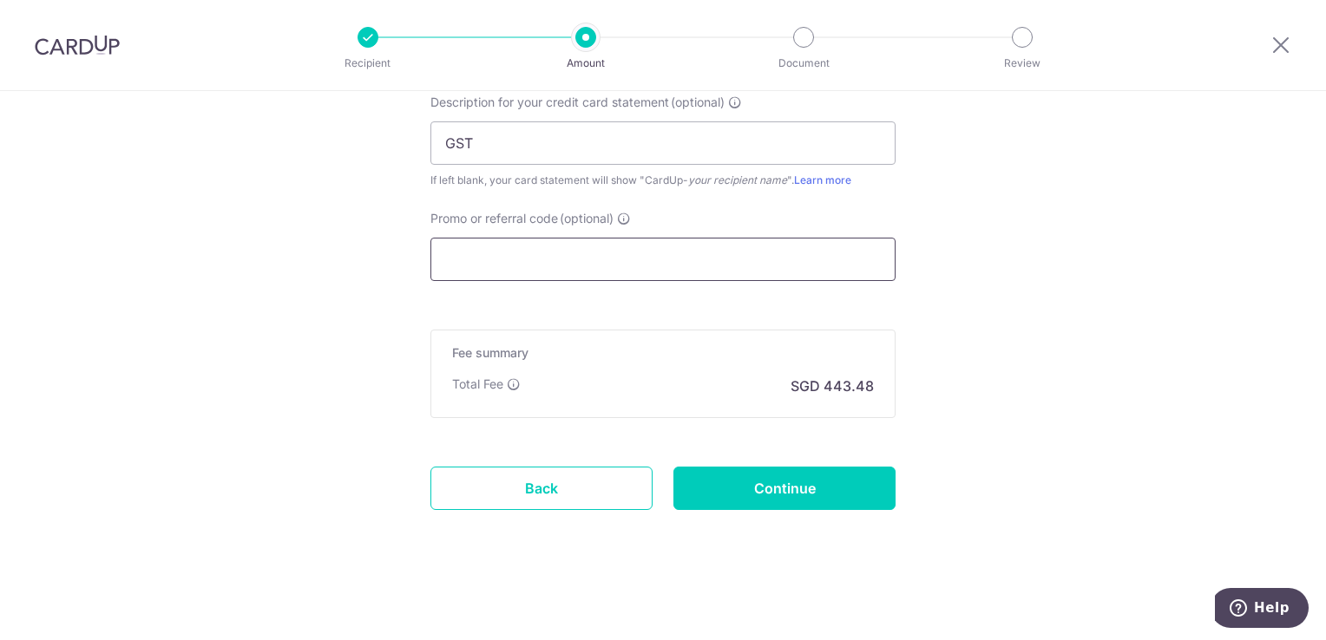
scroll to position [1246, 0]
click at [604, 254] on input "Promo or referral code (optional)" at bounding box center [662, 262] width 465 height 43
click at [900, 259] on div "Promo or referral code (optional) The discounted fee will be shown on the revie…" at bounding box center [663, 248] width 486 height 71
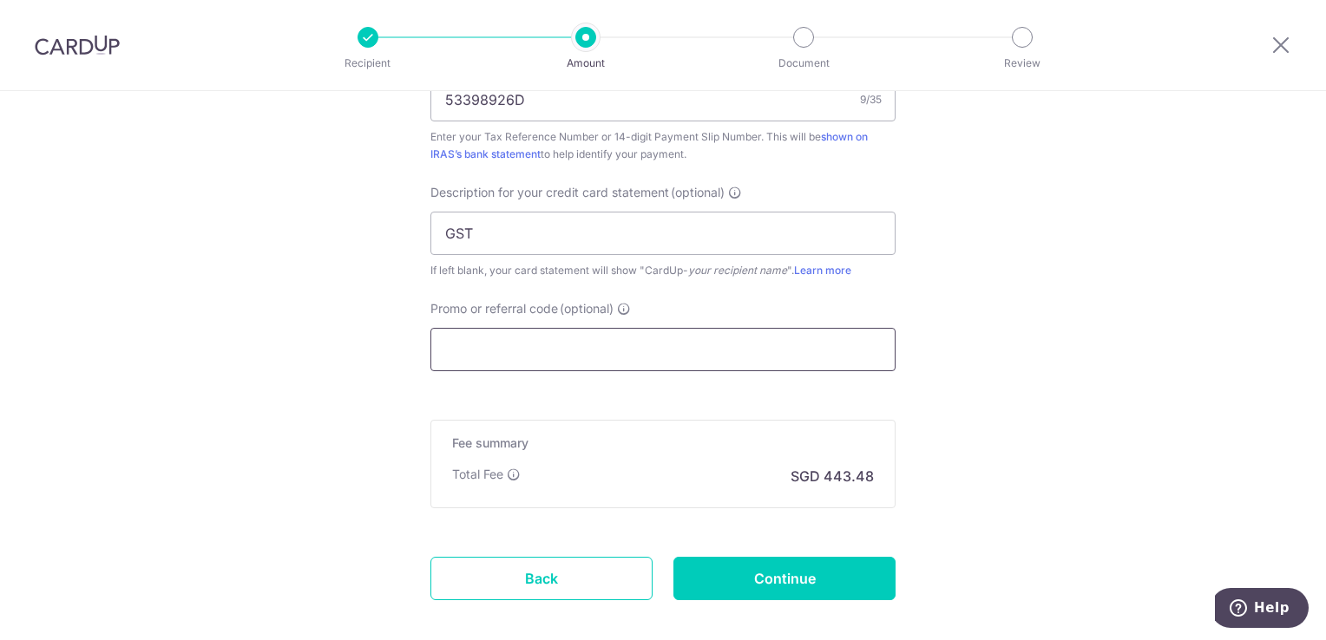
click at [560, 342] on input "Promo or referral code (optional)" at bounding box center [662, 349] width 465 height 43
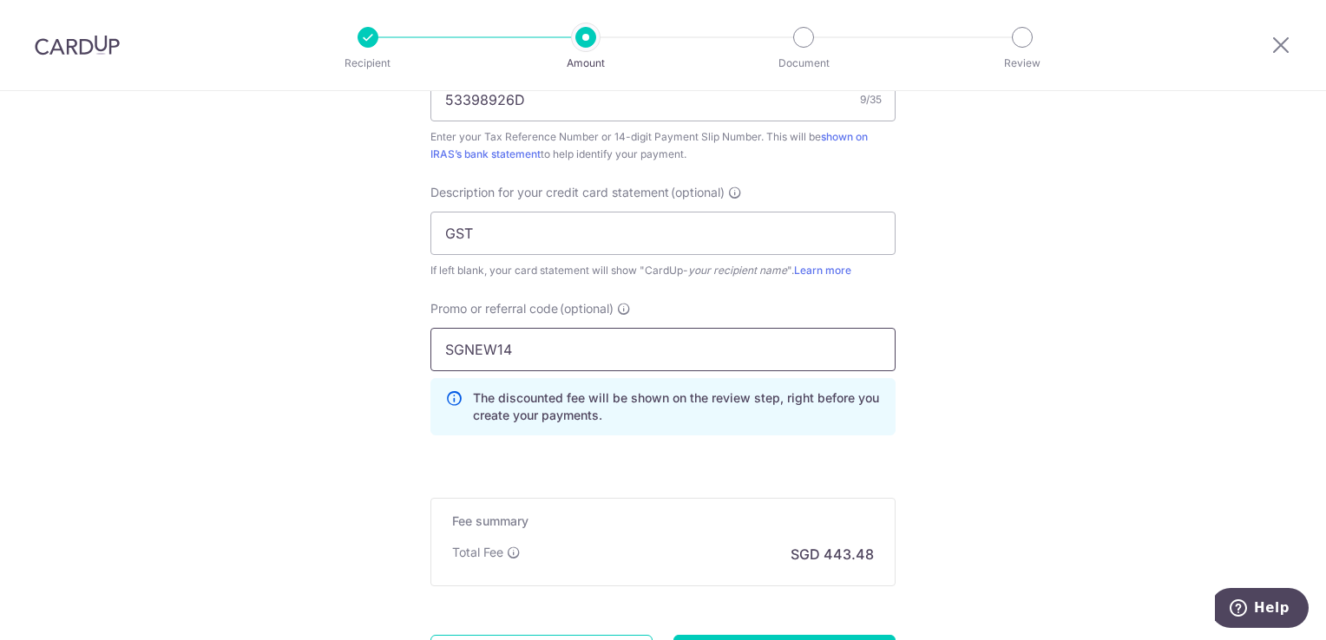
type input "SGNEW14"
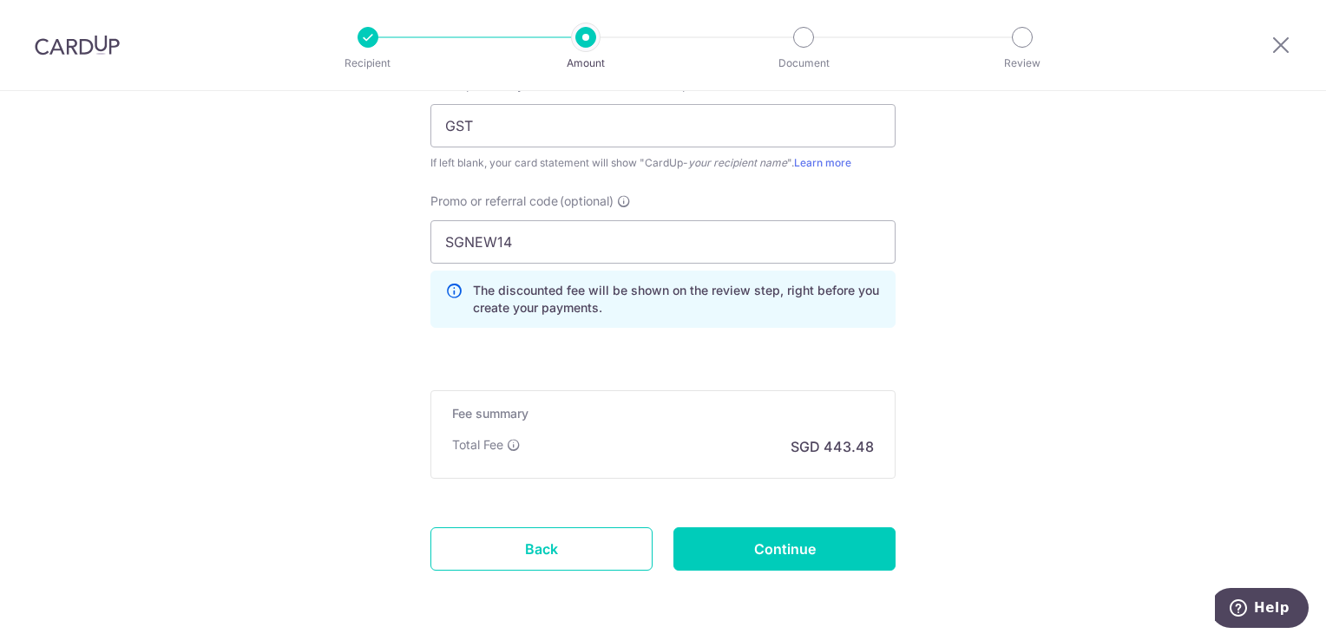
scroll to position [1237, 0]
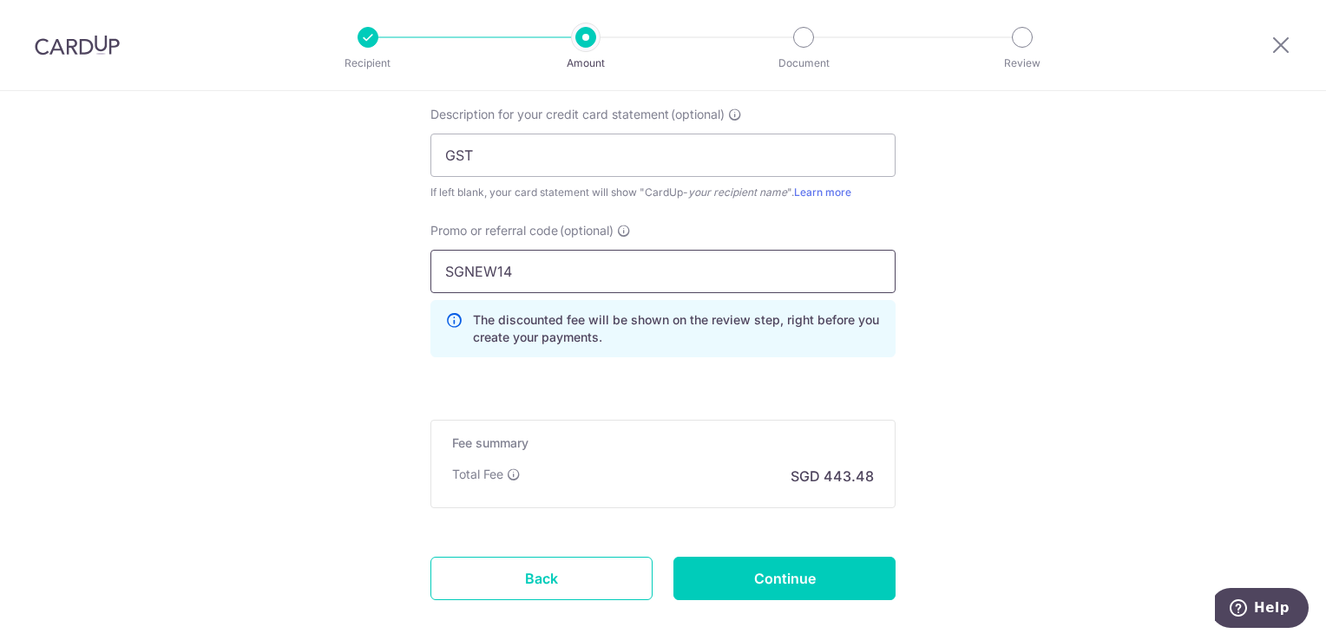
click at [584, 272] on input "SGNEW14" at bounding box center [662, 271] width 465 height 43
click at [774, 580] on input "Continue" at bounding box center [784, 578] width 222 height 43
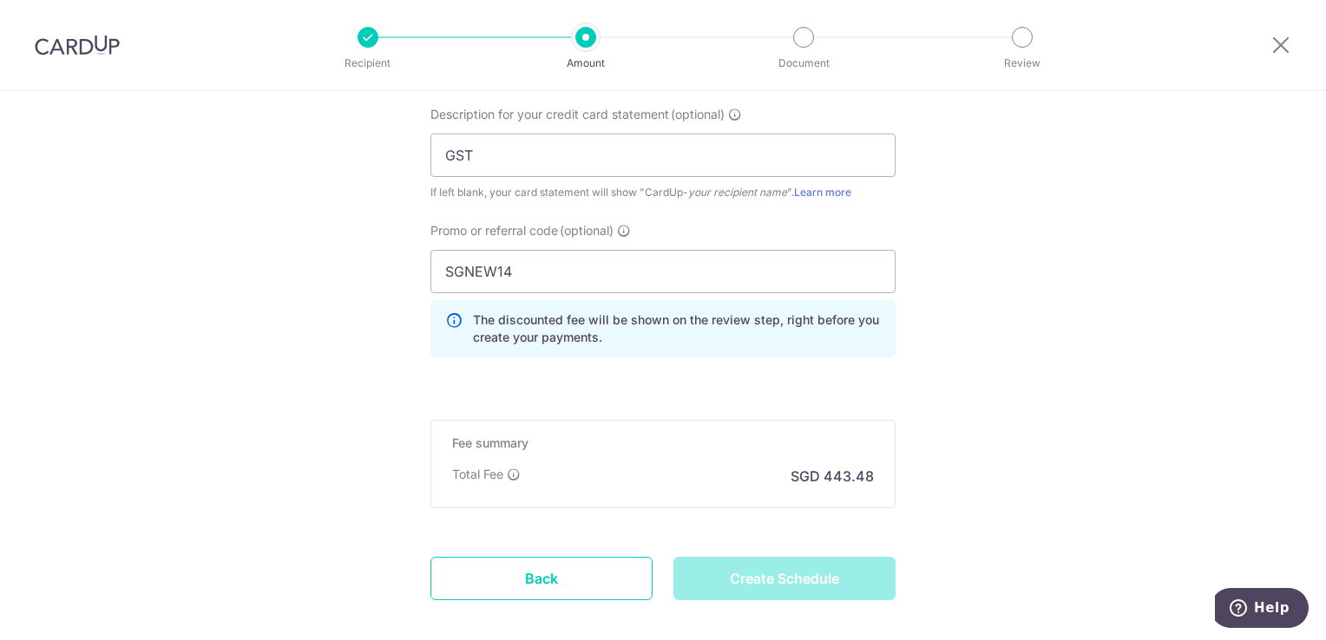
type input "Create Schedule"
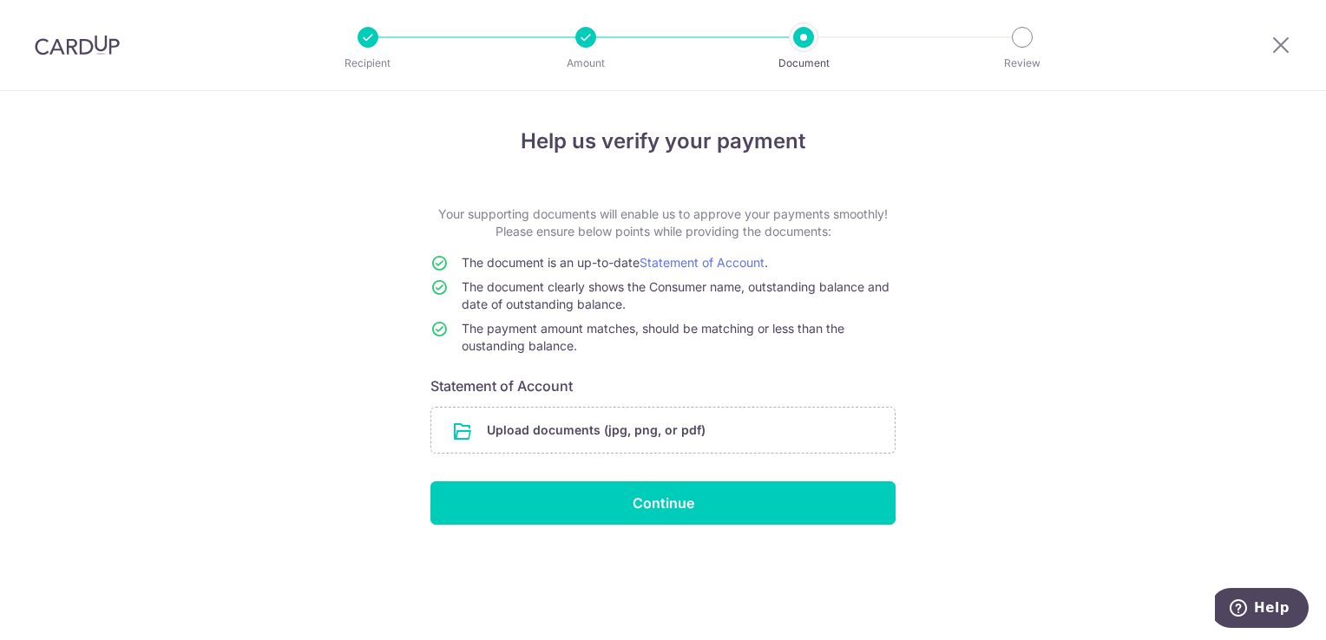
drag, startPoint x: 600, startPoint y: 436, endPoint x: 649, endPoint y: 656, distance: 225.7
click at [649, 639] on html "Recipient Amount Document Review Help us verify your payment Your supporting do…" at bounding box center [663, 320] width 1326 height 640
click at [621, 433] on input "file" at bounding box center [662, 430] width 463 height 45
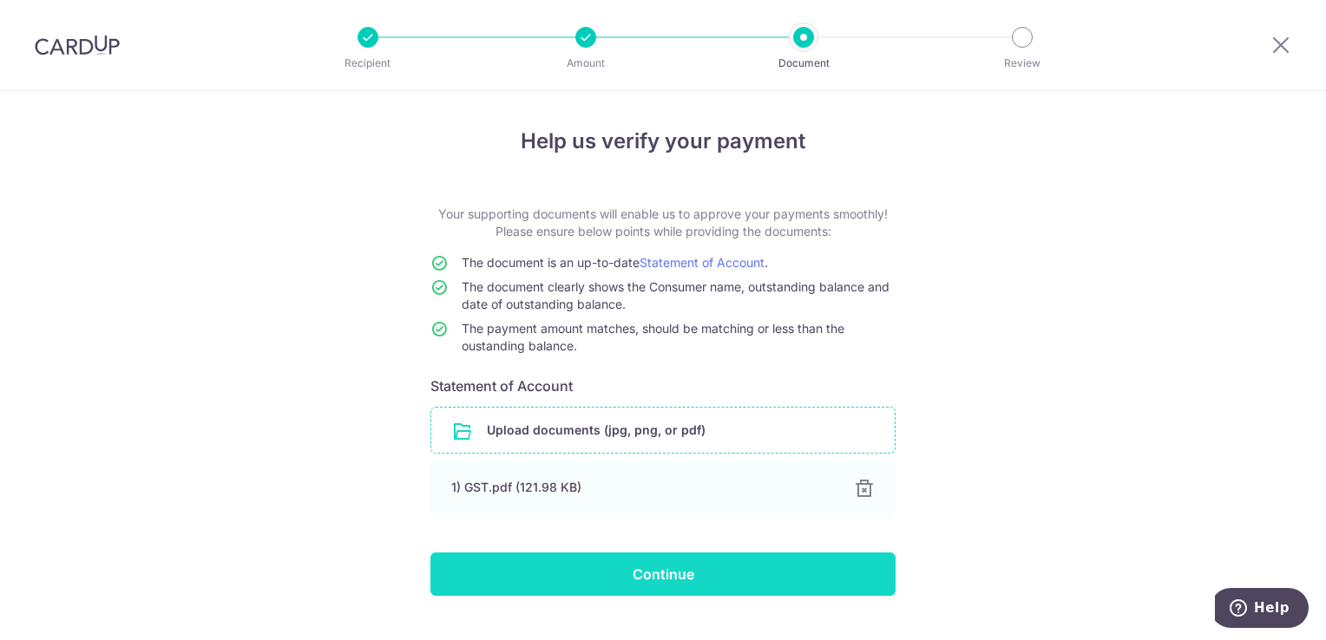
click at [635, 580] on input "Continue" at bounding box center [662, 574] width 465 height 43
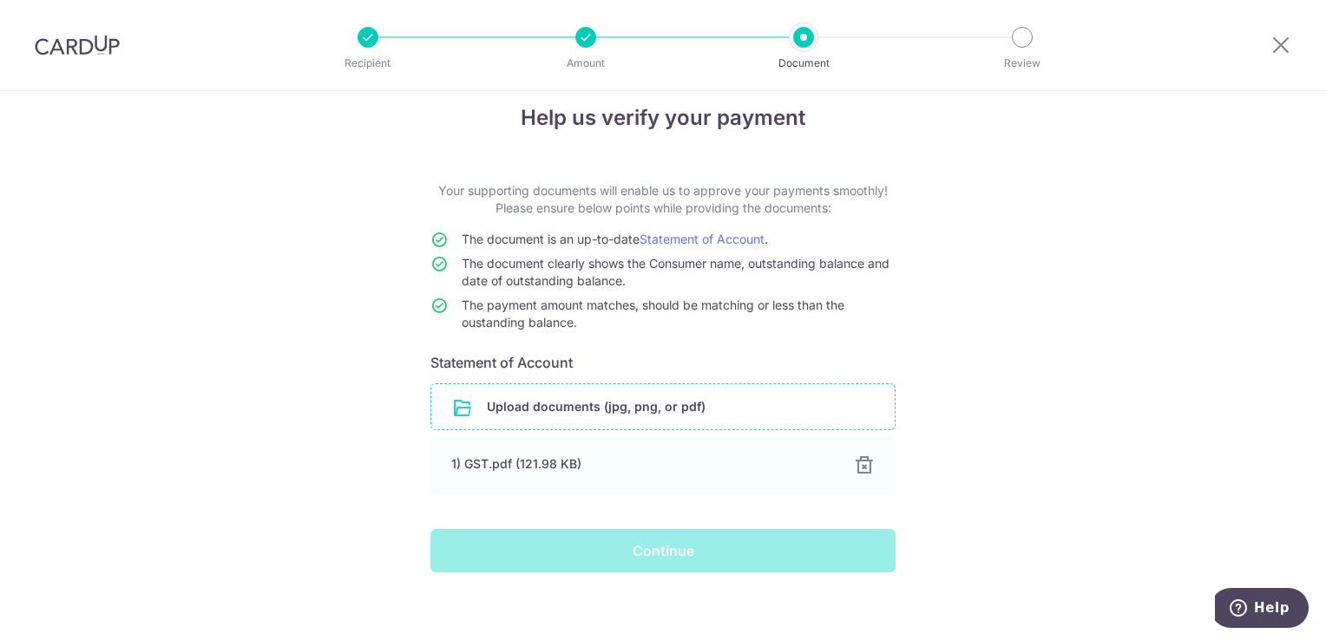
scroll to position [36, 0]
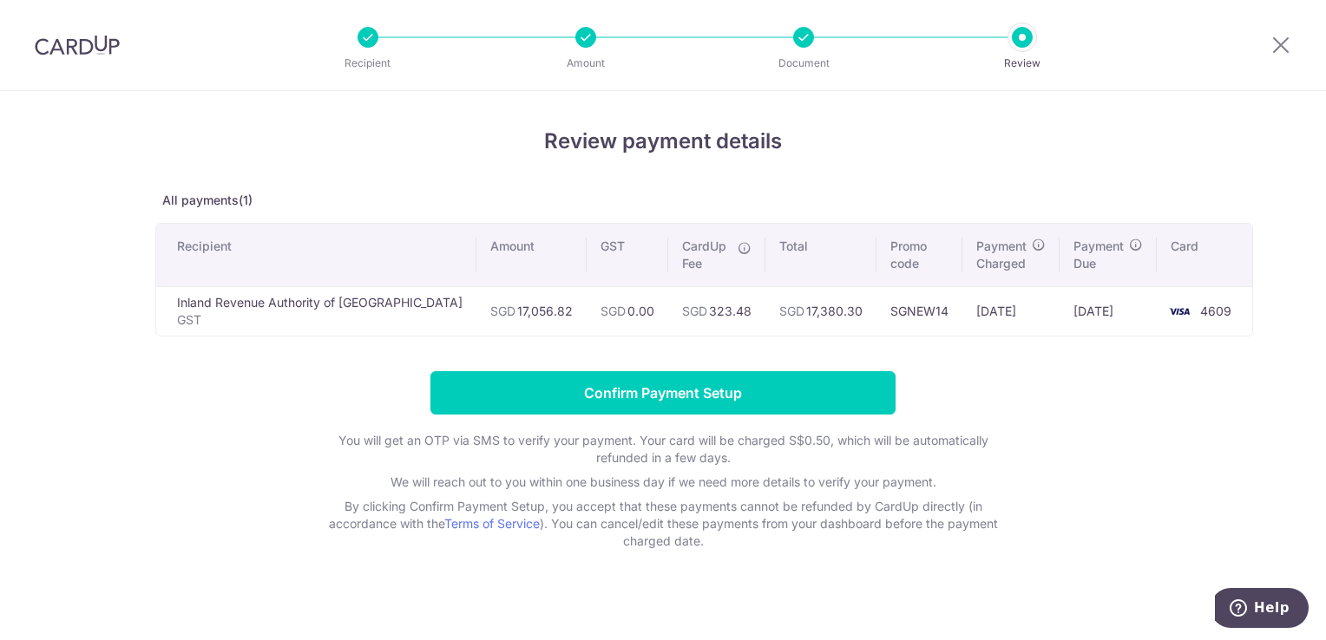
click at [740, 588] on div "Review payment details All payments(1) Recipient Amount GST CardUp Fee Total Pr…" at bounding box center [663, 371] width 1326 height 561
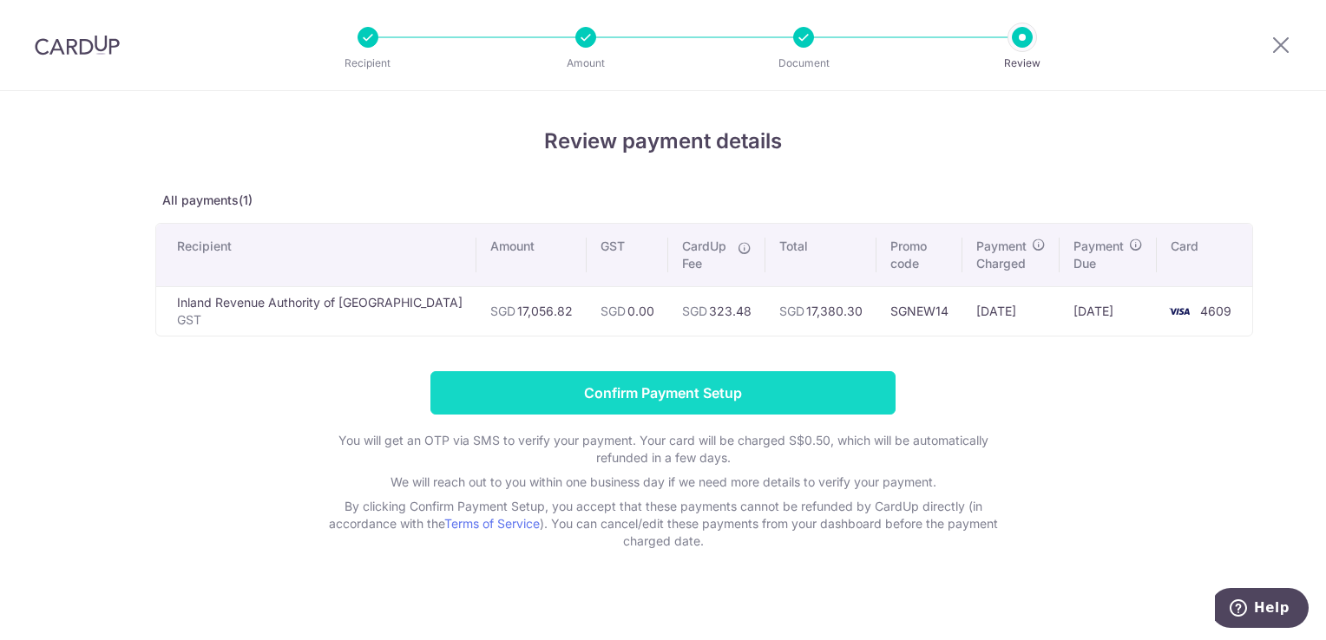
click at [754, 399] on input "Confirm Payment Setup" at bounding box center [662, 392] width 465 height 43
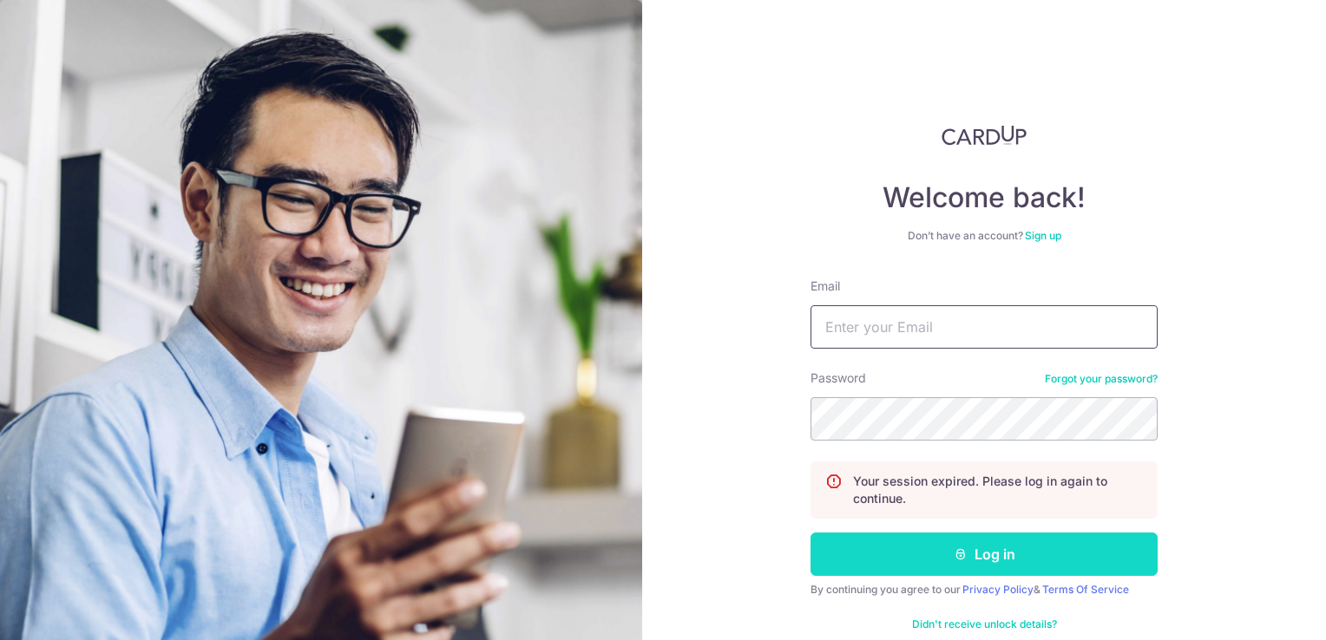
type input "[EMAIL_ADDRESS][DOMAIN_NAME]"
click at [968, 555] on button "Log in" at bounding box center [983, 554] width 347 height 43
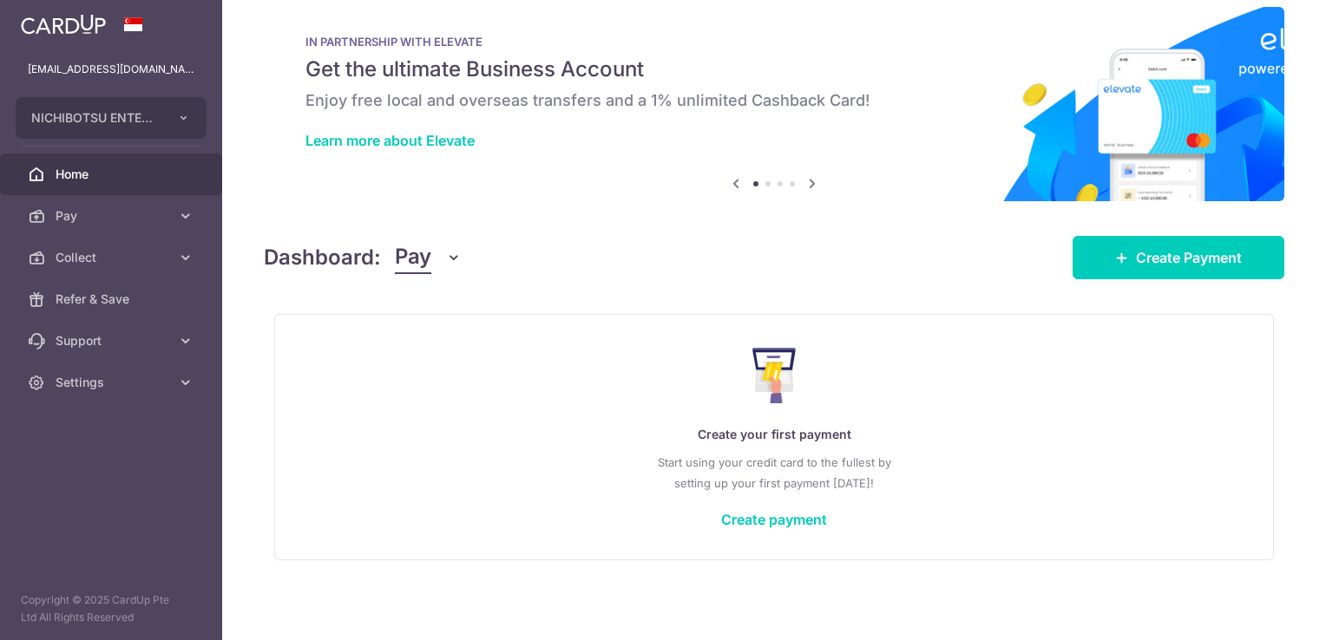
scroll to position [22, 0]
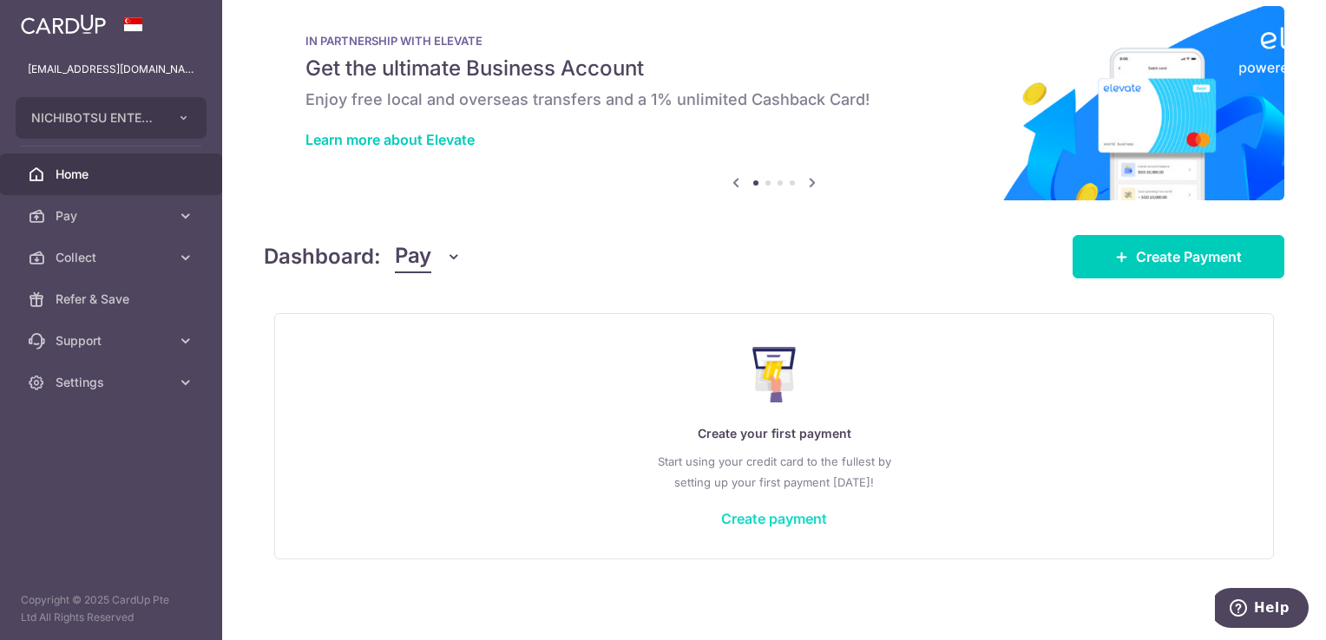
click at [795, 515] on link "Create payment" at bounding box center [774, 518] width 106 height 17
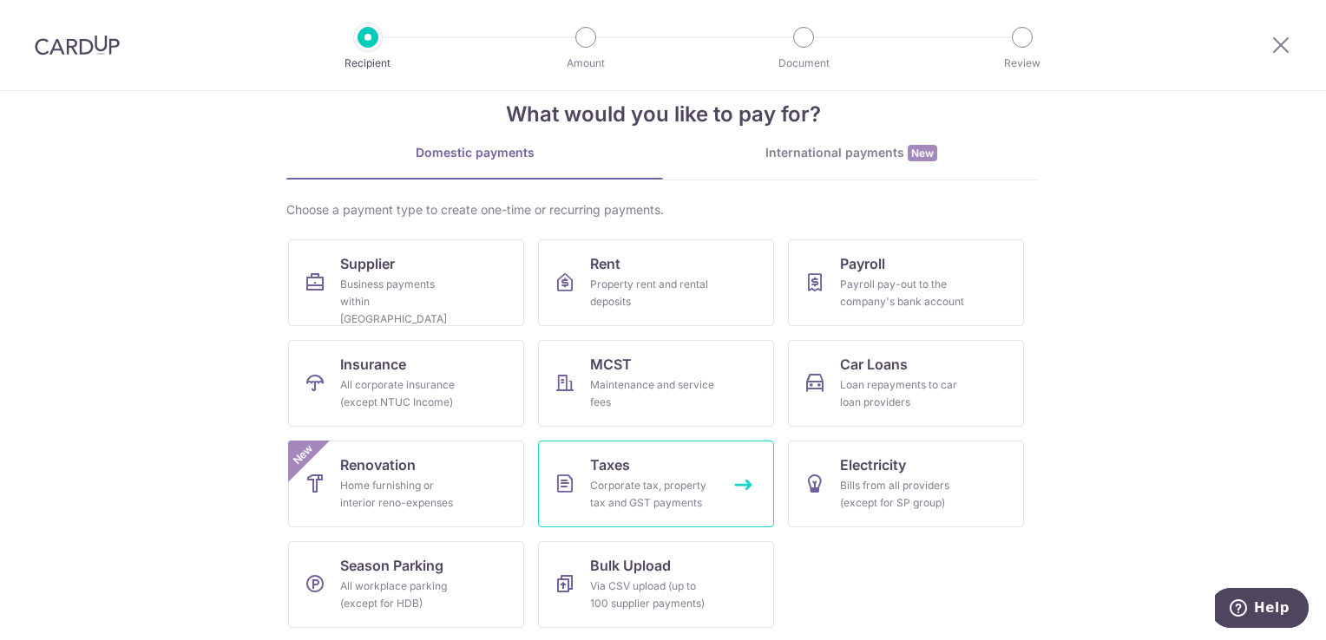
scroll to position [35, 0]
click at [635, 478] on div "Corporate tax, property tax and GST payments" at bounding box center [652, 493] width 125 height 35
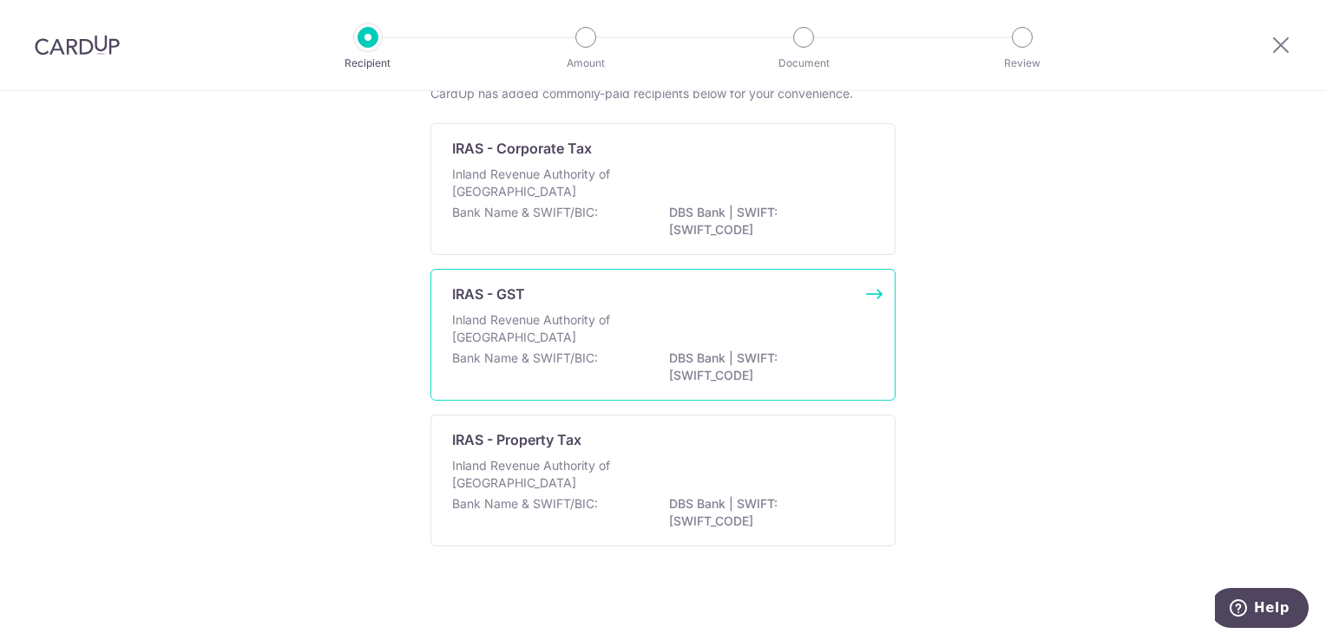
click at [611, 329] on p "Inland Revenue Authority of [GEOGRAPHIC_DATA]" at bounding box center [544, 328] width 184 height 35
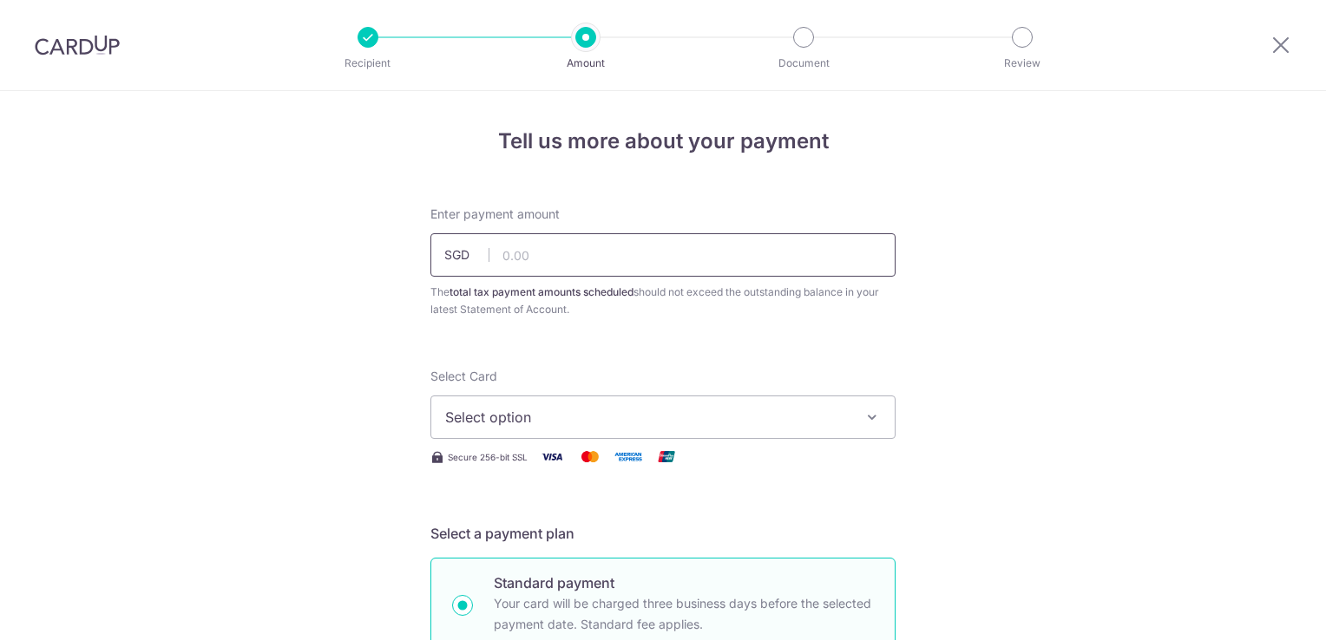
click at [509, 259] on input "text" at bounding box center [662, 254] width 465 height 43
type input "17,056.82"
type input "53398926D"
type input "GST"
type input "SGNEW14"
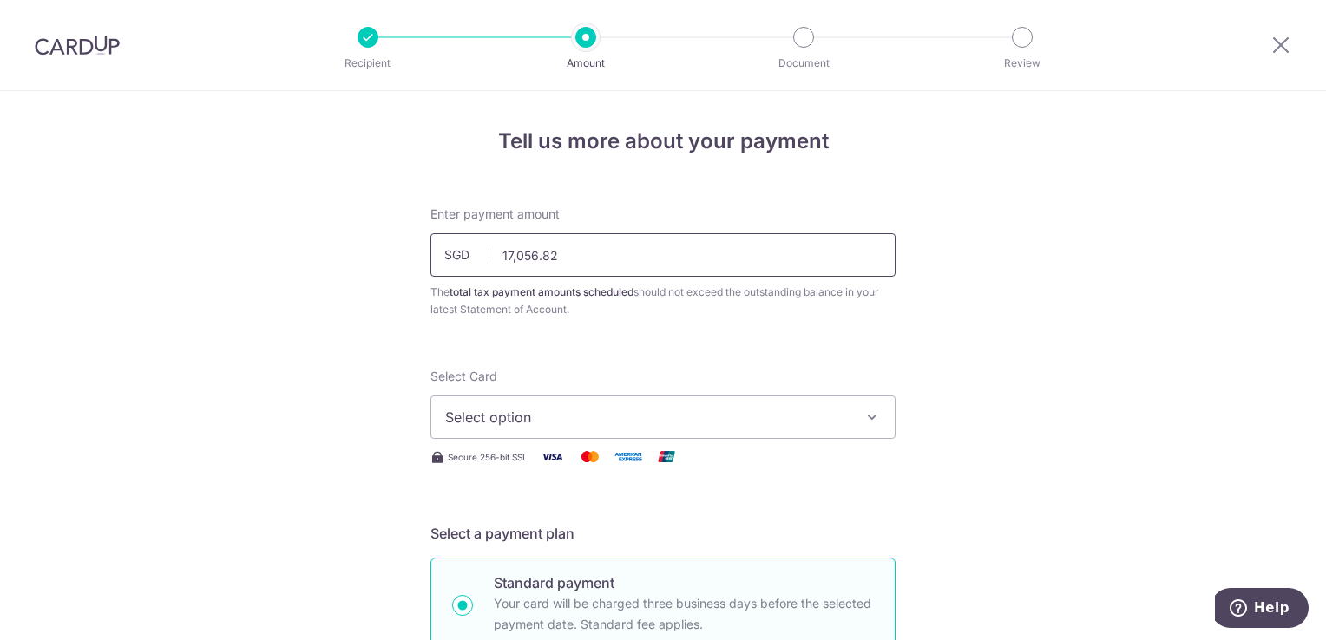
scroll to position [521, 0]
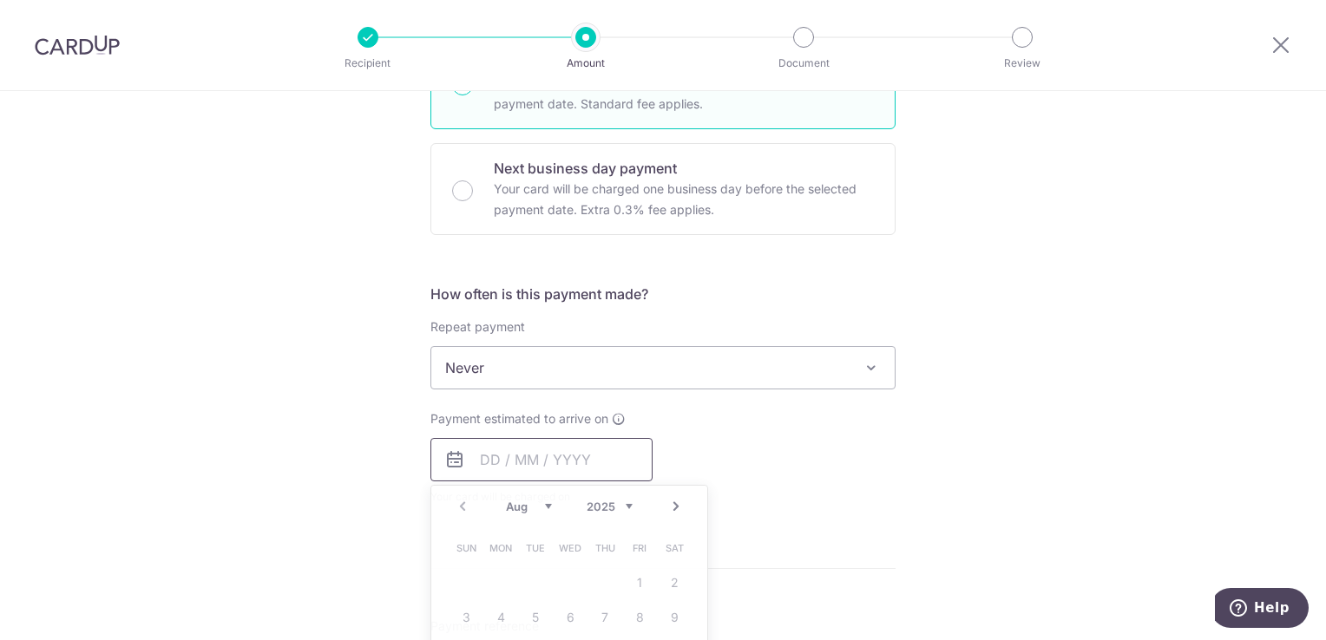
type input "17,056.82"
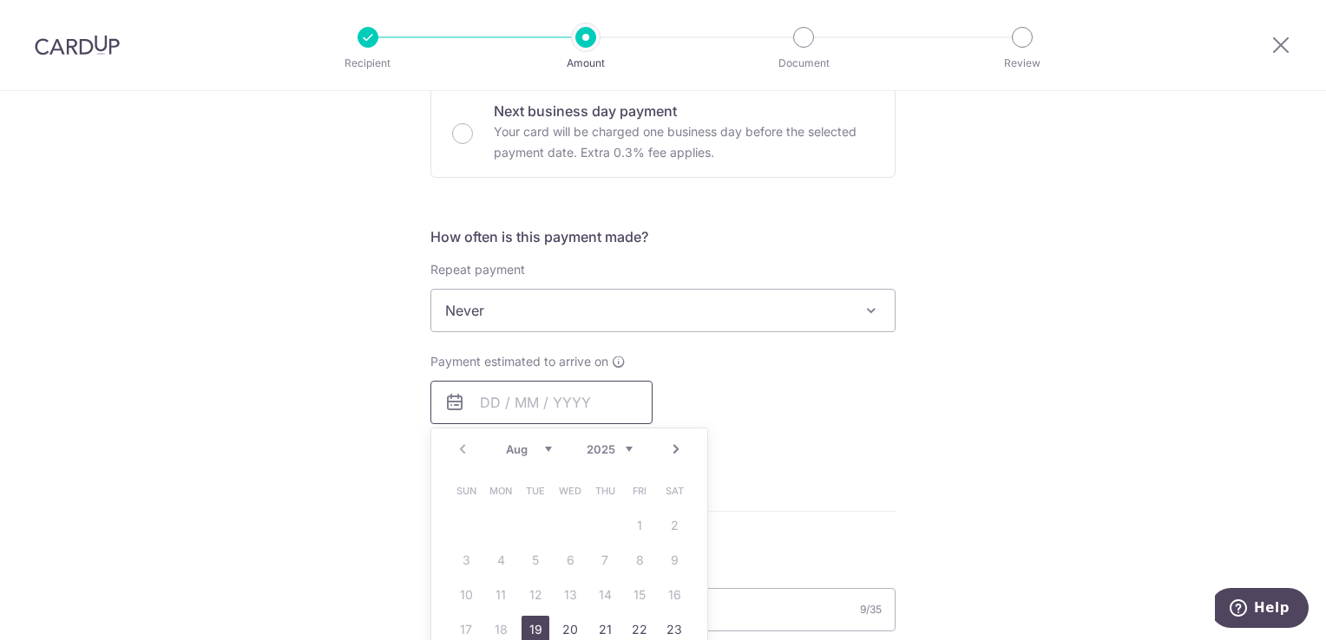
scroll to position [607, 0]
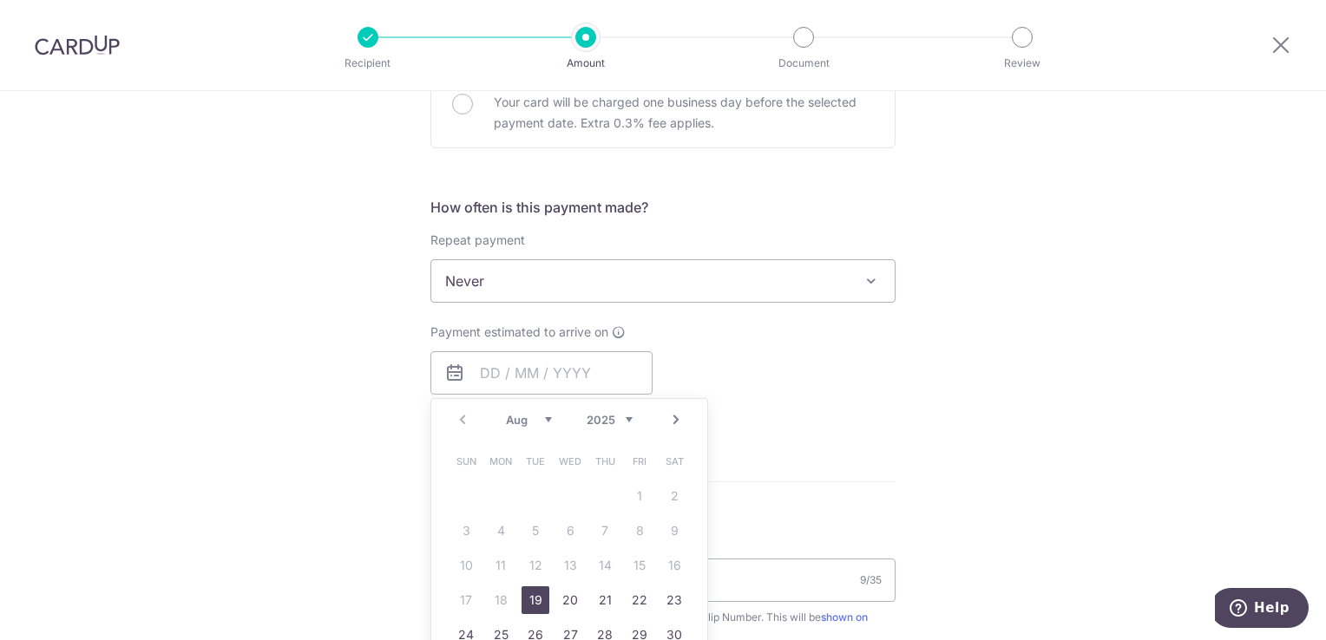
click at [532, 603] on link "19" at bounding box center [535, 601] width 28 height 28
type input "19/08/2025"
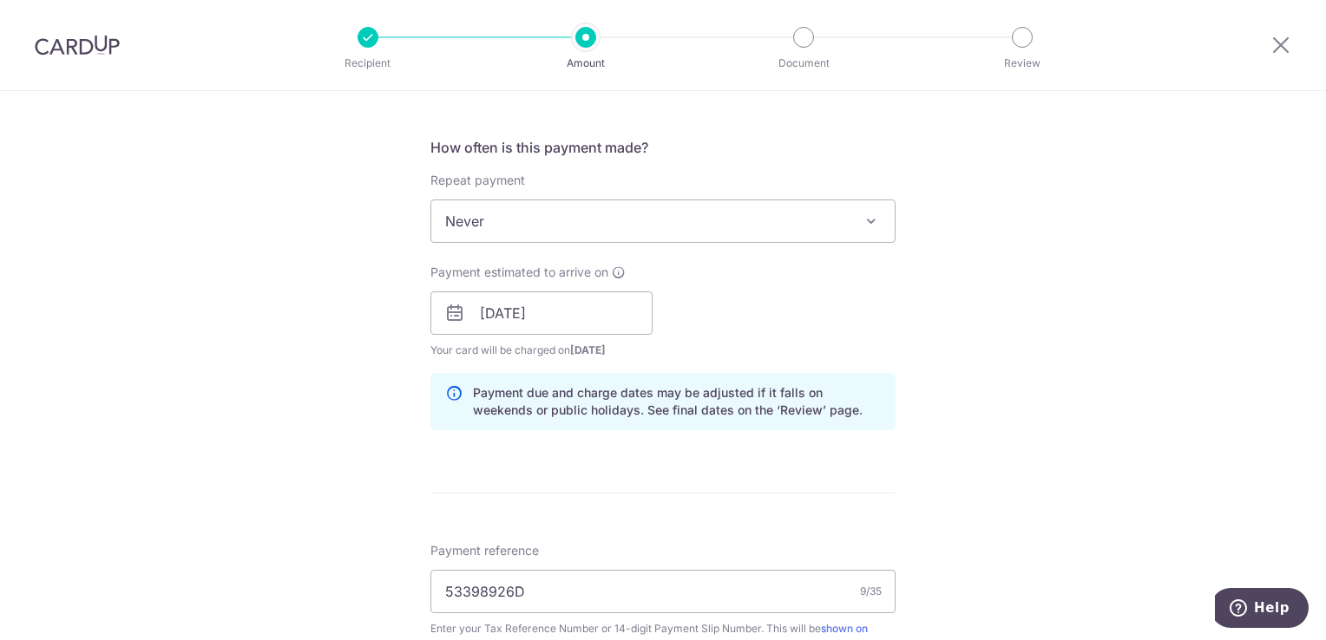
scroll to position [694, 0]
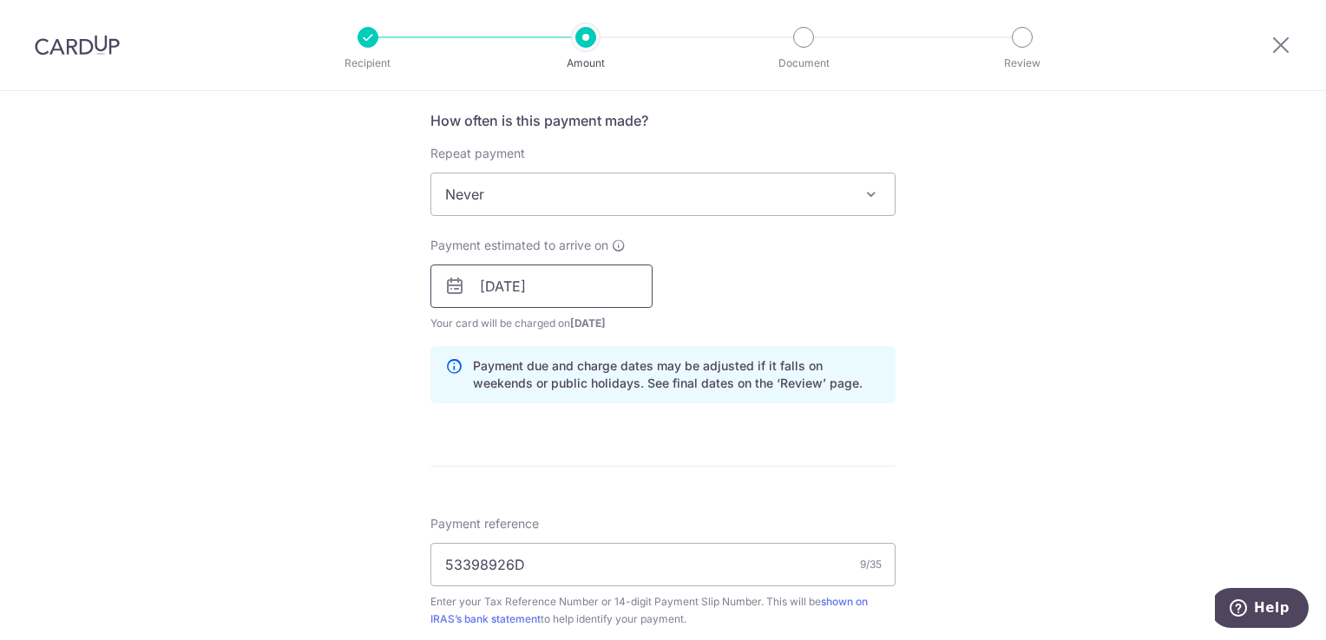
click at [548, 282] on input "[DATE]" at bounding box center [541, 286] width 222 height 43
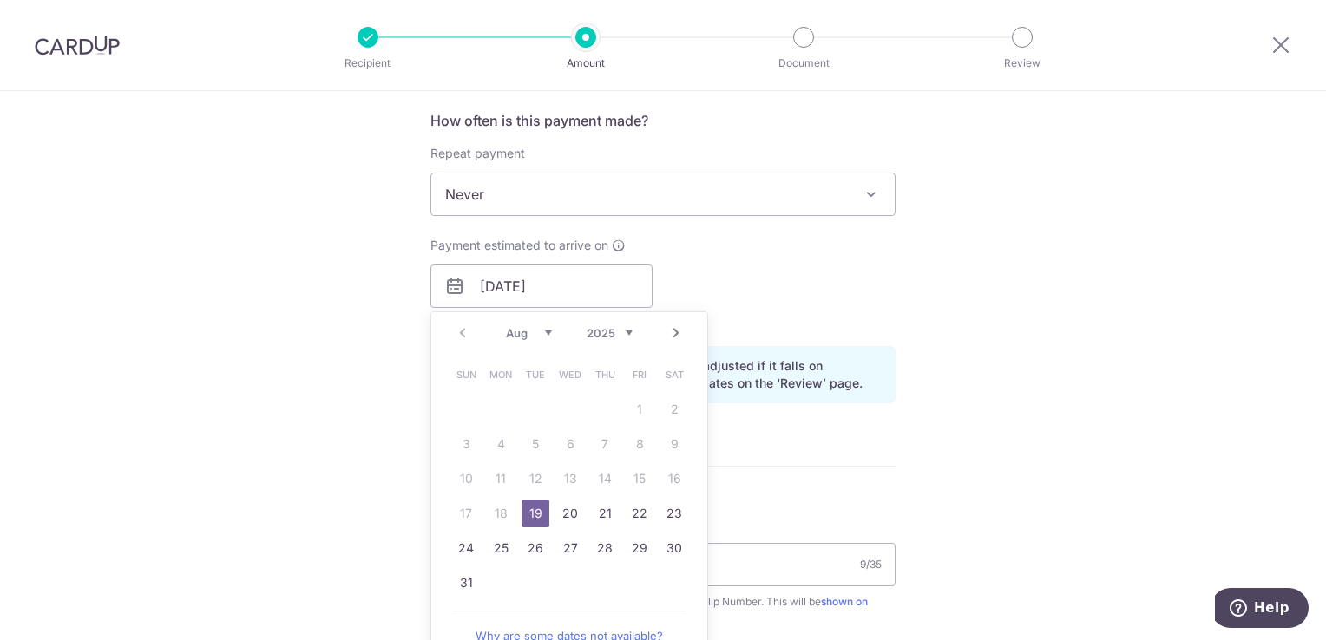
click at [521, 515] on link "19" at bounding box center [535, 514] width 28 height 28
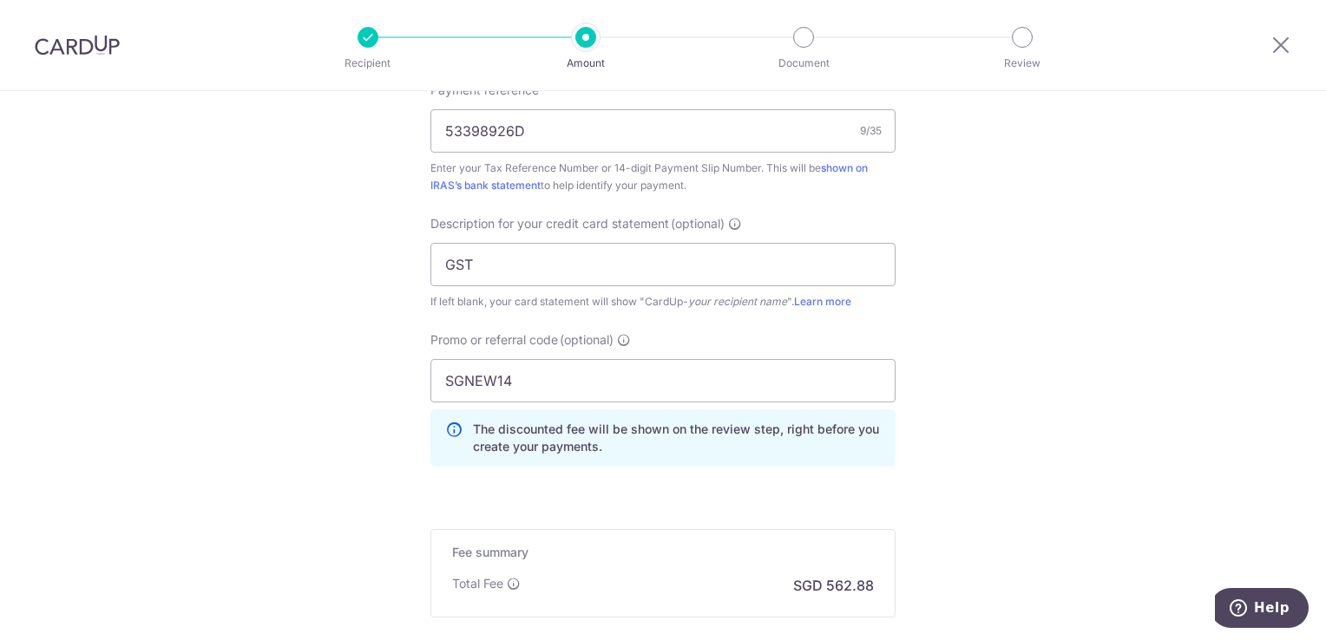
scroll to position [1301, 0]
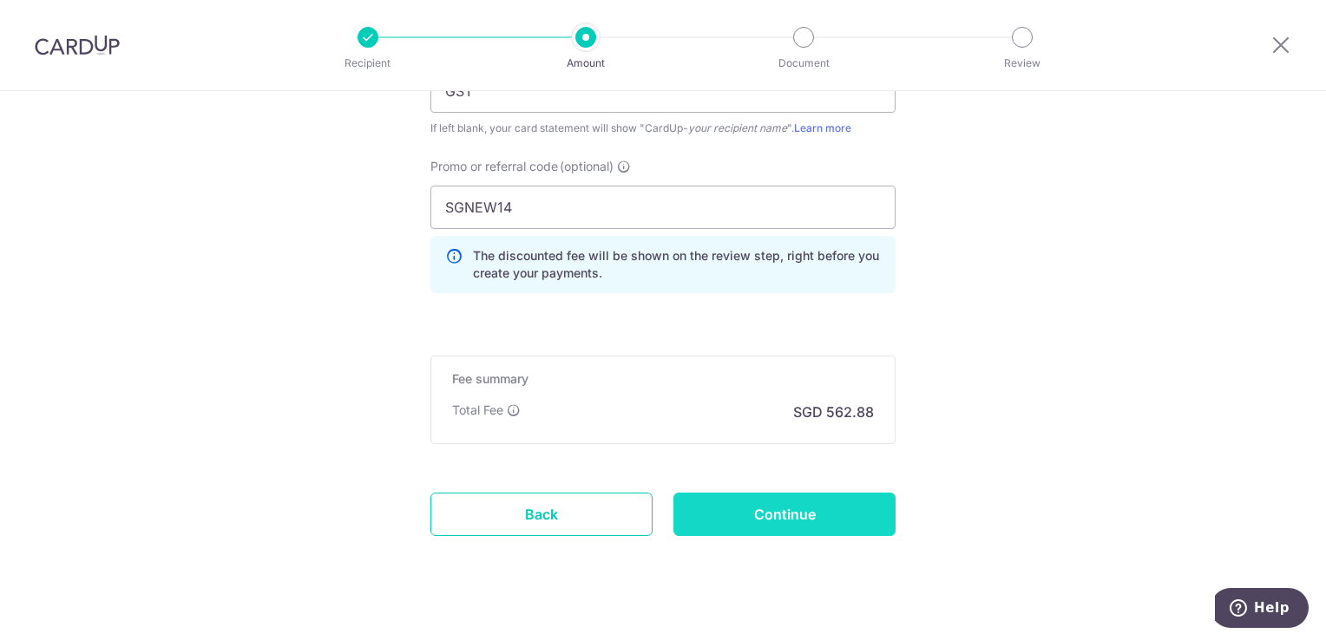
click at [809, 519] on input "Continue" at bounding box center [784, 514] width 222 height 43
type input "Create Schedule"
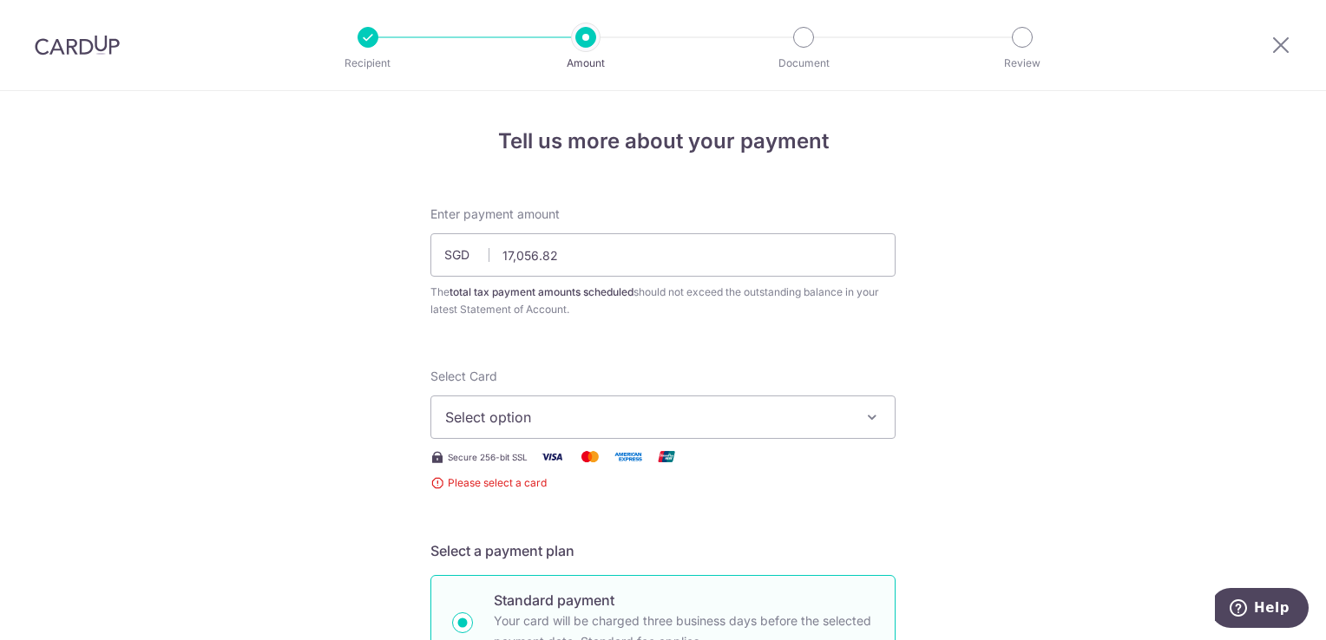
click at [593, 421] on span "Select option" at bounding box center [647, 417] width 404 height 21
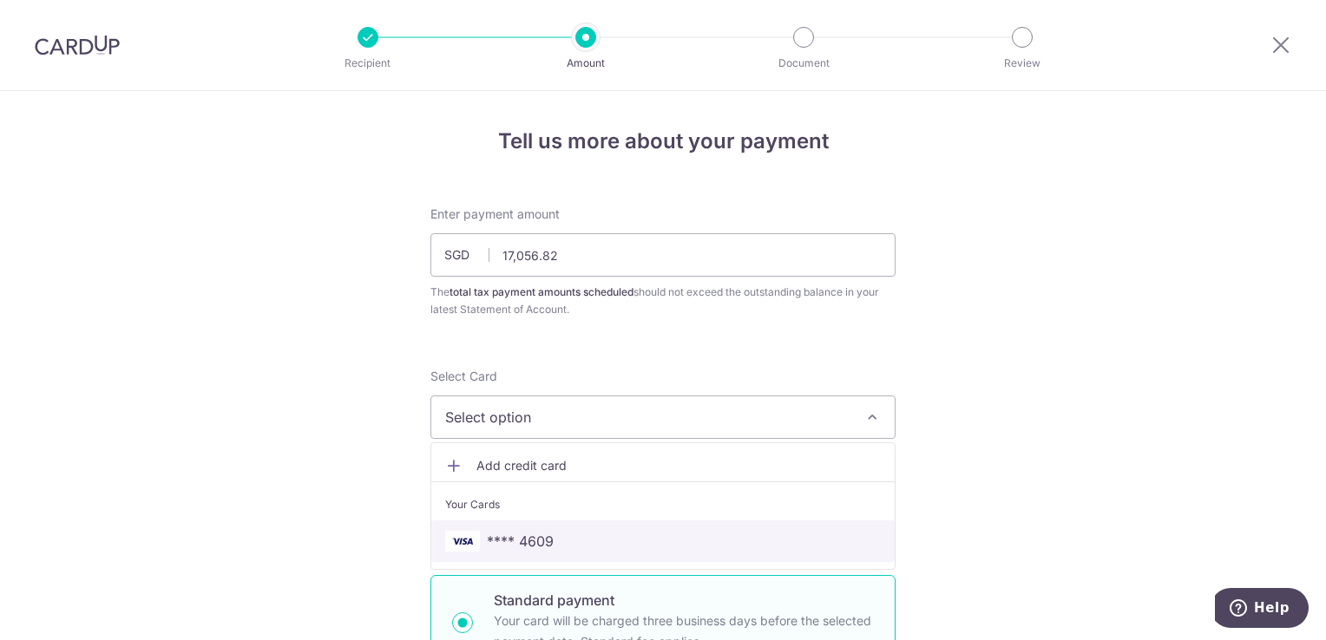
click at [559, 534] on span "**** 4609" at bounding box center [663, 541] width 436 height 21
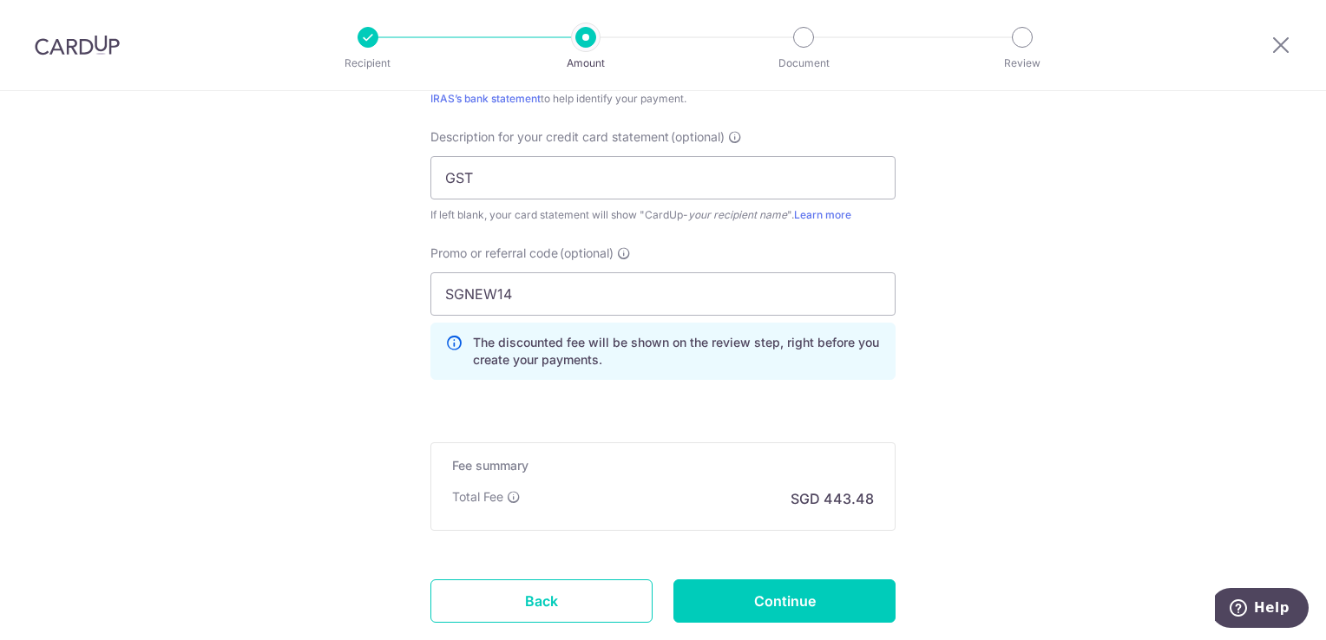
scroll to position [1324, 0]
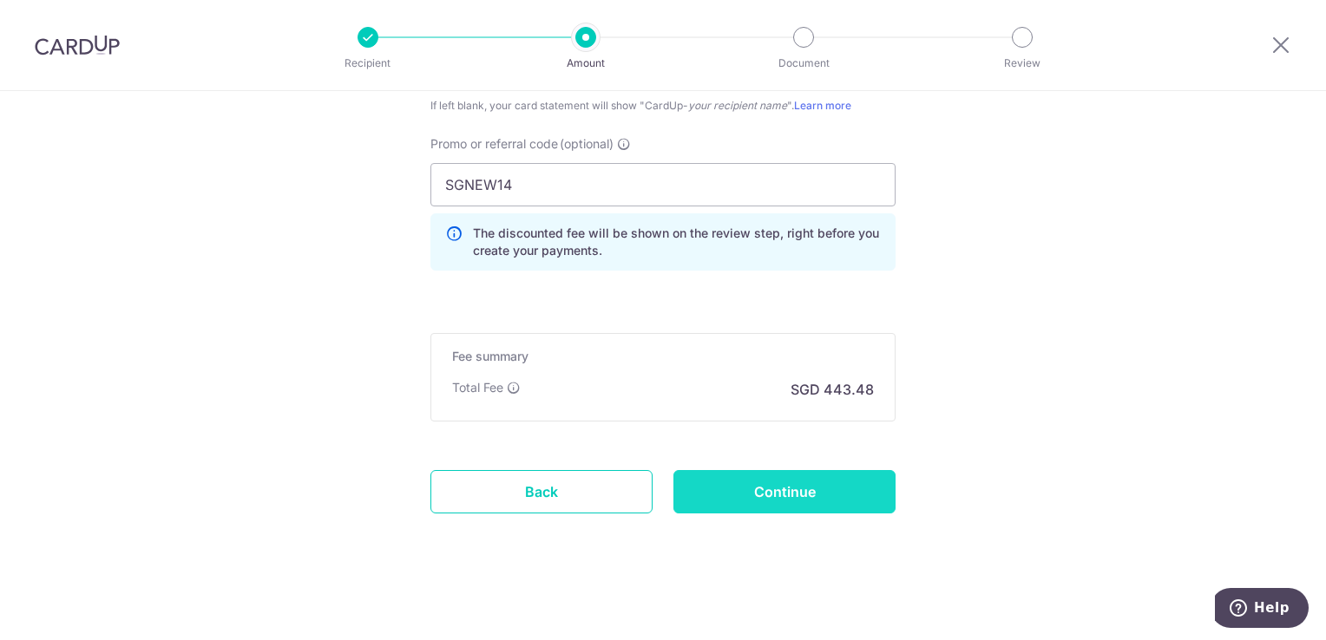
click at [774, 483] on input "Continue" at bounding box center [784, 491] width 222 height 43
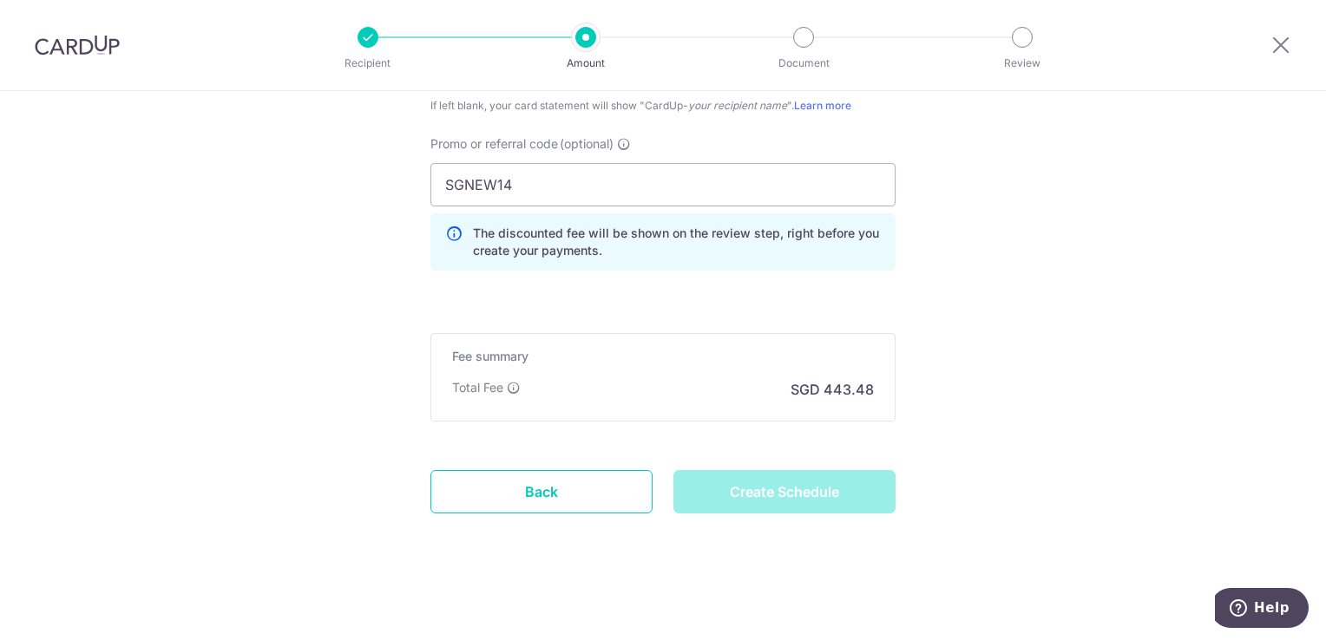
type input "Create Schedule"
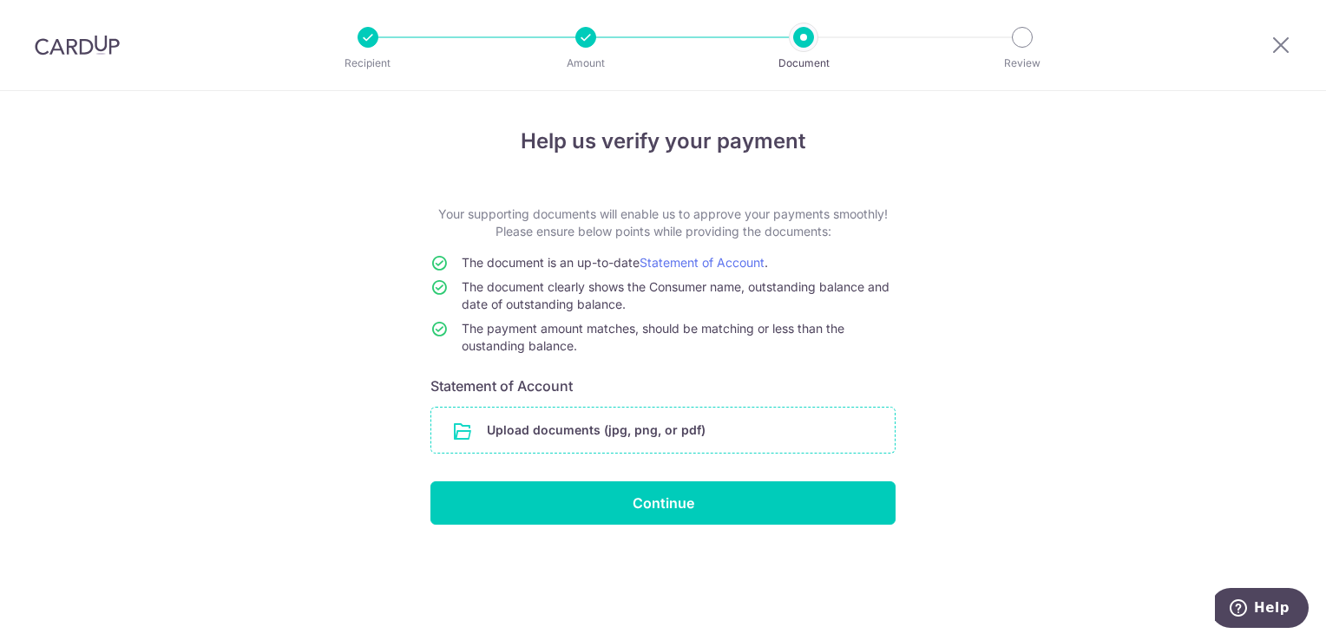
click at [659, 442] on input "file" at bounding box center [662, 430] width 463 height 45
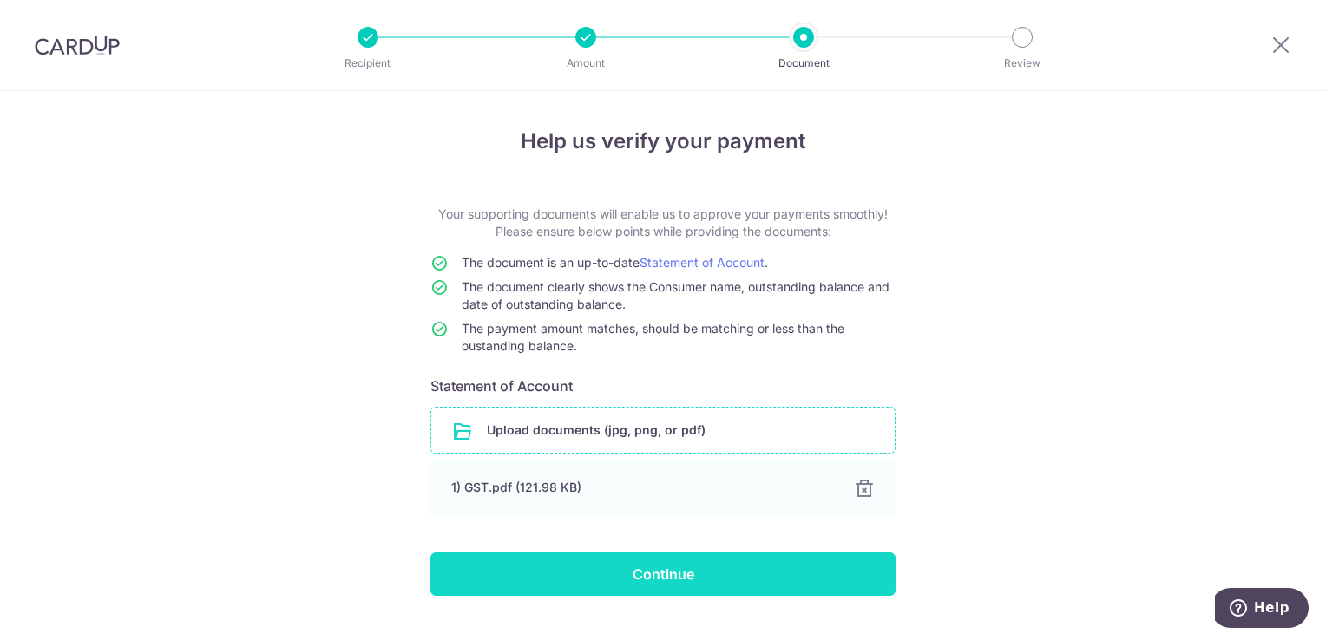
click at [681, 574] on input "Continue" at bounding box center [662, 574] width 465 height 43
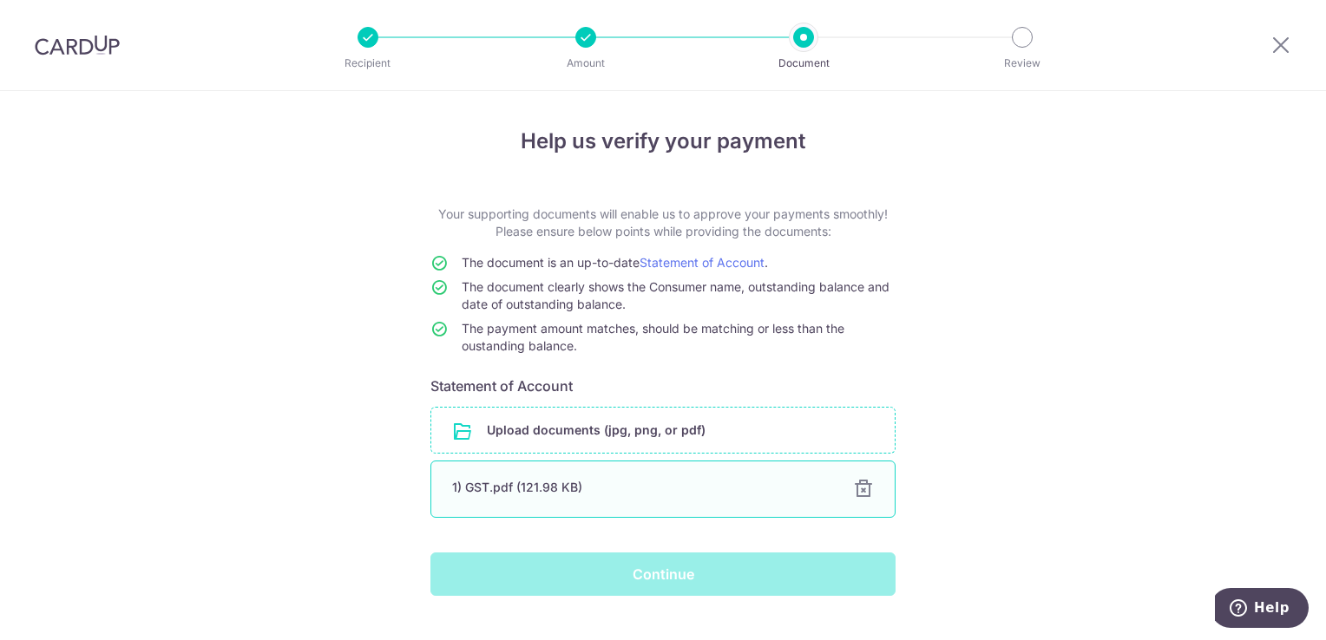
scroll to position [36, 0]
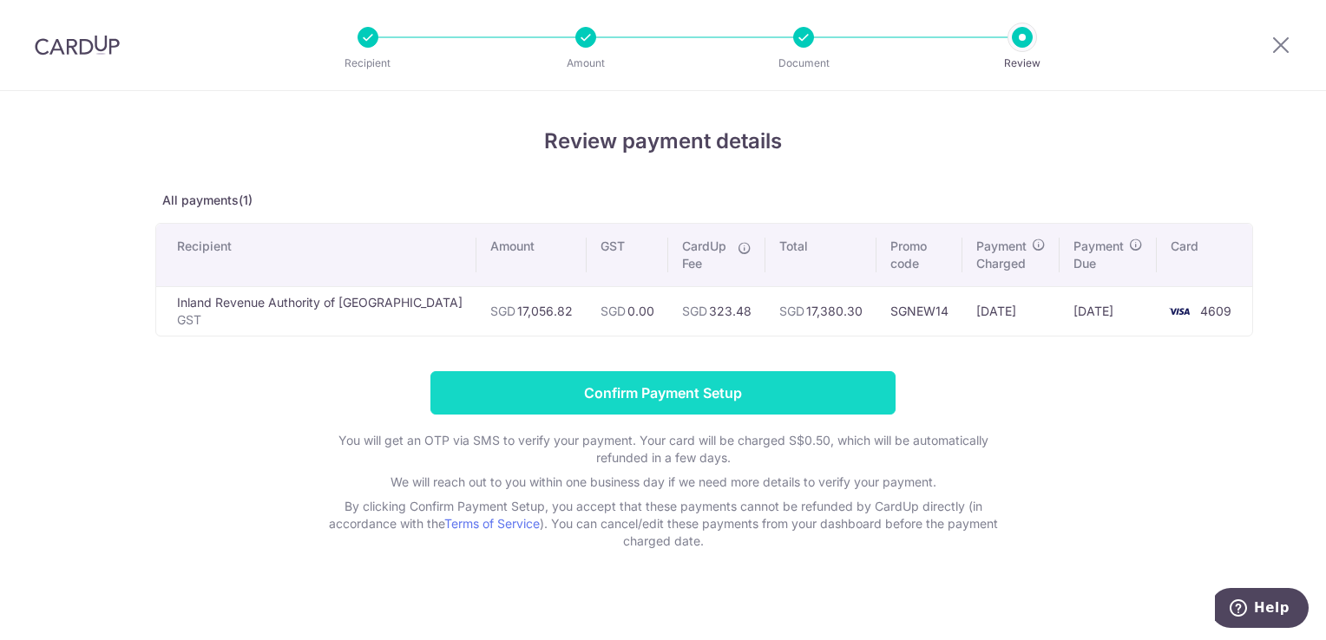
click at [759, 390] on input "Confirm Payment Setup" at bounding box center [662, 392] width 465 height 43
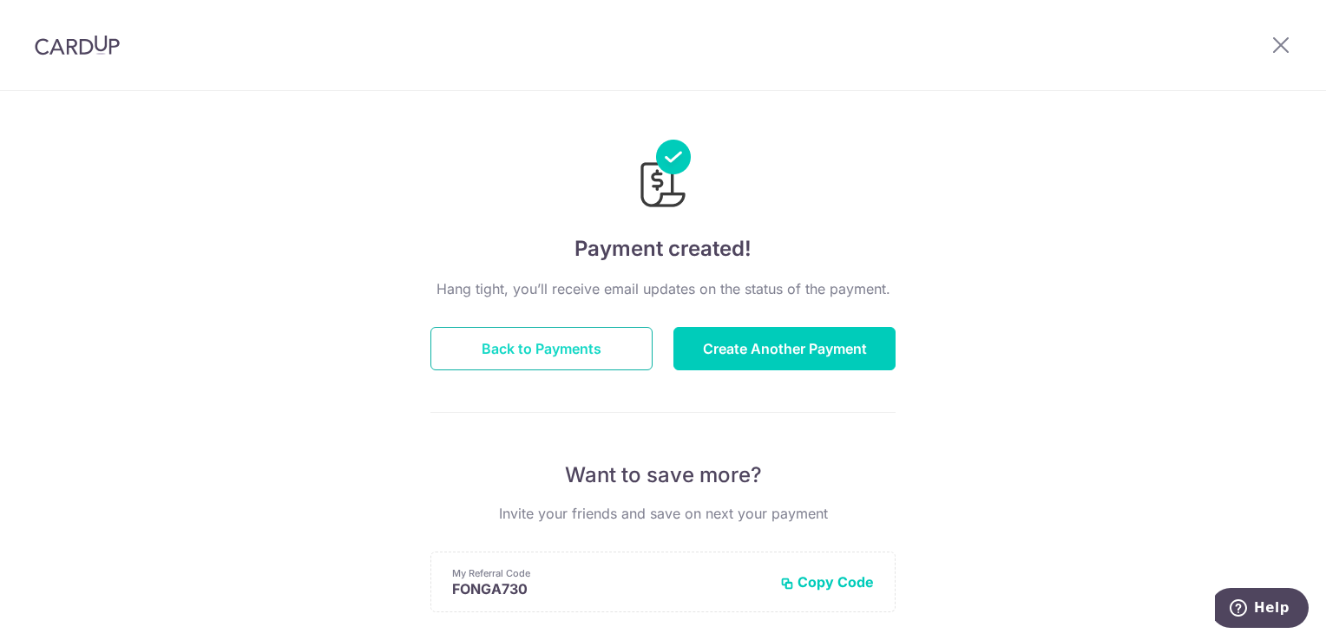
click at [544, 346] on button "Back to Payments" at bounding box center [541, 348] width 222 height 43
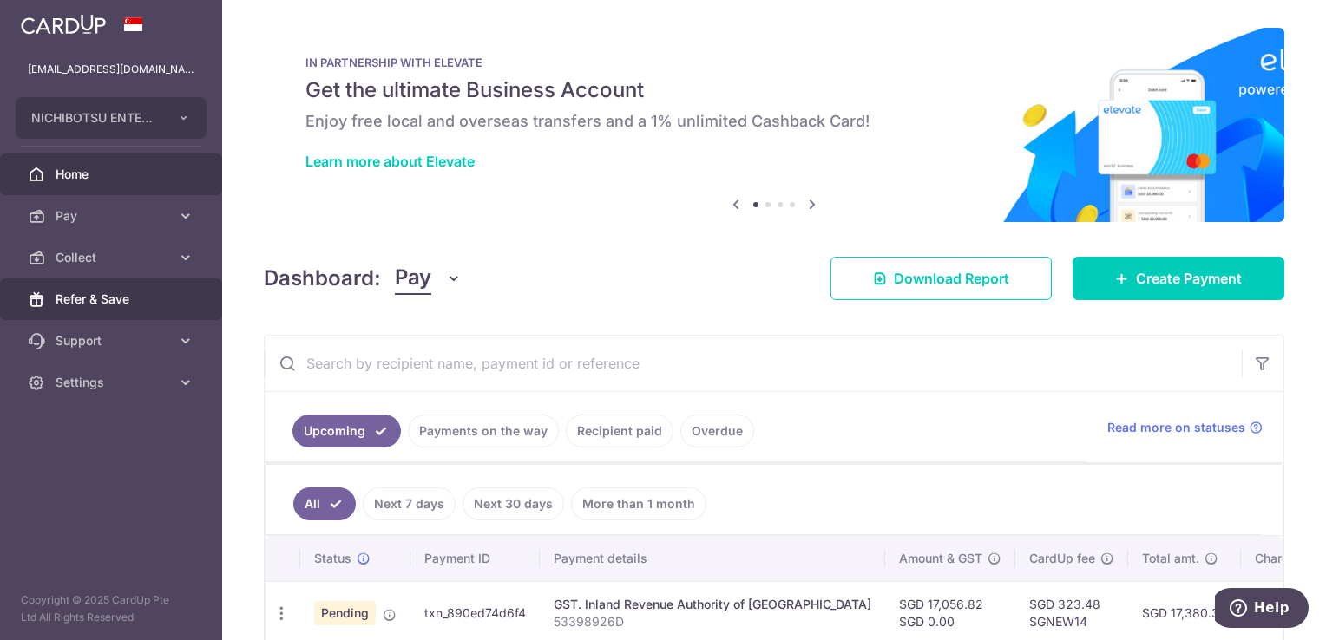
click at [124, 303] on span "Refer & Save" at bounding box center [113, 299] width 115 height 17
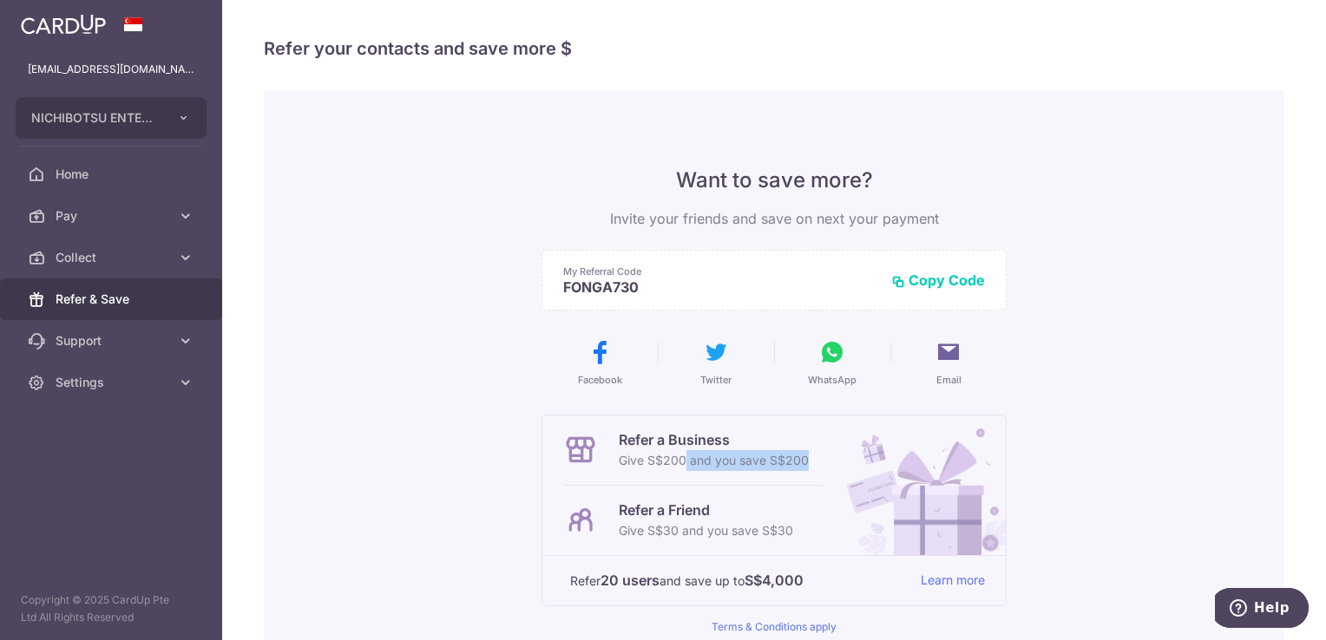
drag, startPoint x: 633, startPoint y: 461, endPoint x: 754, endPoint y: 475, distance: 122.3
click at [754, 475] on div "Refer a Business Give S$200 and you save S$200" at bounding box center [693, 450] width 260 height 69
drag, startPoint x: 754, startPoint y: 475, endPoint x: 679, endPoint y: 440, distance: 82.3
click at [679, 440] on p "Refer a Business" at bounding box center [714, 439] width 190 height 21
click at [459, 397] on div "Want to save more? Invite your friends and save on next your payment My Referra…" at bounding box center [774, 440] width 1020 height 700
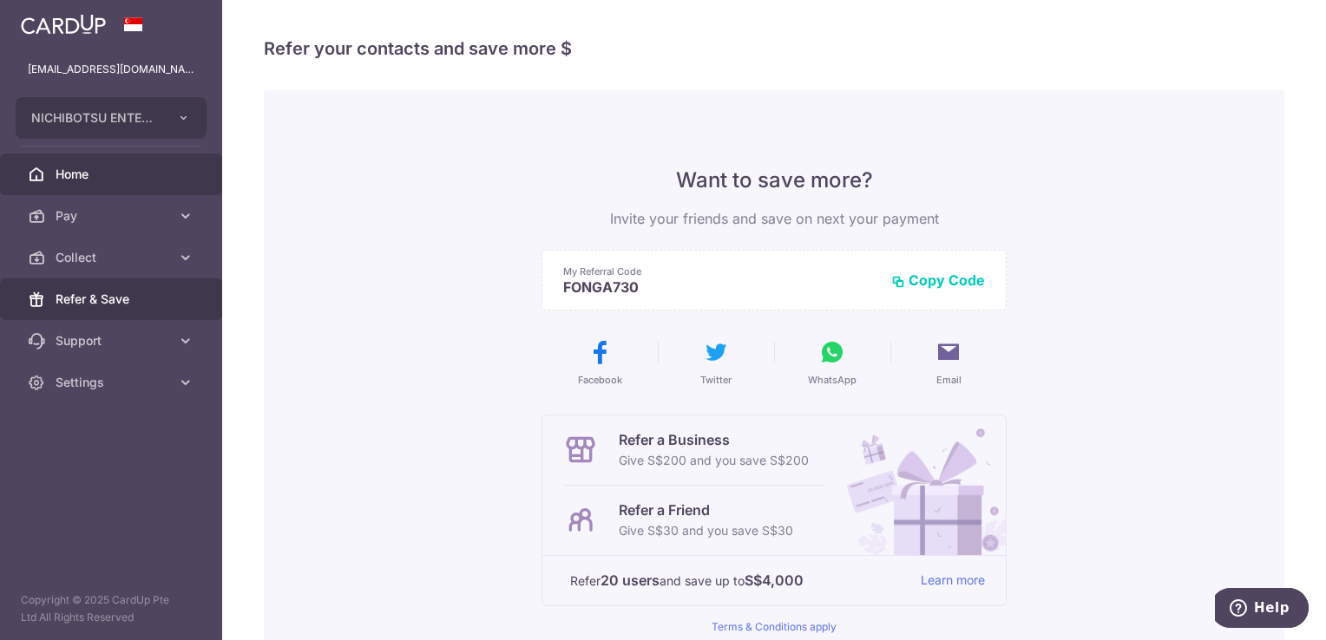
click at [72, 179] on span "Home" at bounding box center [113, 174] width 115 height 17
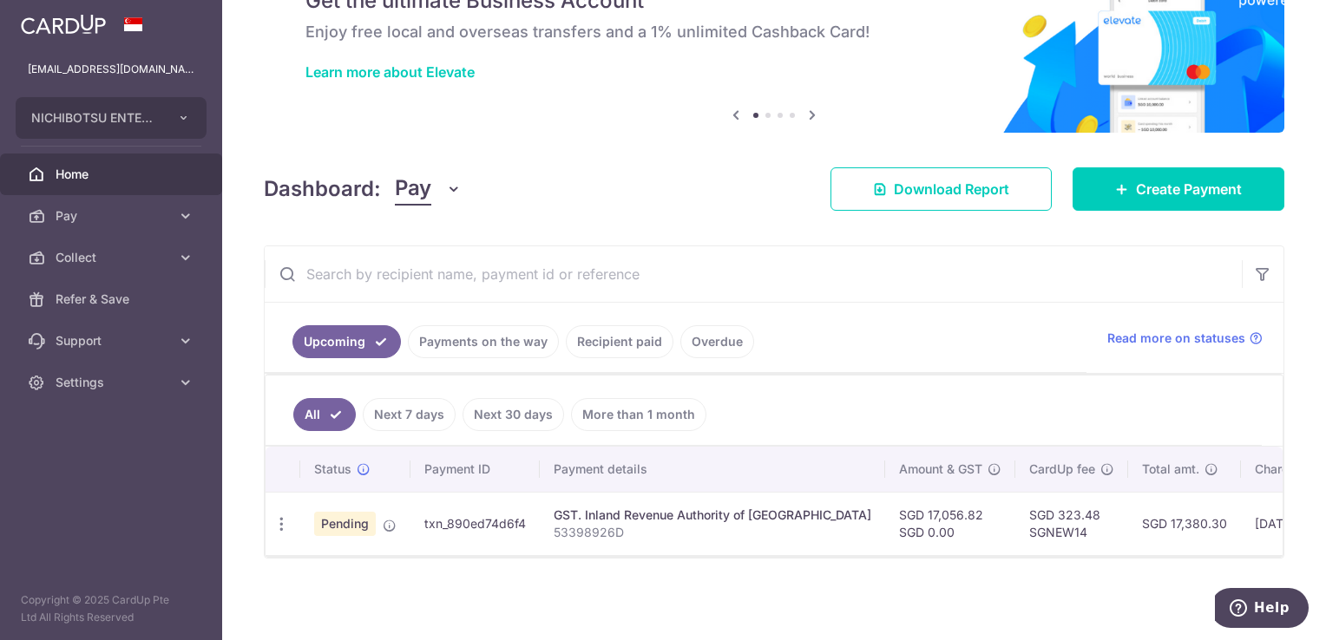
scroll to position [95, 0]
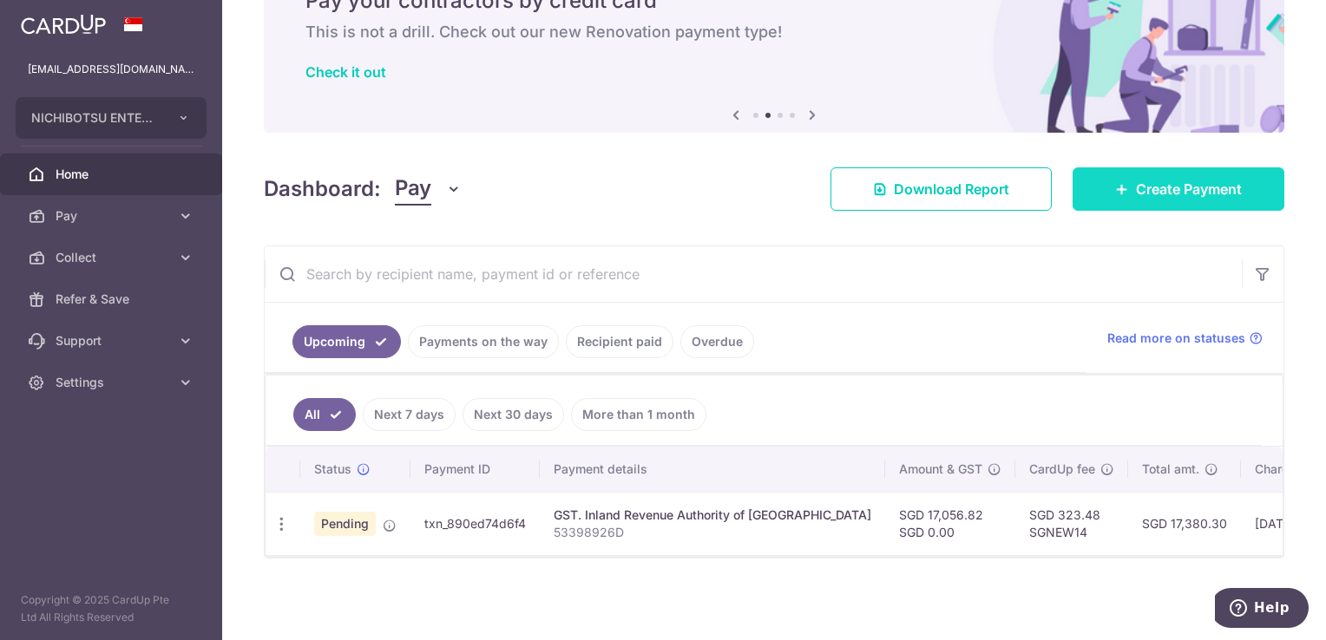
click at [1185, 193] on span "Create Payment" at bounding box center [1189, 189] width 106 height 21
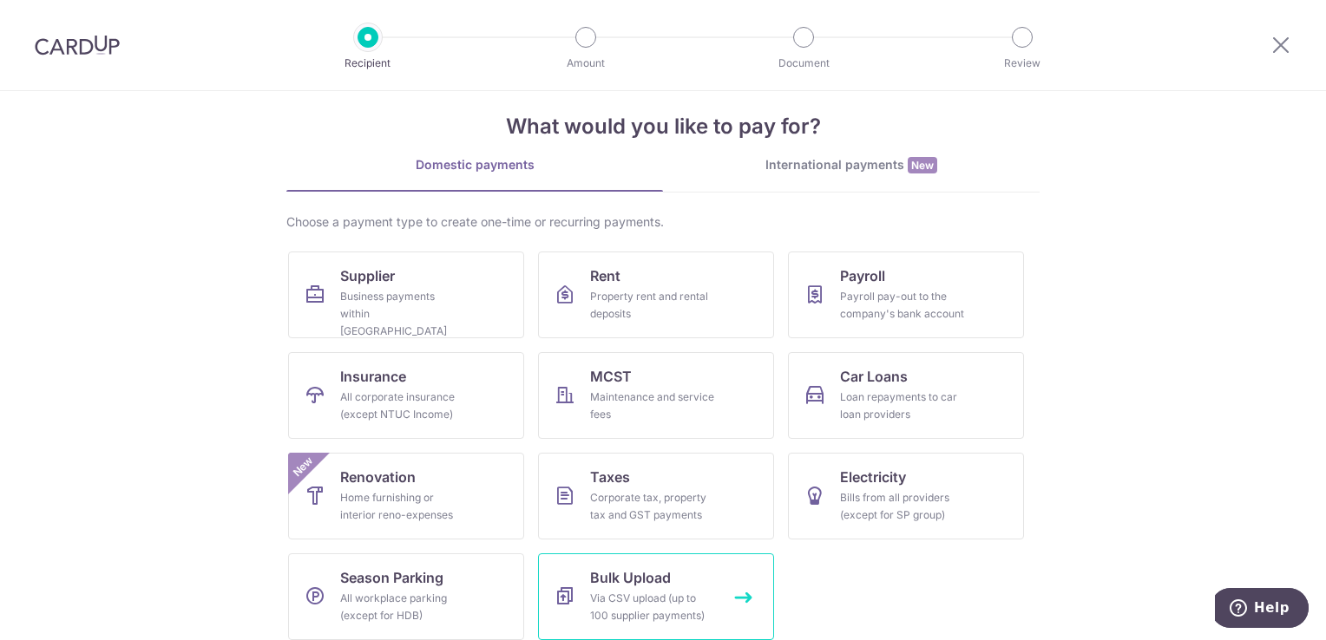
scroll to position [35, 0]
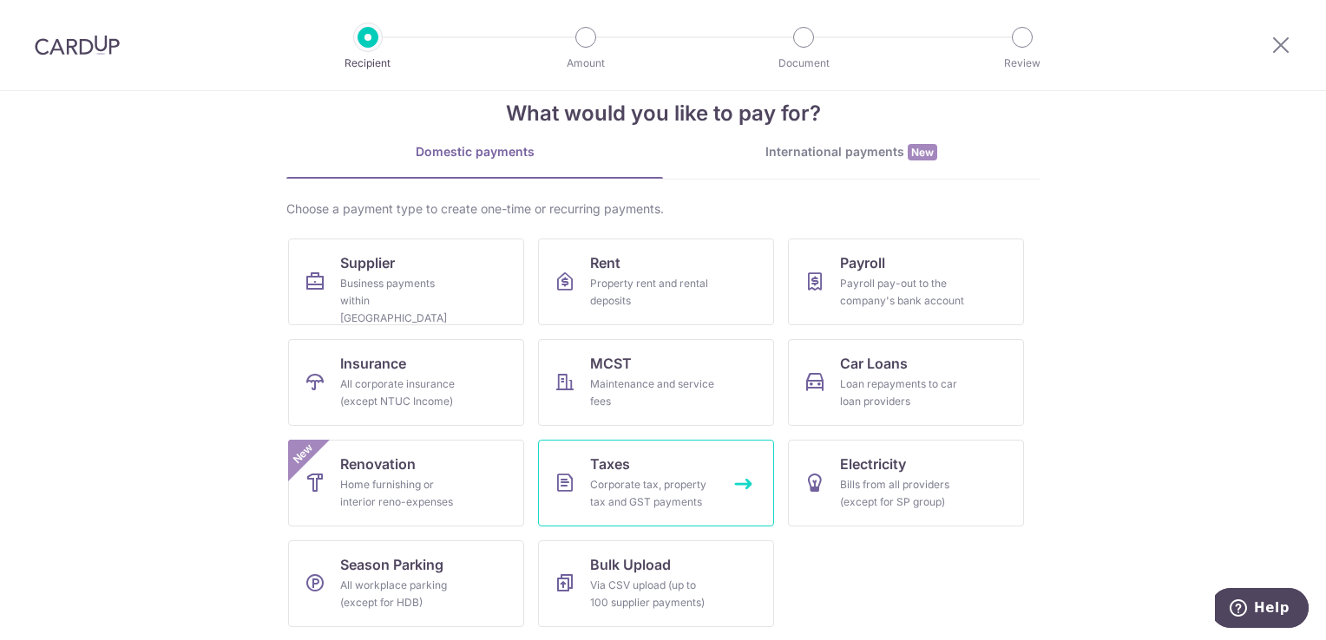
click at [669, 483] on div "Corporate tax, property tax and GST payments" at bounding box center [652, 493] width 125 height 35
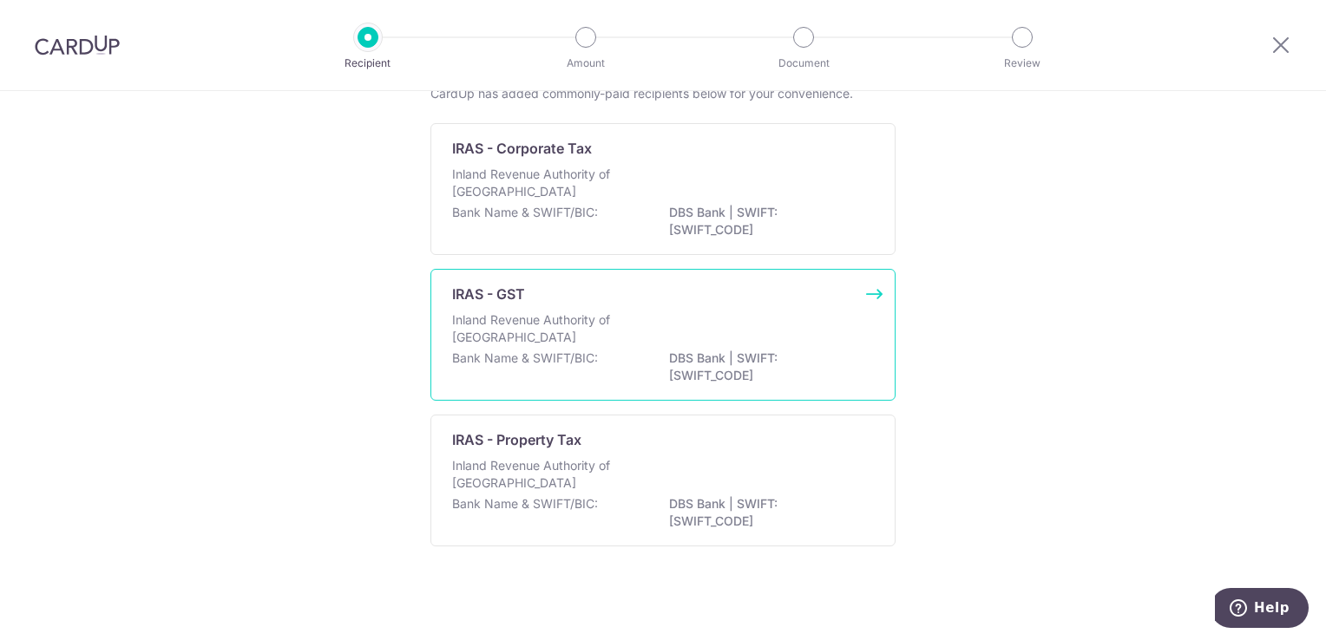
click at [610, 342] on p "Inland Revenue Authority of [GEOGRAPHIC_DATA]" at bounding box center [544, 328] width 184 height 35
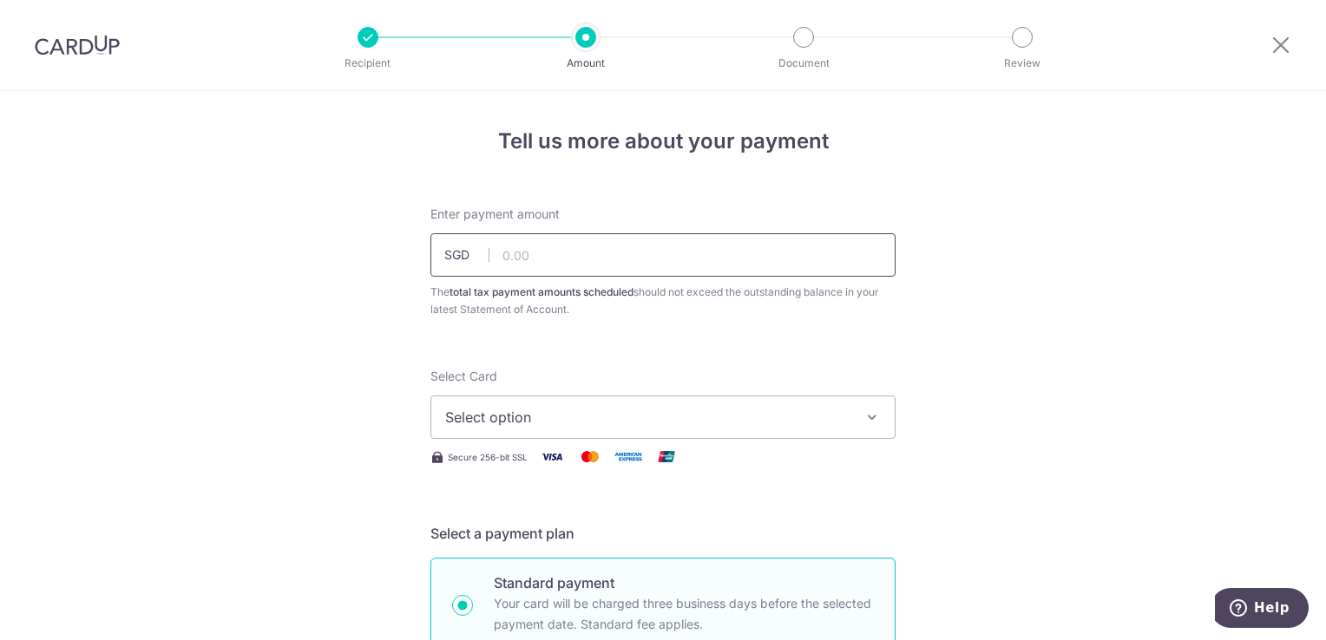
type input "17,056.82"
type input "53398926D"
type input "GST"
type input "SGNEW14"
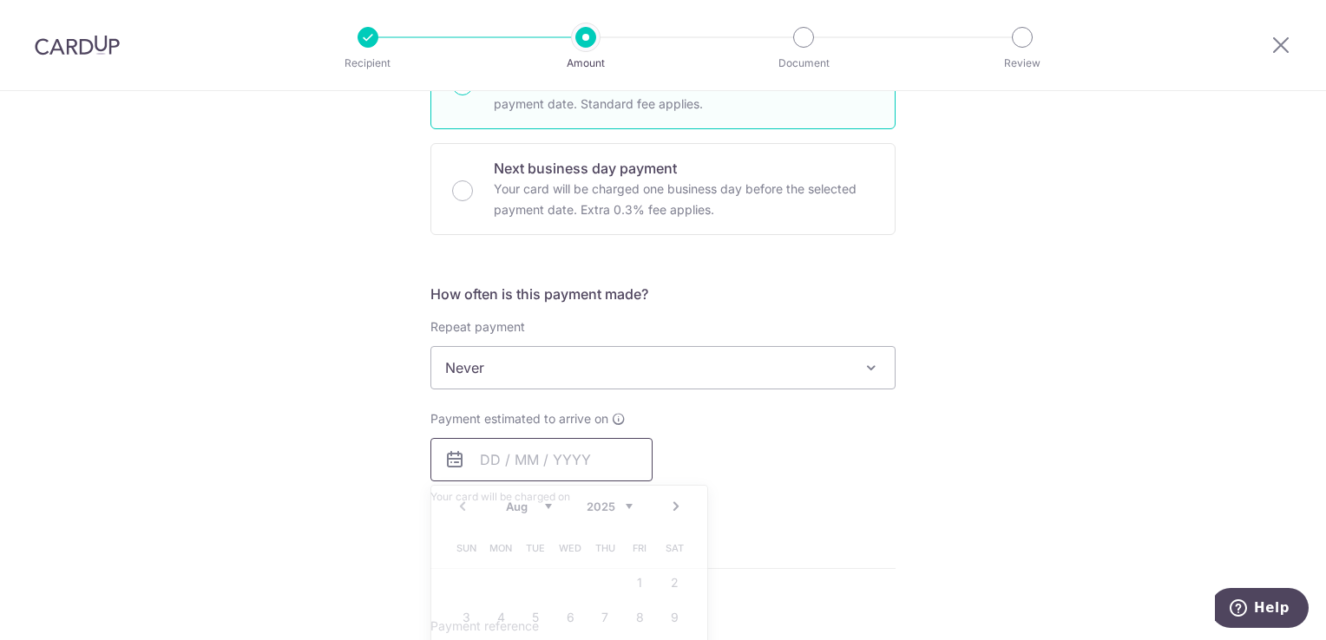
type input "17,056.82"
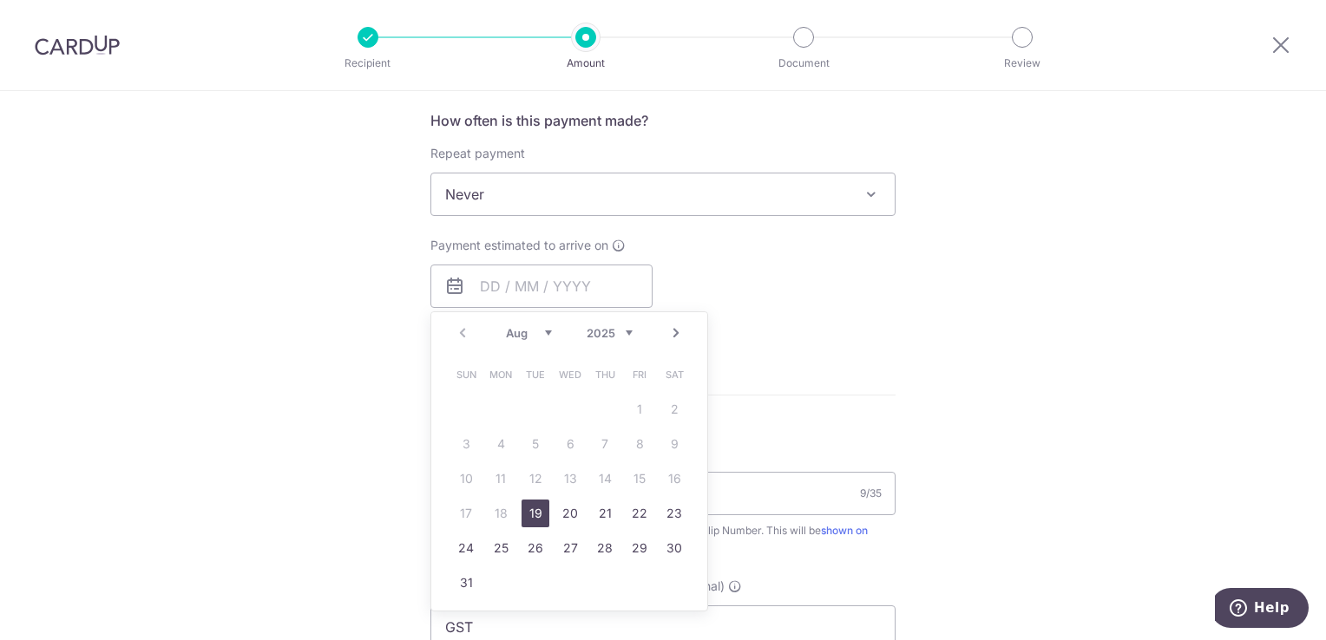
click at [537, 515] on link "19" at bounding box center [535, 514] width 28 height 28
type input "[DATE]"
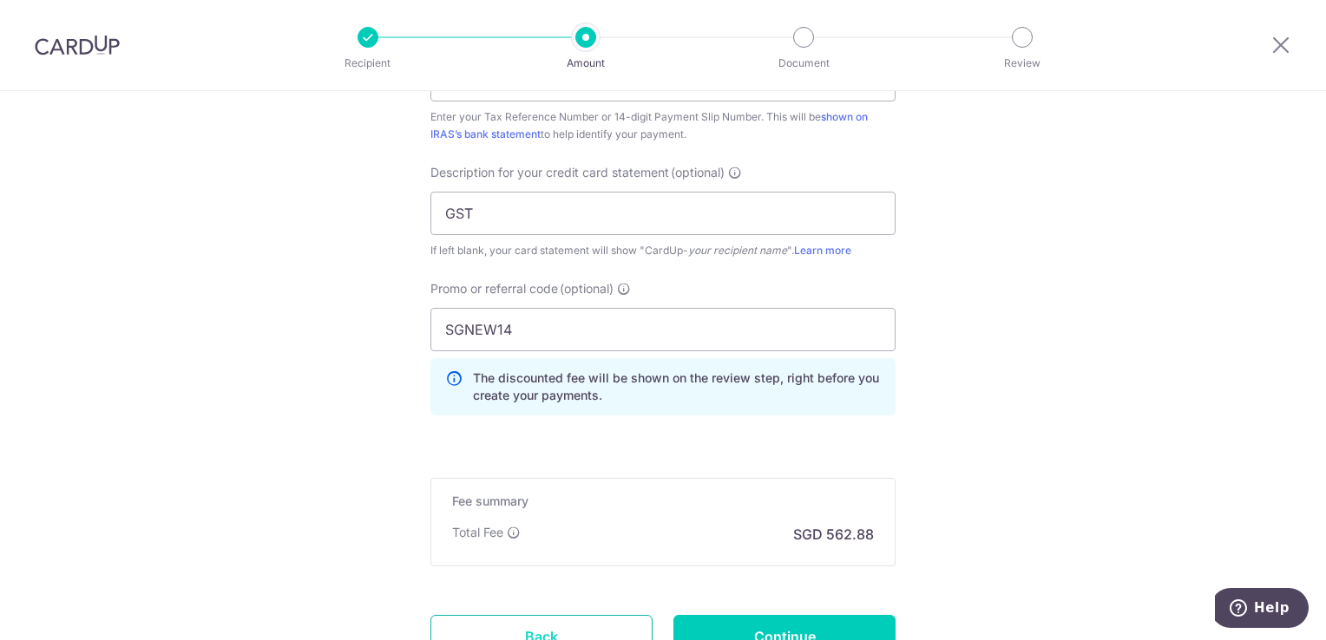
scroll to position [1301, 0]
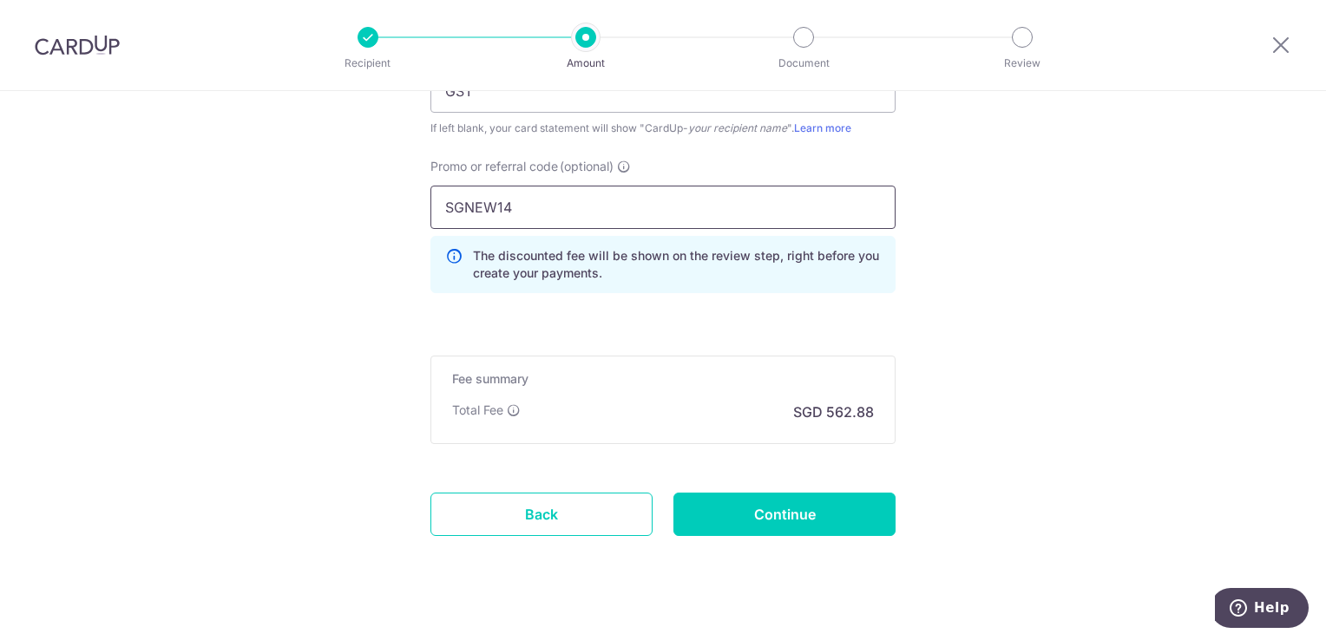
drag, startPoint x: 519, startPoint y: 217, endPoint x: 506, endPoint y: 213, distance: 13.7
click at [504, 213] on input "SGNEW14" at bounding box center [662, 207] width 465 height 43
drag, startPoint x: 514, startPoint y: 211, endPoint x: 322, endPoint y: 176, distance: 194.9
type input "TINGWEEKELVIN180"
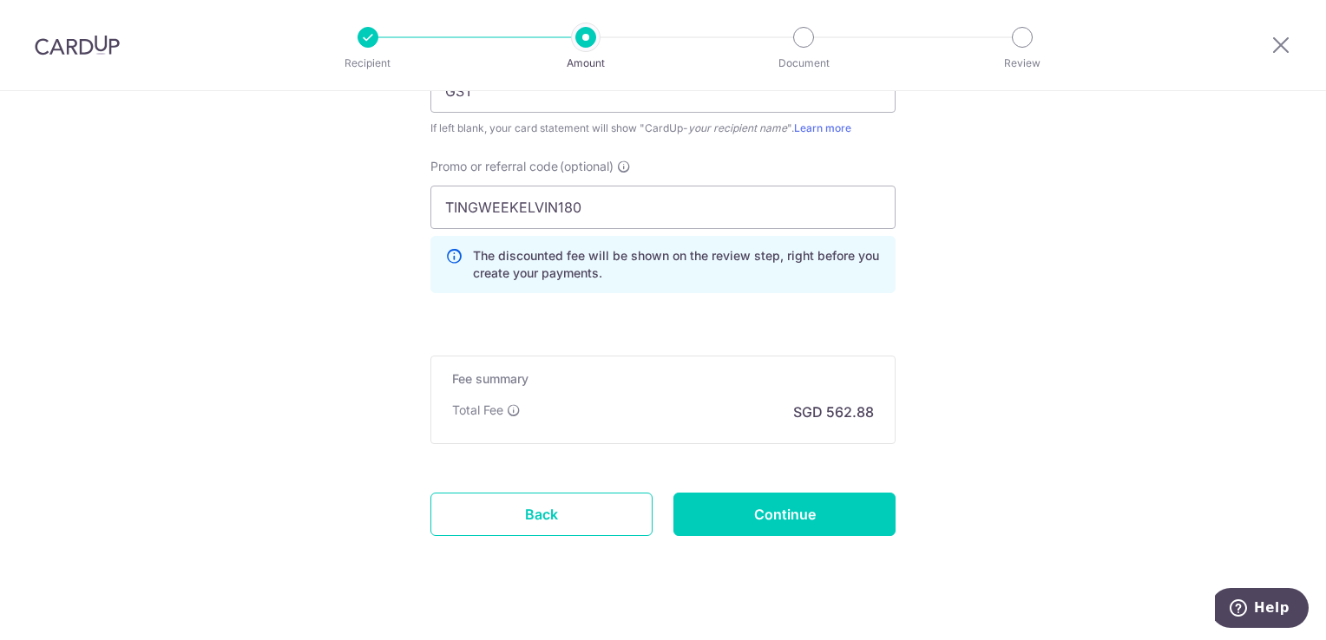
drag, startPoint x: 1128, startPoint y: 213, endPoint x: 1038, endPoint y: 223, distance: 90.7
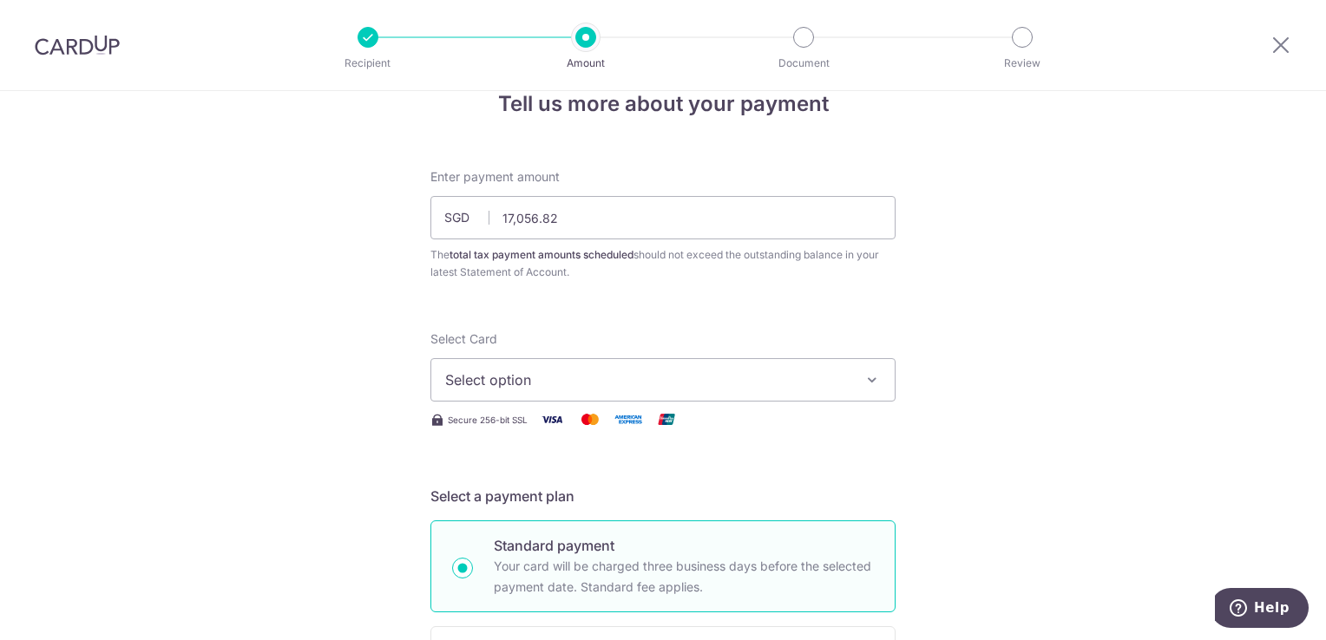
scroll to position [0, 0]
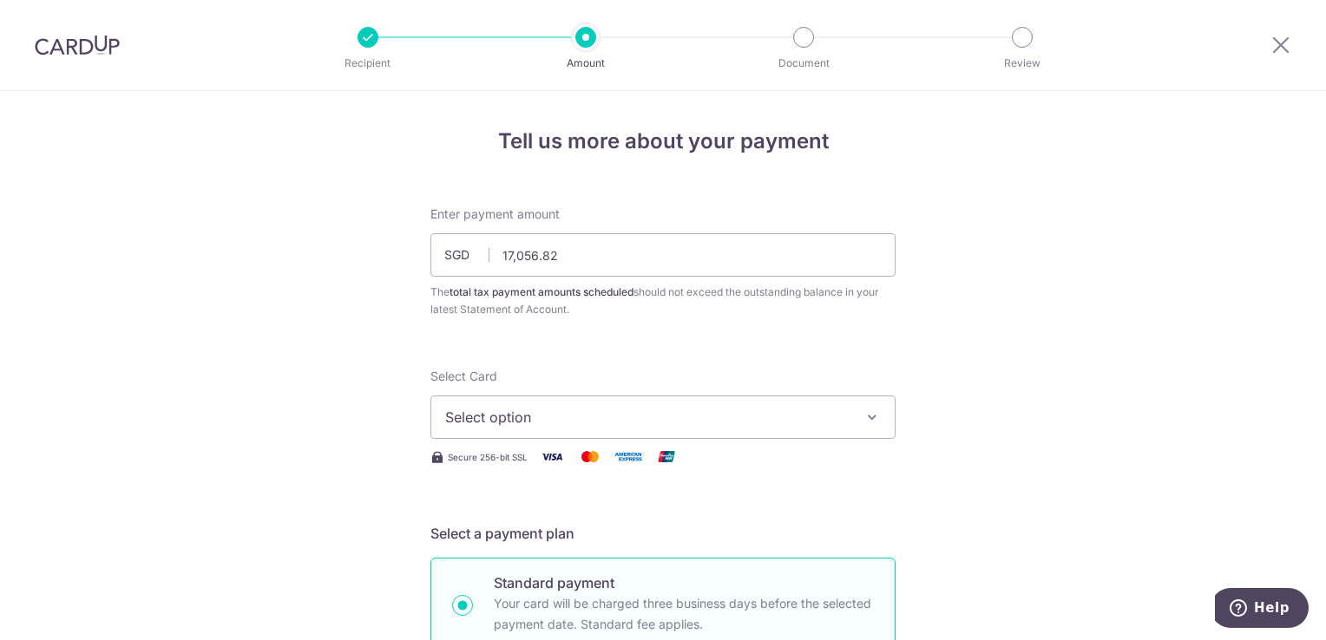
click at [607, 408] on span "Select option" at bounding box center [647, 417] width 404 height 21
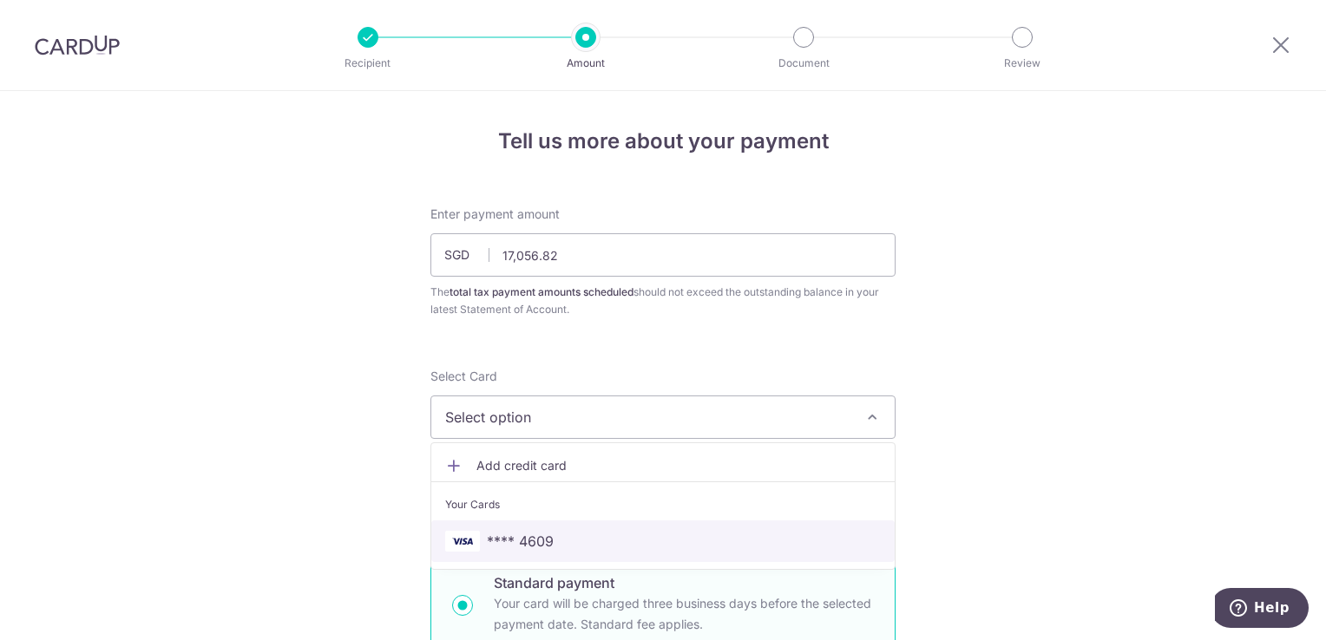
click at [541, 525] on link "**** 4609" at bounding box center [662, 542] width 463 height 42
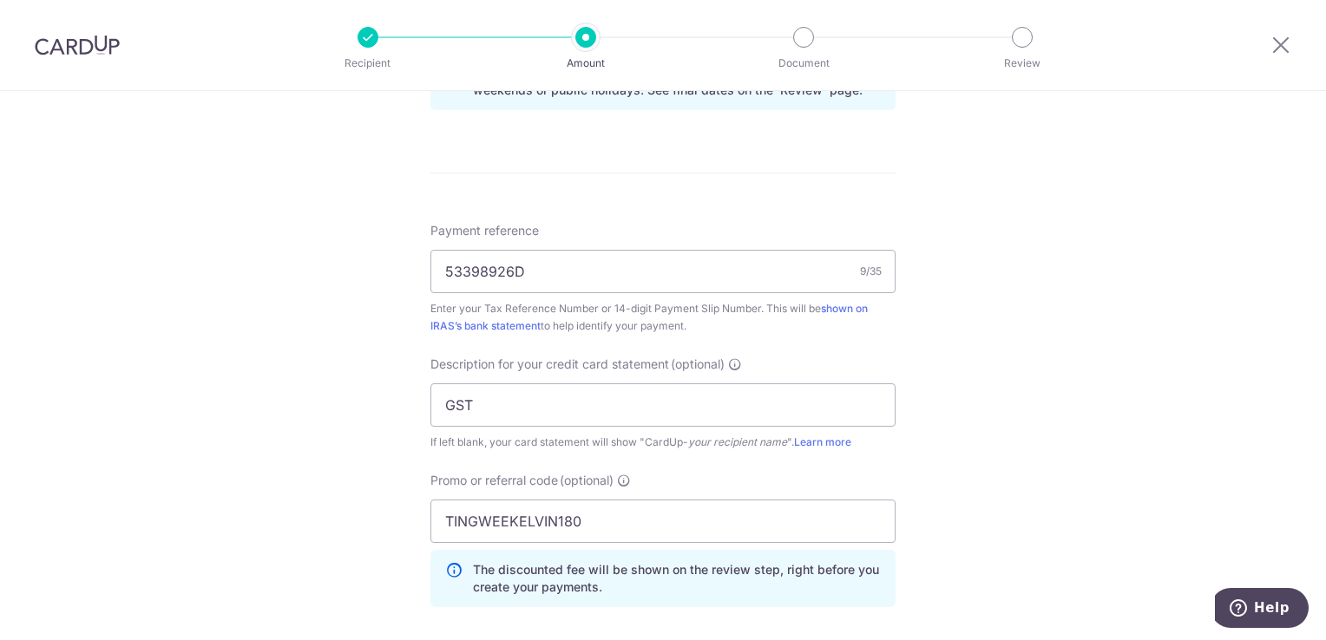
scroll to position [1324, 0]
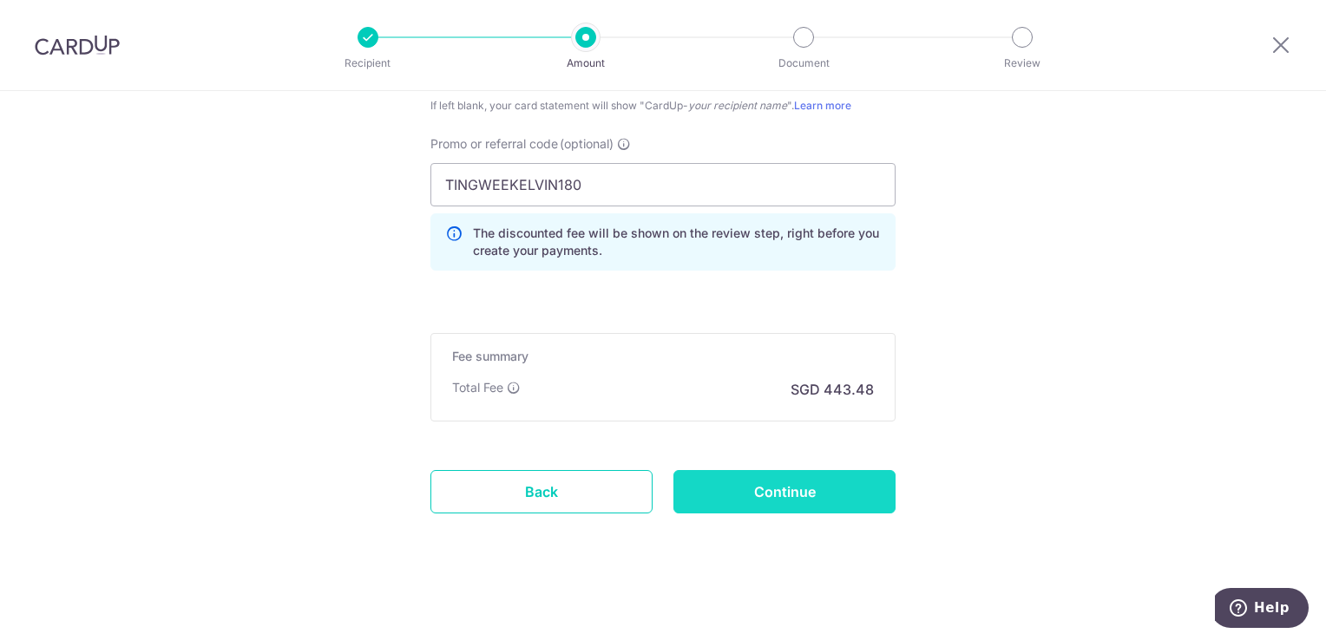
click at [805, 493] on input "Continue" at bounding box center [784, 491] width 222 height 43
type input "Create Schedule"
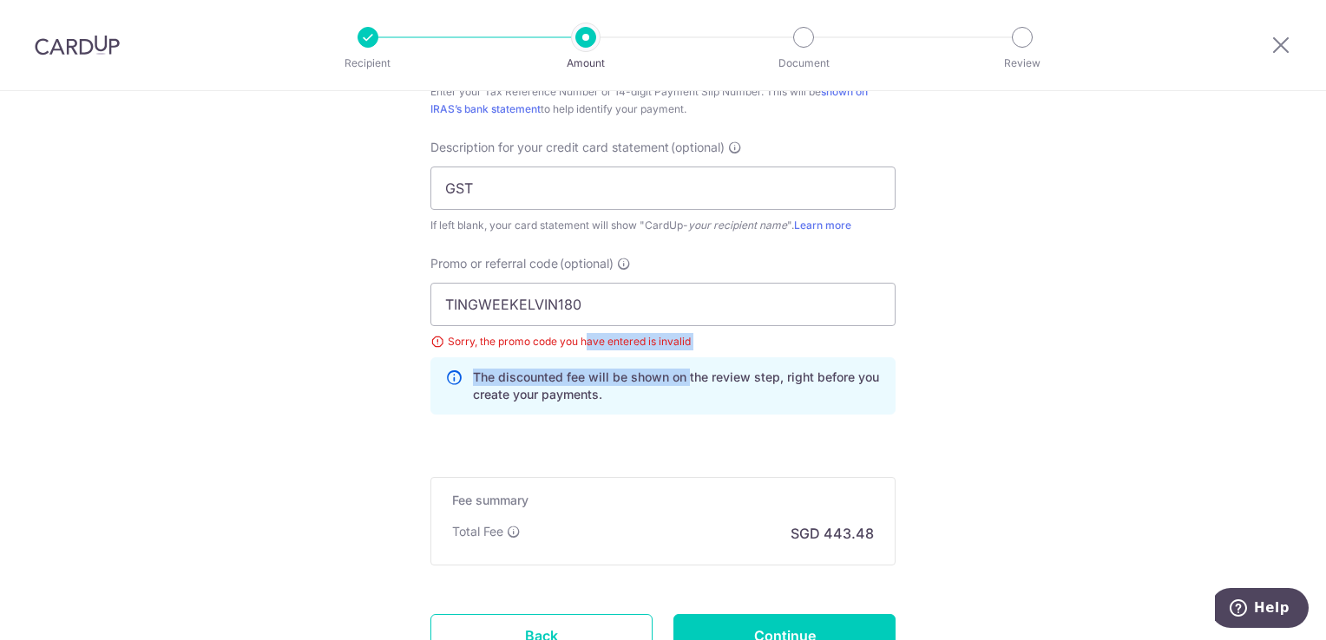
drag, startPoint x: 586, startPoint y: 335, endPoint x: 684, endPoint y: 349, distance: 99.0
click at [684, 349] on div "TINGWEEKELVIN180 Sorry, the promo code you have entered is invalid The discount…" at bounding box center [662, 349] width 465 height 132
drag, startPoint x: 684, startPoint y: 349, endPoint x: 600, endPoint y: 299, distance: 96.9
click at [600, 300] on input "TINGWEEKELVIN180" at bounding box center [662, 304] width 465 height 43
click at [443, 303] on input "TINGWEEKELVIN180" at bounding box center [662, 304] width 465 height 43
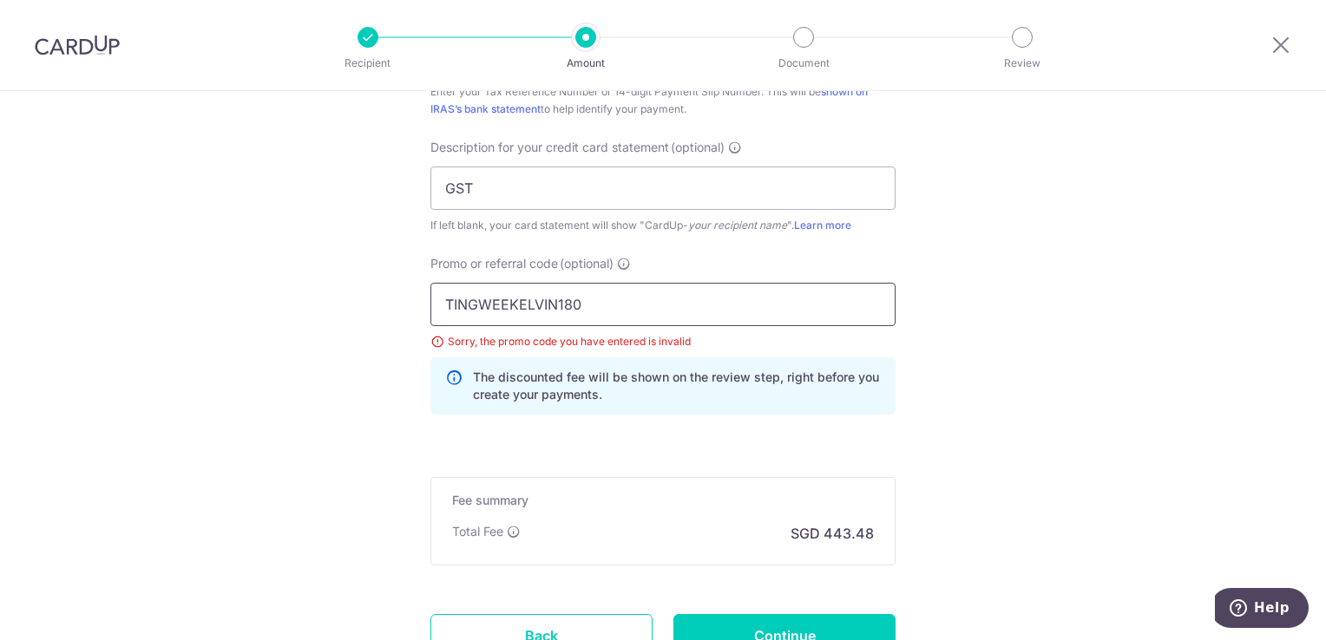
click at [666, 305] on input "TINGWEEKELVIN180" at bounding box center [662, 304] width 465 height 43
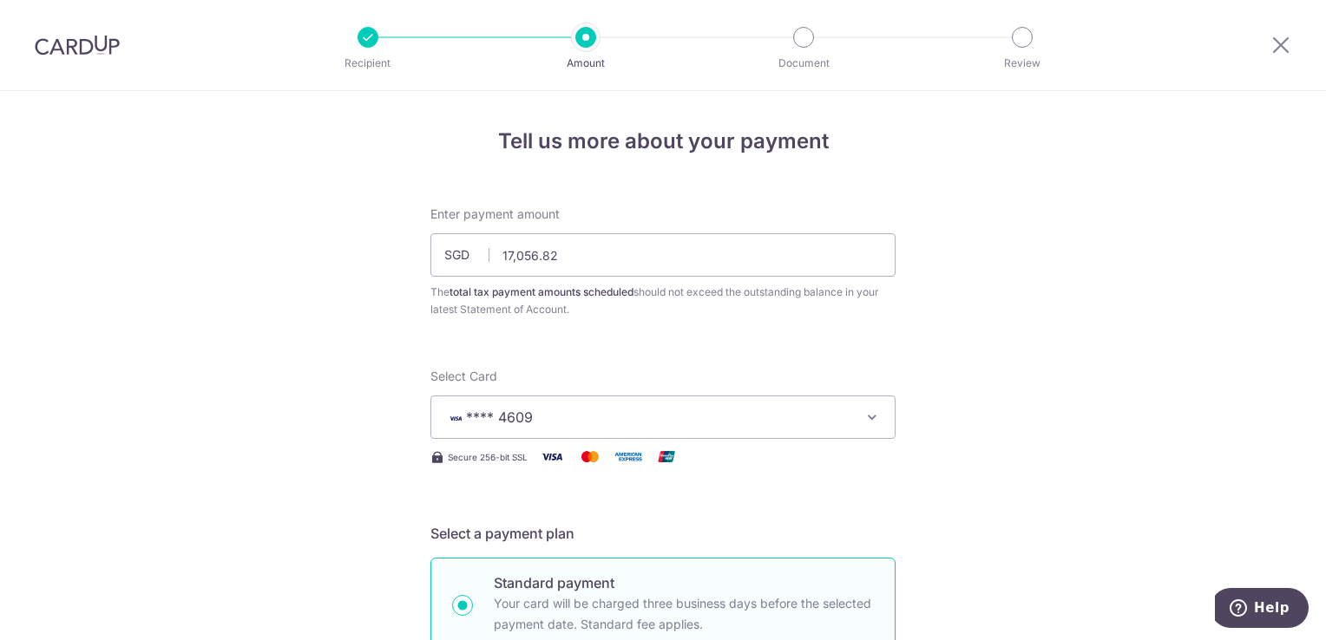
click at [1279, 57] on div at bounding box center [1281, 45] width 90 height 90
drag, startPoint x: 1279, startPoint y: 48, endPoint x: 748, endPoint y: 100, distance: 533.6
click at [1279, 48] on icon at bounding box center [1280, 45] width 21 height 22
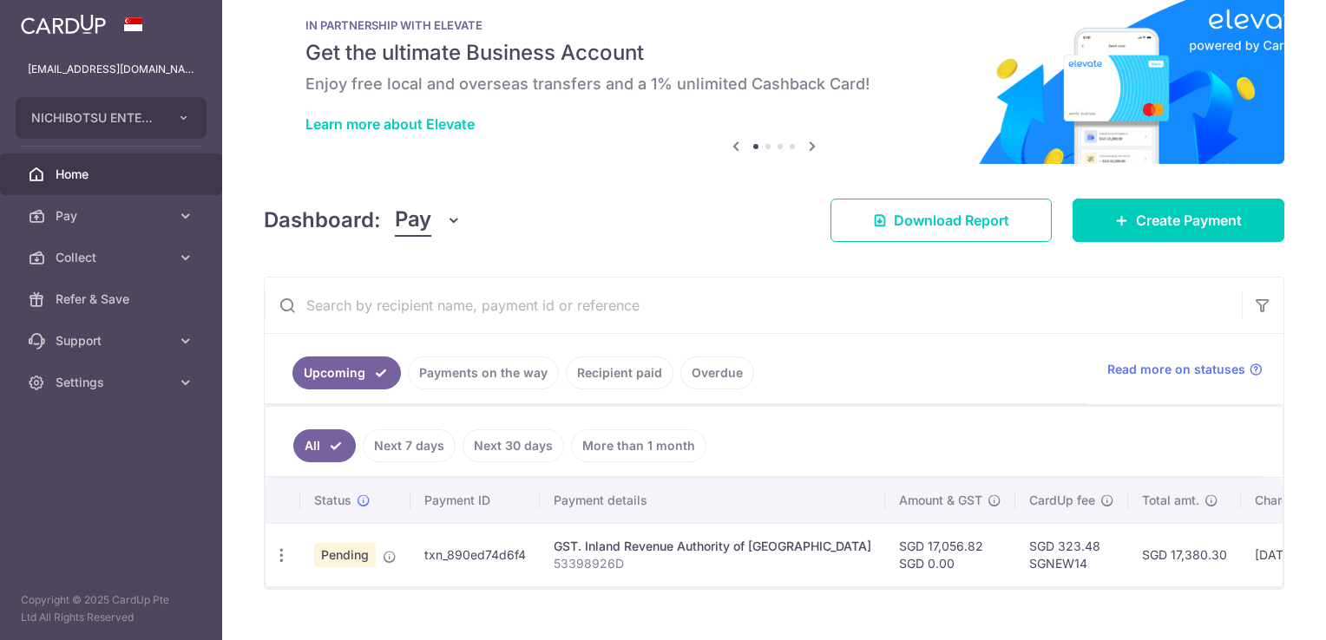
scroll to position [74, 0]
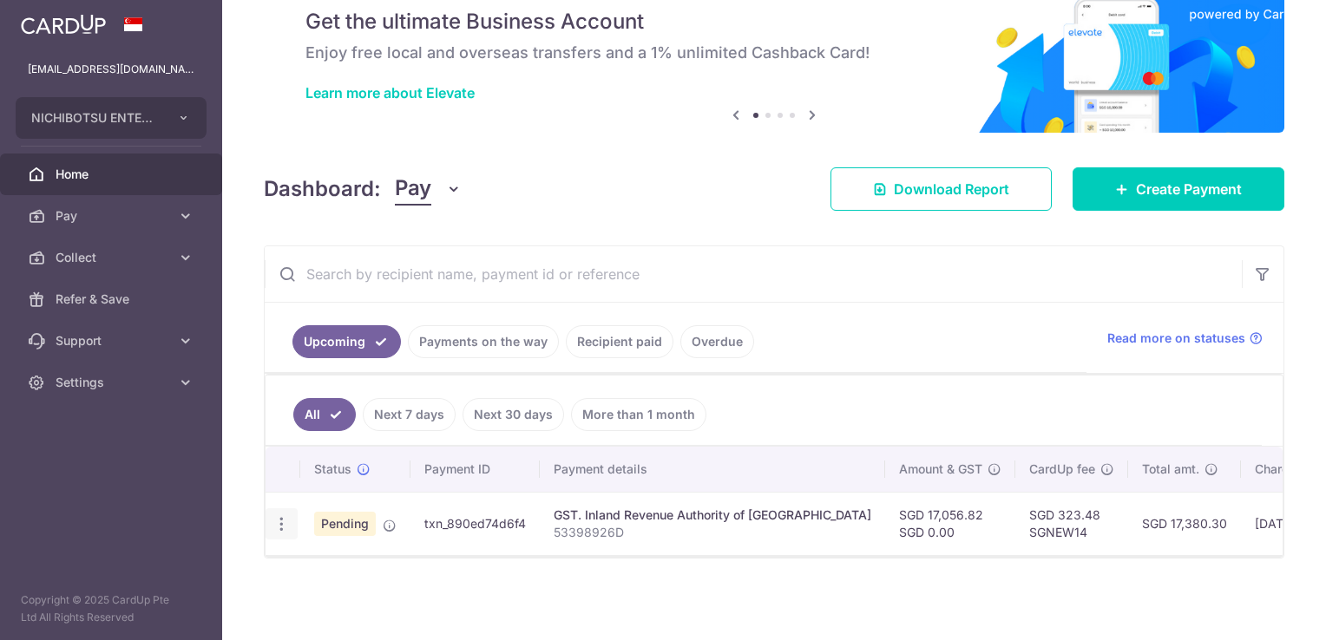
click at [277, 516] on icon "button" at bounding box center [281, 524] width 18 height 18
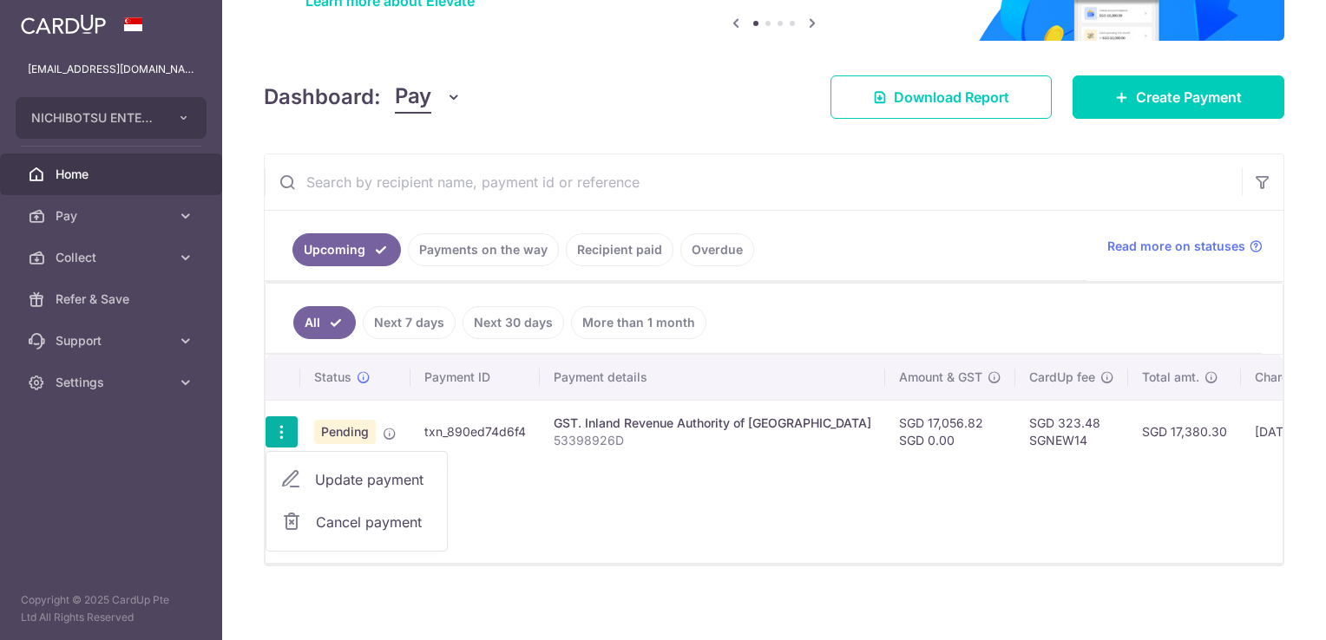
click at [360, 477] on span "Update payment" at bounding box center [374, 479] width 118 height 21
radio input "true"
type input "17,056.82"
type input "[DATE]"
type input "53398926D"
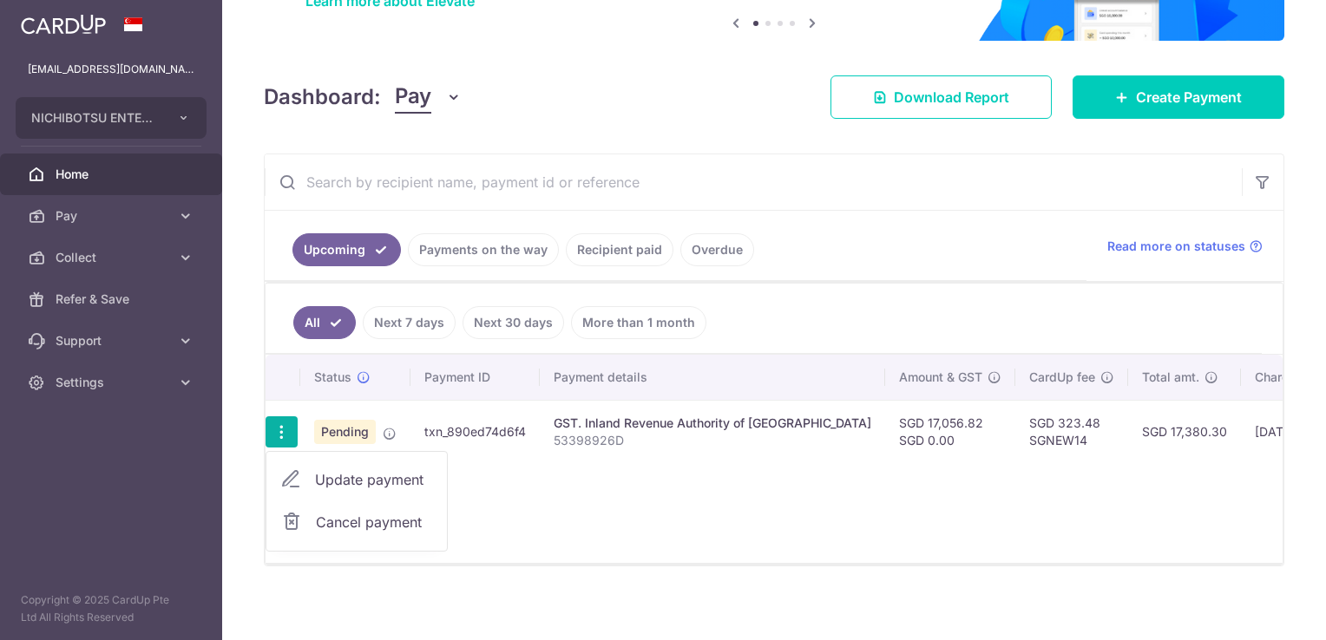
type input "GST"
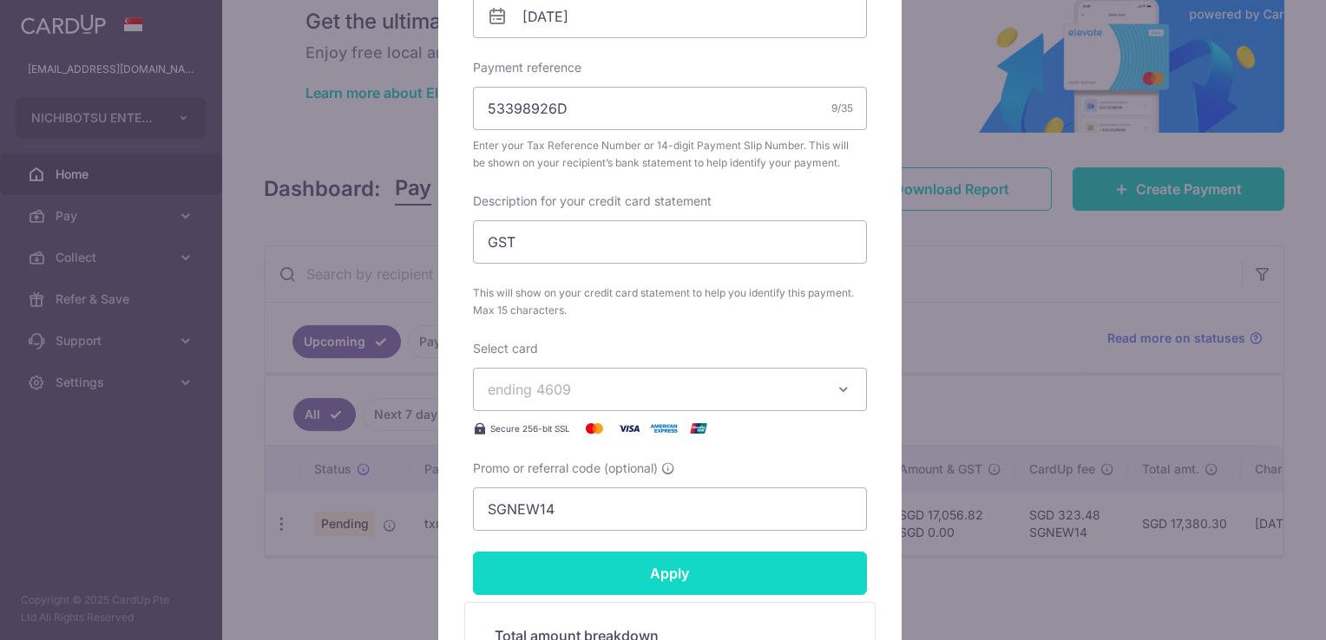
scroll to position [694, 0]
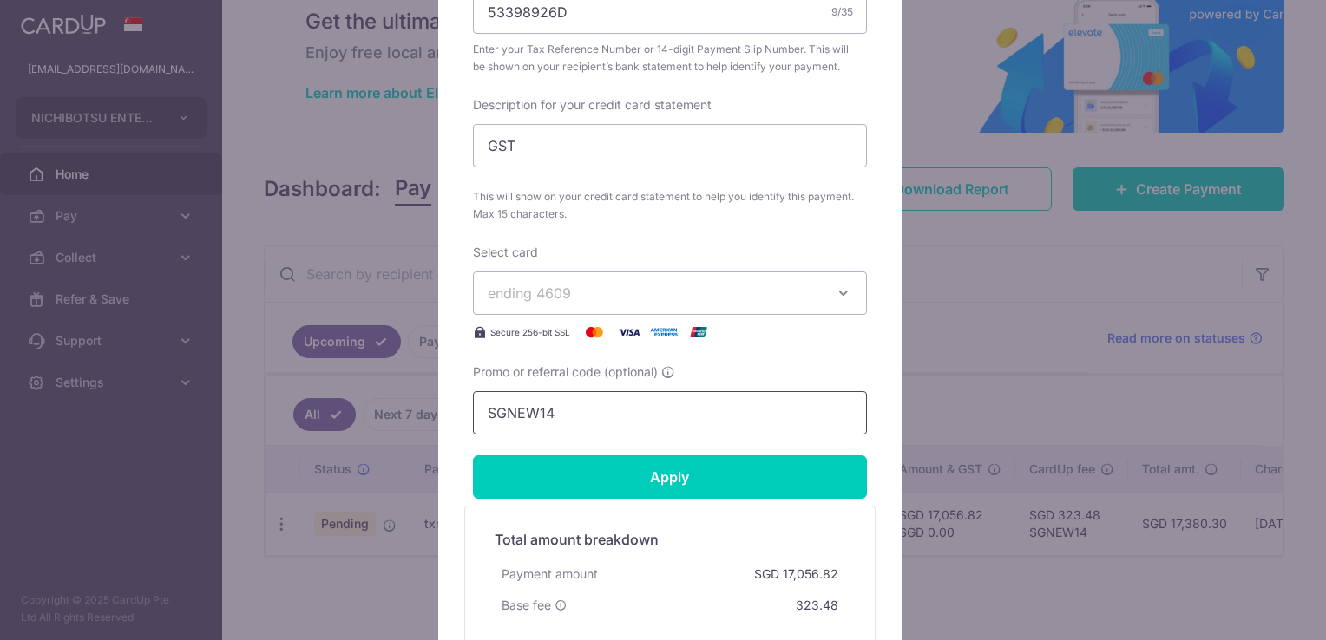
click at [567, 413] on input "SGNEW14" at bounding box center [670, 412] width 394 height 43
drag, startPoint x: 574, startPoint y: 415, endPoint x: 279, endPoint y: 384, distance: 297.5
click at [279, 384] on div "Edit payment By clicking apply, you will make changes to all payments to Inland…" at bounding box center [663, 320] width 1326 height 640
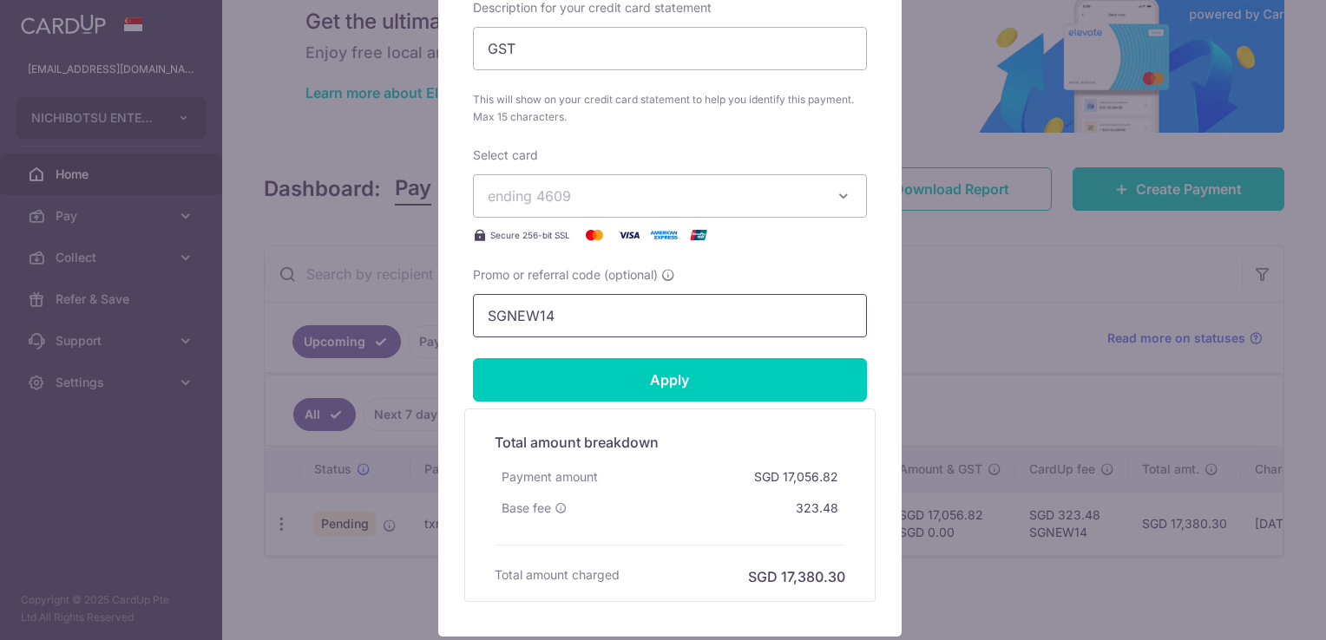
scroll to position [911, 0]
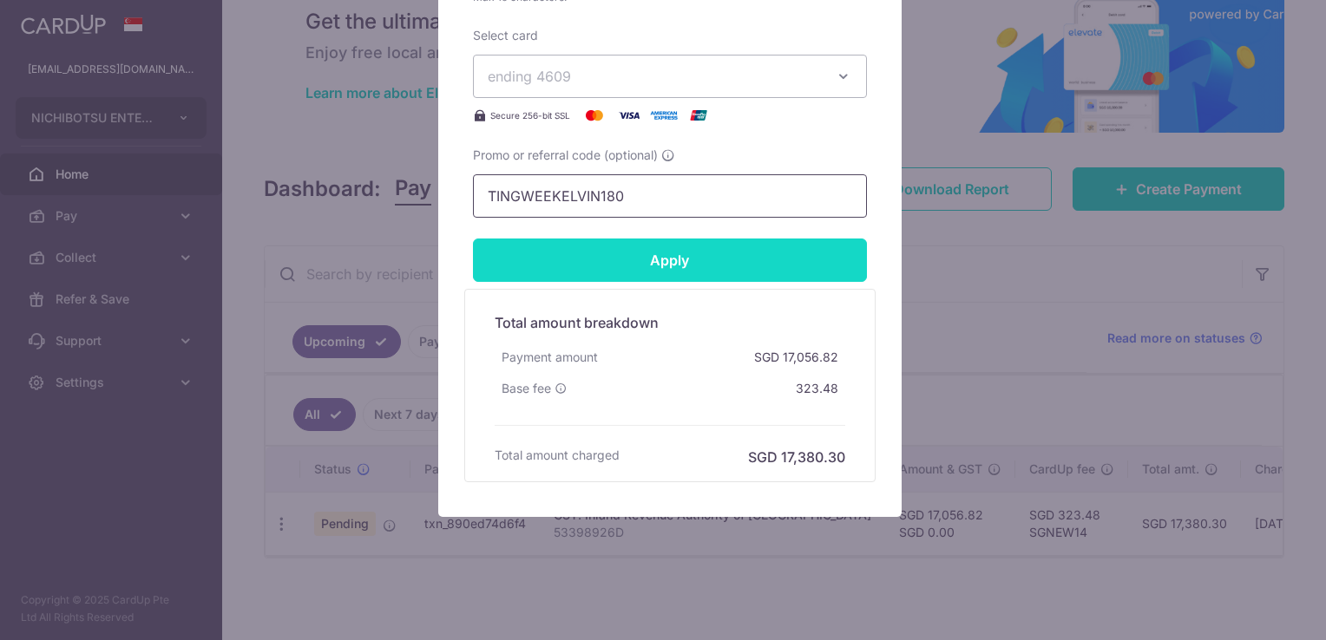
type input "TINGWEEKELVIN180"
click at [678, 266] on input "Apply" at bounding box center [670, 260] width 394 height 43
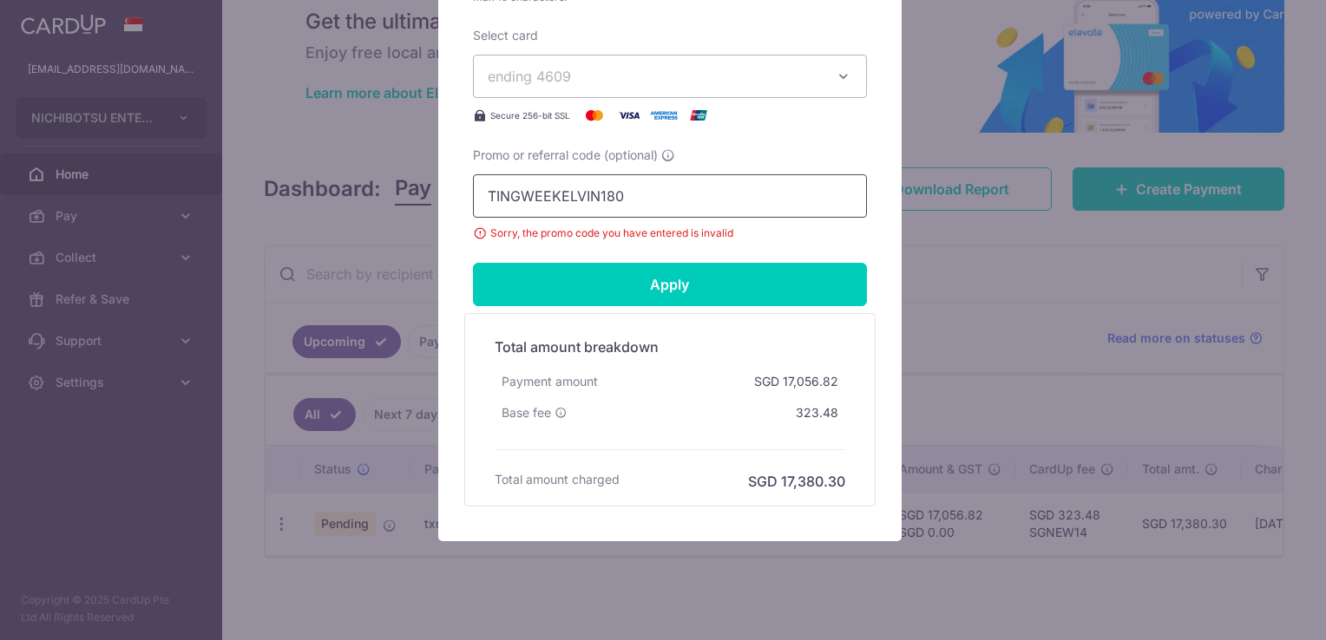
click at [632, 203] on input "TINGWEEKELVIN180" at bounding box center [670, 195] width 394 height 43
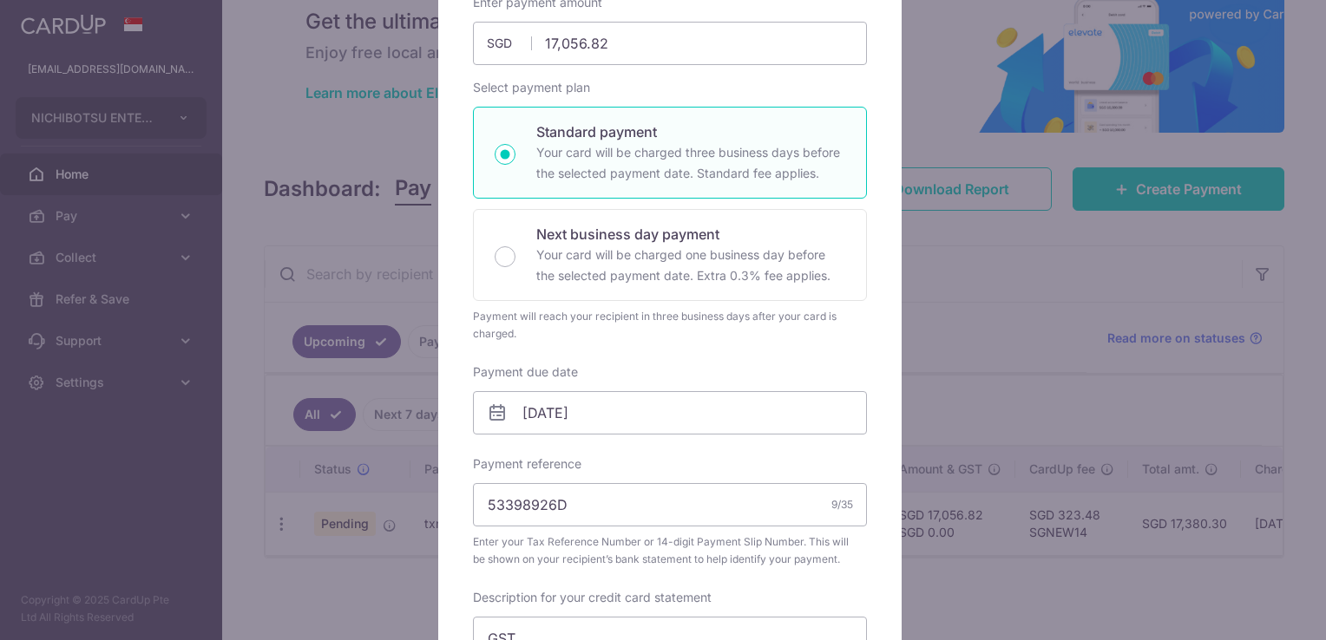
scroll to position [347, 0]
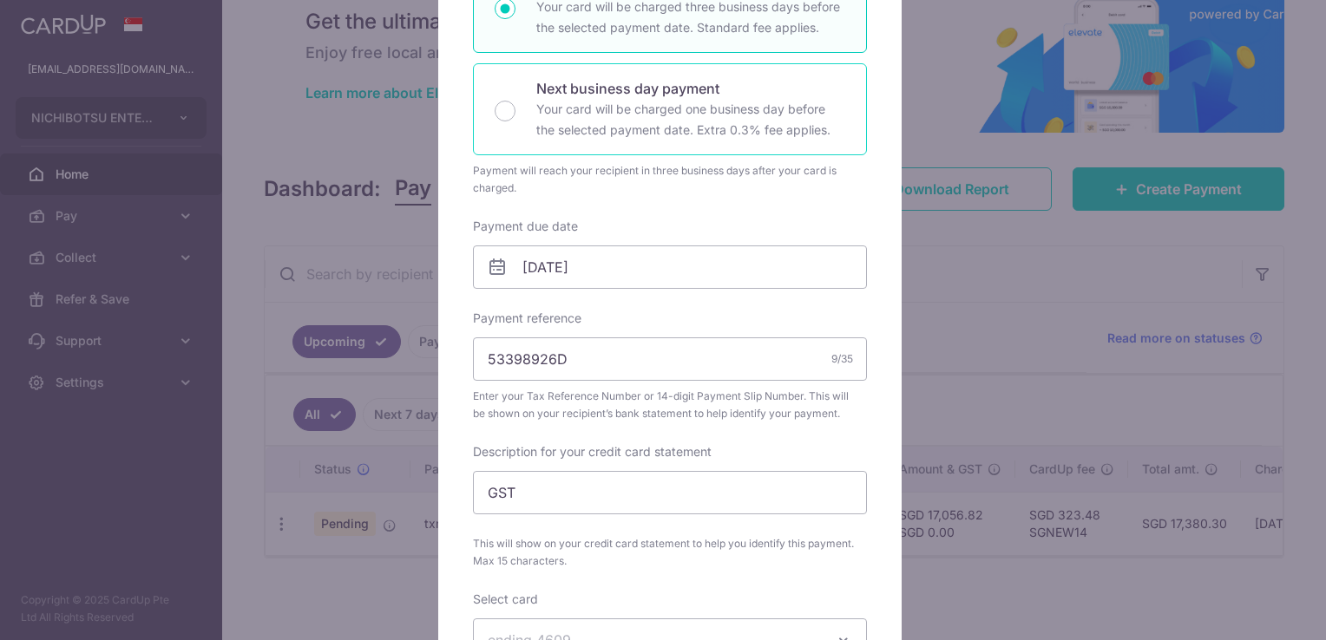
click at [685, 132] on p "Your card will be charged one business day before the selected payment date. Ex…" at bounding box center [690, 120] width 309 height 42
click at [515, 121] on input "Next business day payment Your card will be charged one business day before the…" at bounding box center [505, 111] width 21 height 21
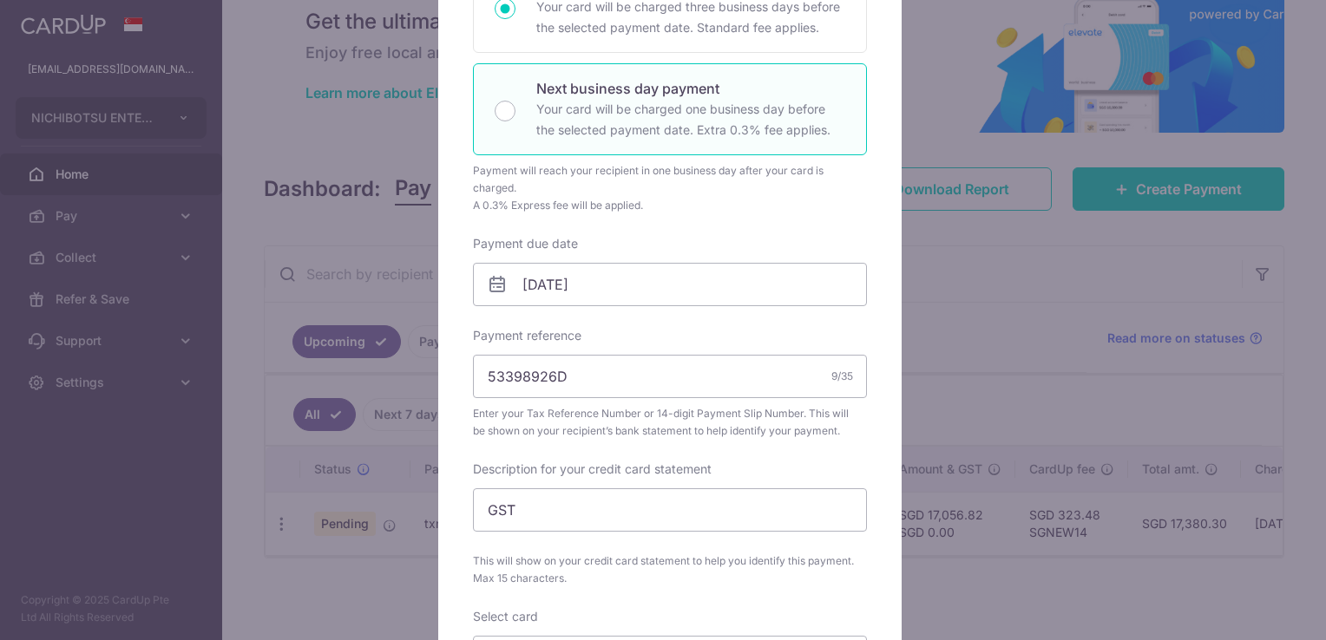
radio input "false"
radio input "true"
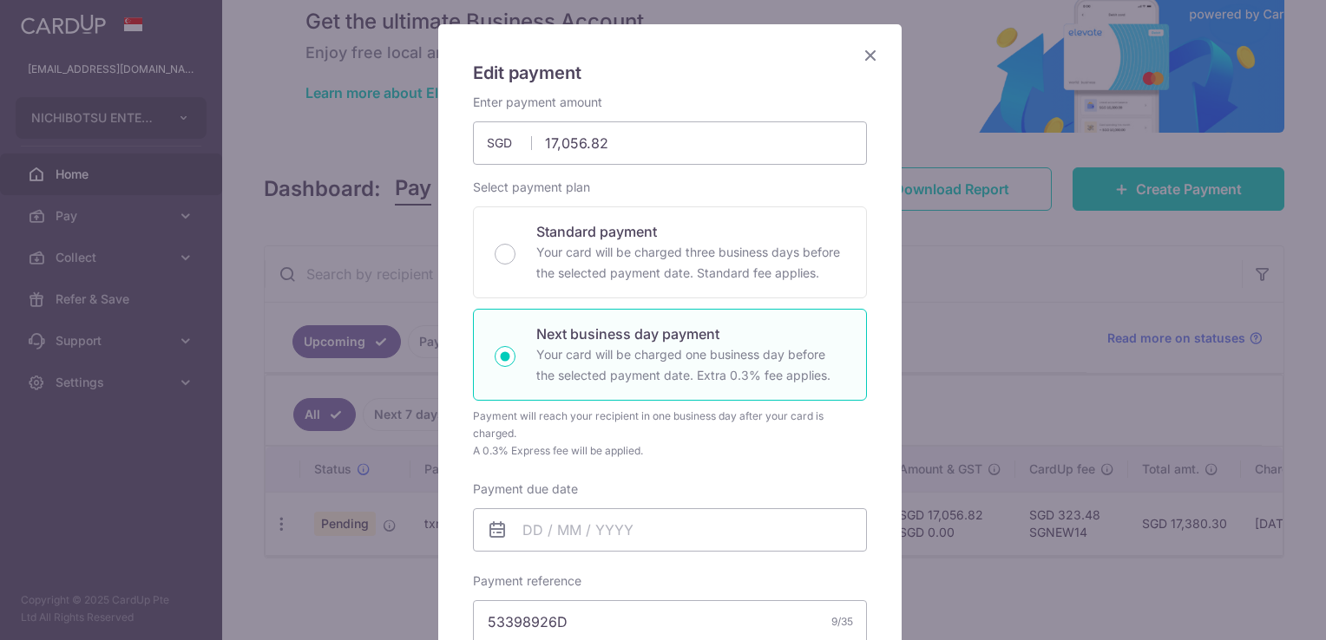
scroll to position [0, 0]
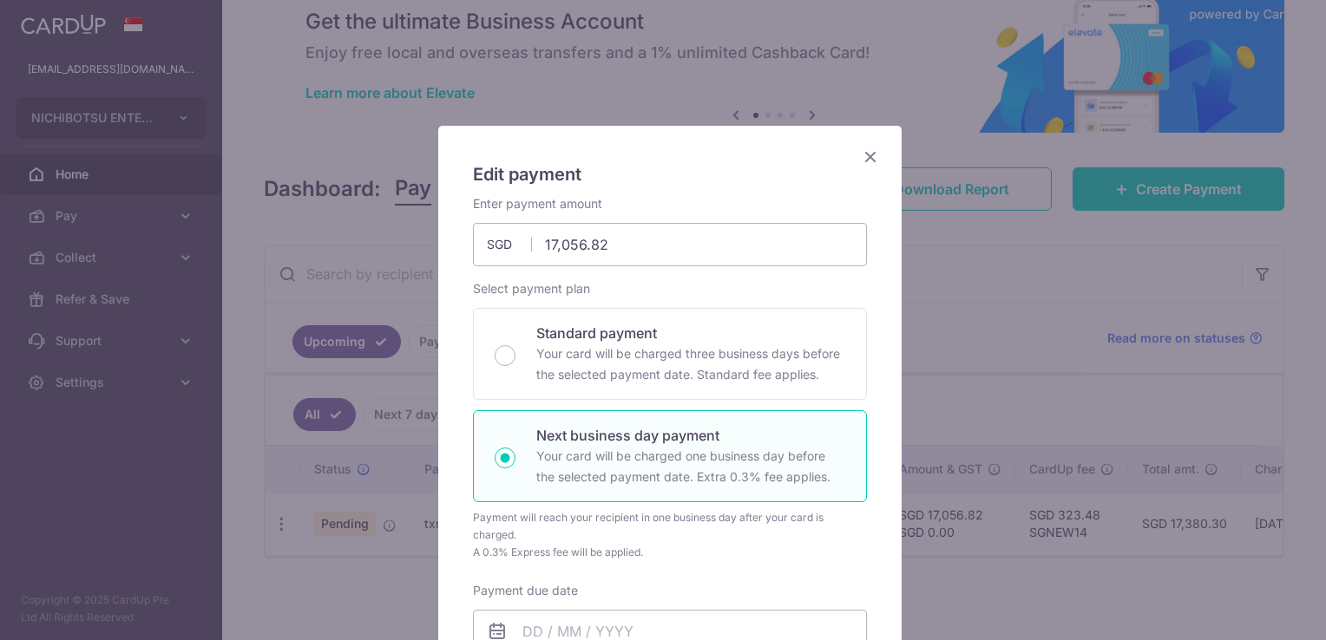
click at [866, 158] on icon "Close" at bounding box center [870, 157] width 21 height 22
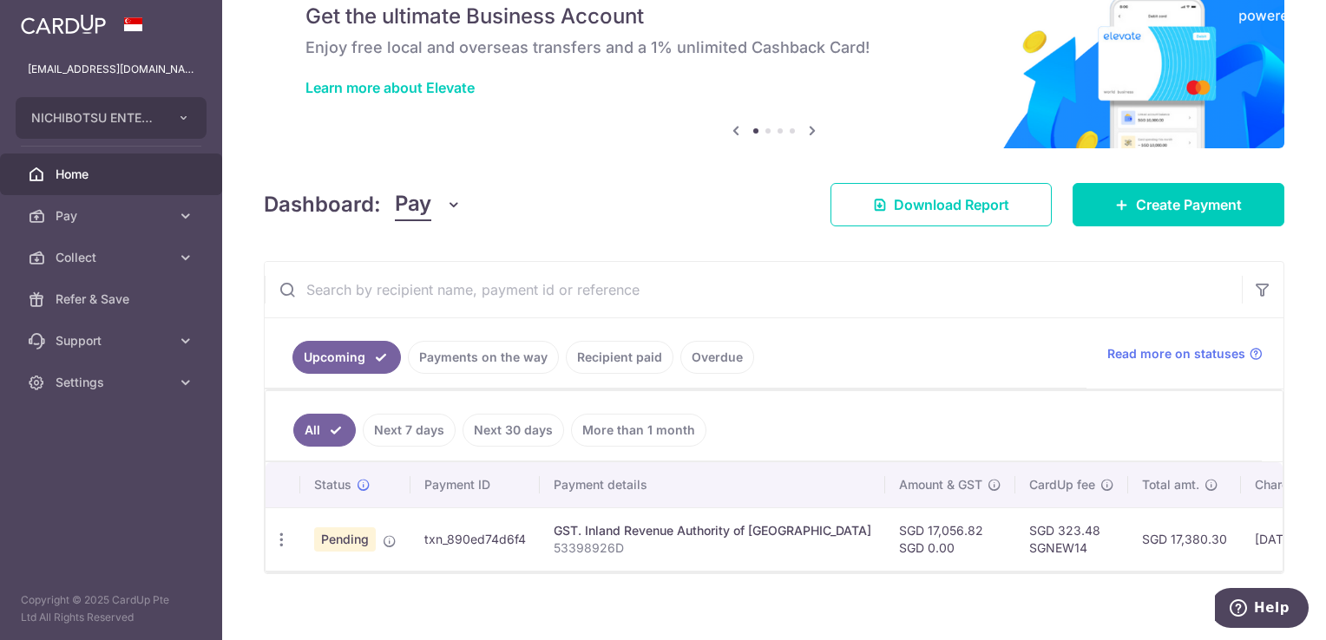
drag, startPoint x: 838, startPoint y: 576, endPoint x: 686, endPoint y: 475, distance: 182.6
click at [689, 477] on div "Status Payment ID Payment details Amount & GST CardUp fee Total amt. Charge dat…" at bounding box center [774, 517] width 1017 height 110
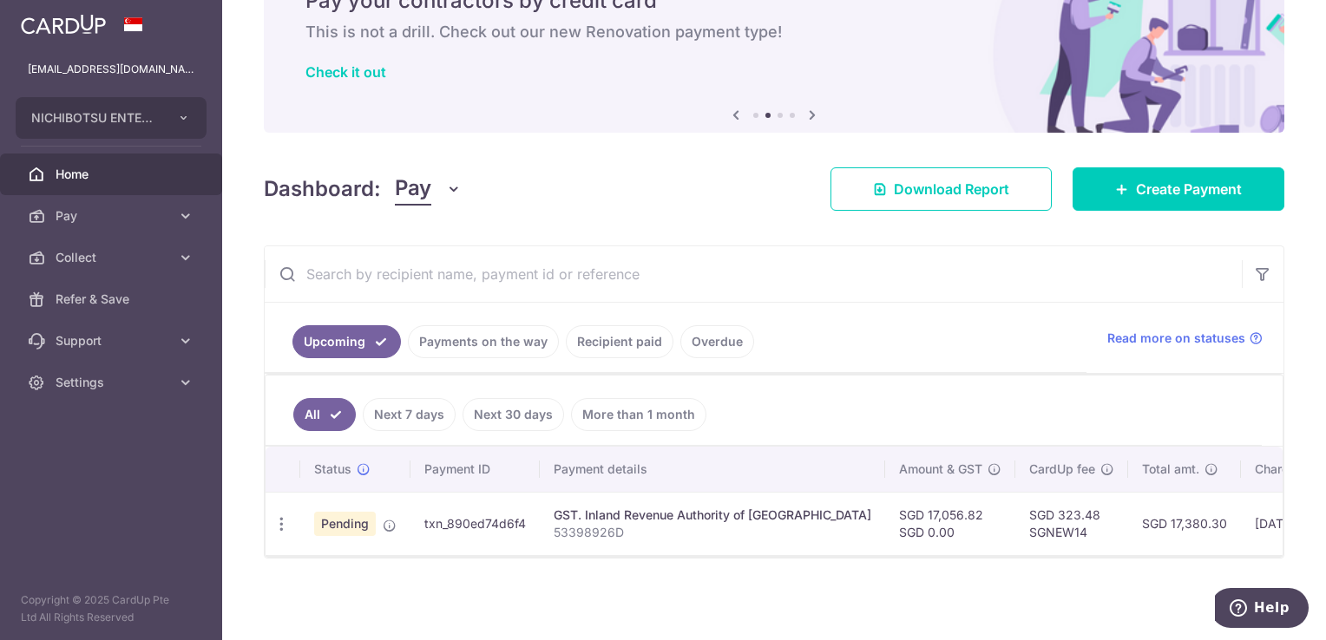
scroll to position [95, 0]
